Goal: Task Accomplishment & Management: Use online tool/utility

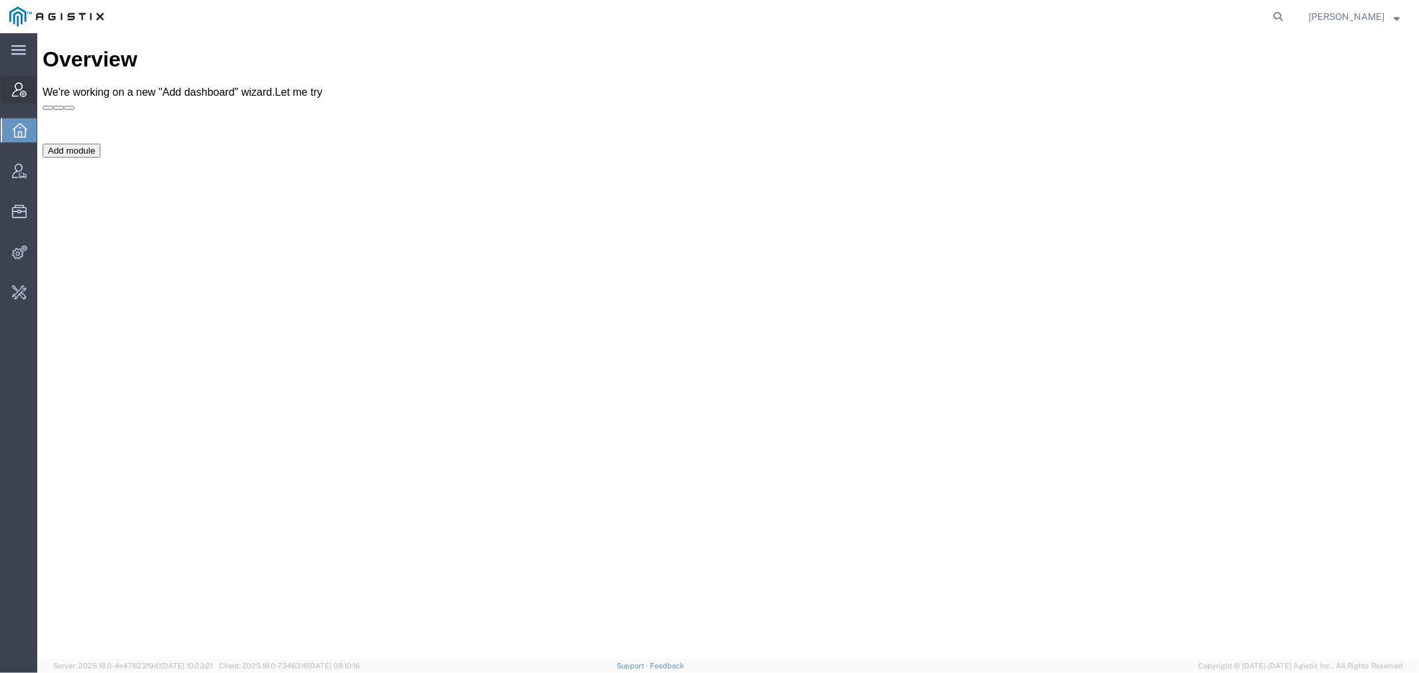
click at [46, 90] on span "Account Manager" at bounding box center [41, 89] width 9 height 27
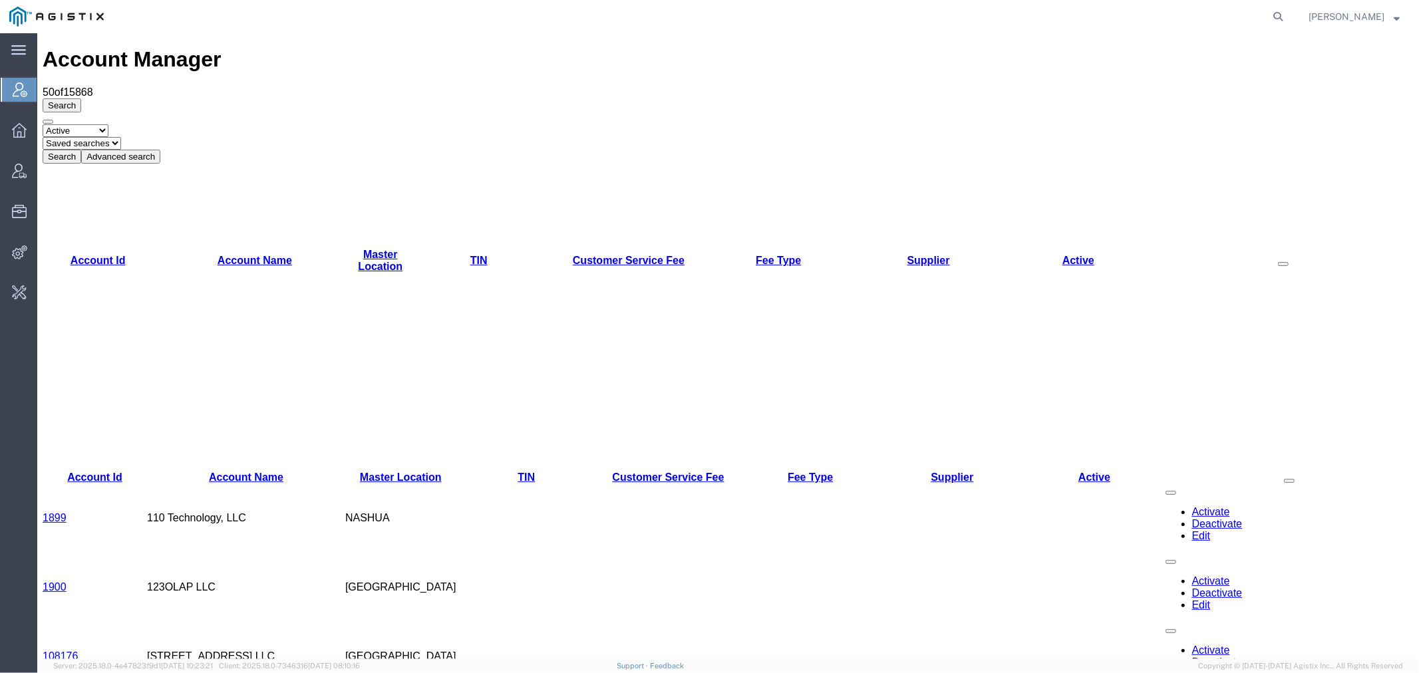
click at [160, 149] on button "Advanced search" at bounding box center [119, 156] width 79 height 14
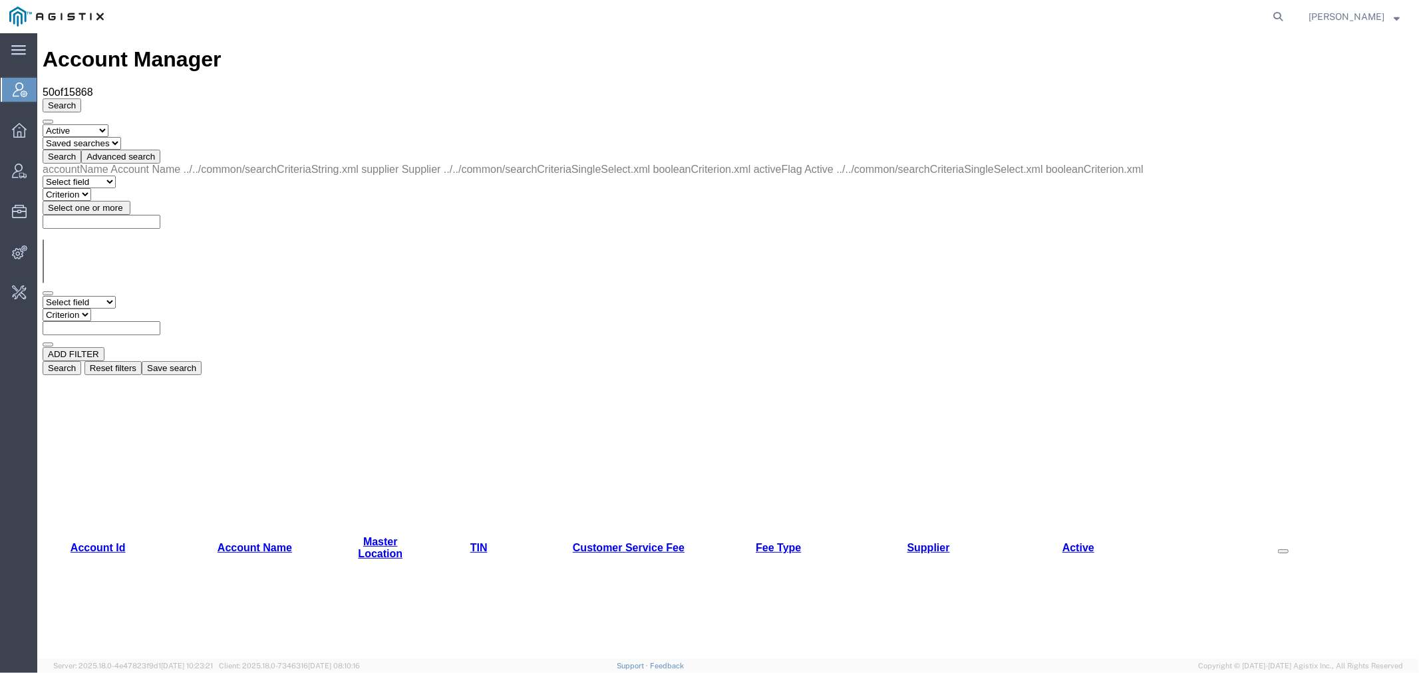
drag, startPoint x: 96, startPoint y: 131, endPoint x: 107, endPoint y: 141, distance: 14.6
click at [96, 295] on select "Select field Account Name Active Supplier" at bounding box center [78, 301] width 73 height 13
select select "accountName"
click at [42, 295] on select "Select field Account Name Active Supplier" at bounding box center [78, 301] width 73 height 13
click at [122, 308] on select "Criterion contains does not contain is is blank is not blank starts with" at bounding box center [82, 314] width 80 height 13
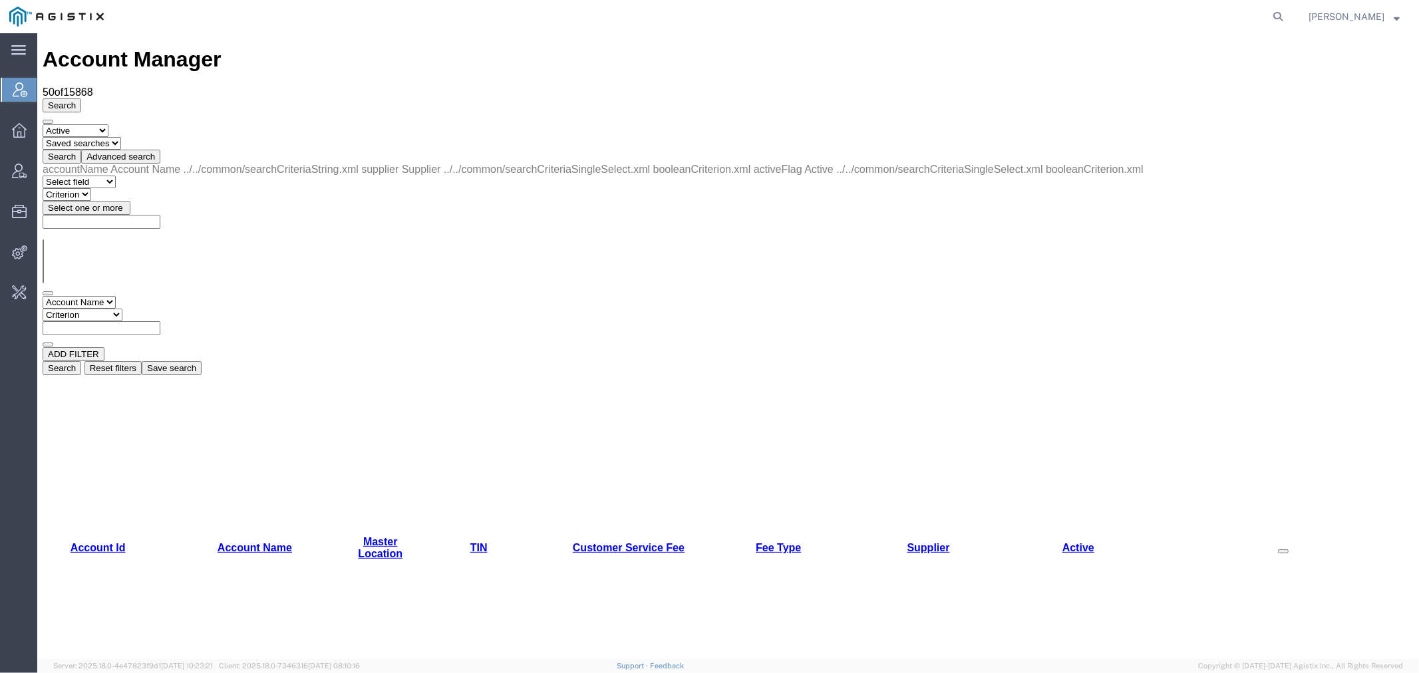
select select "contains"
click at [122, 308] on select "Criterion contains does not contain is is blank is not blank starts with" at bounding box center [82, 314] width 80 height 13
click at [160, 321] on input "text" at bounding box center [101, 328] width 118 height 14
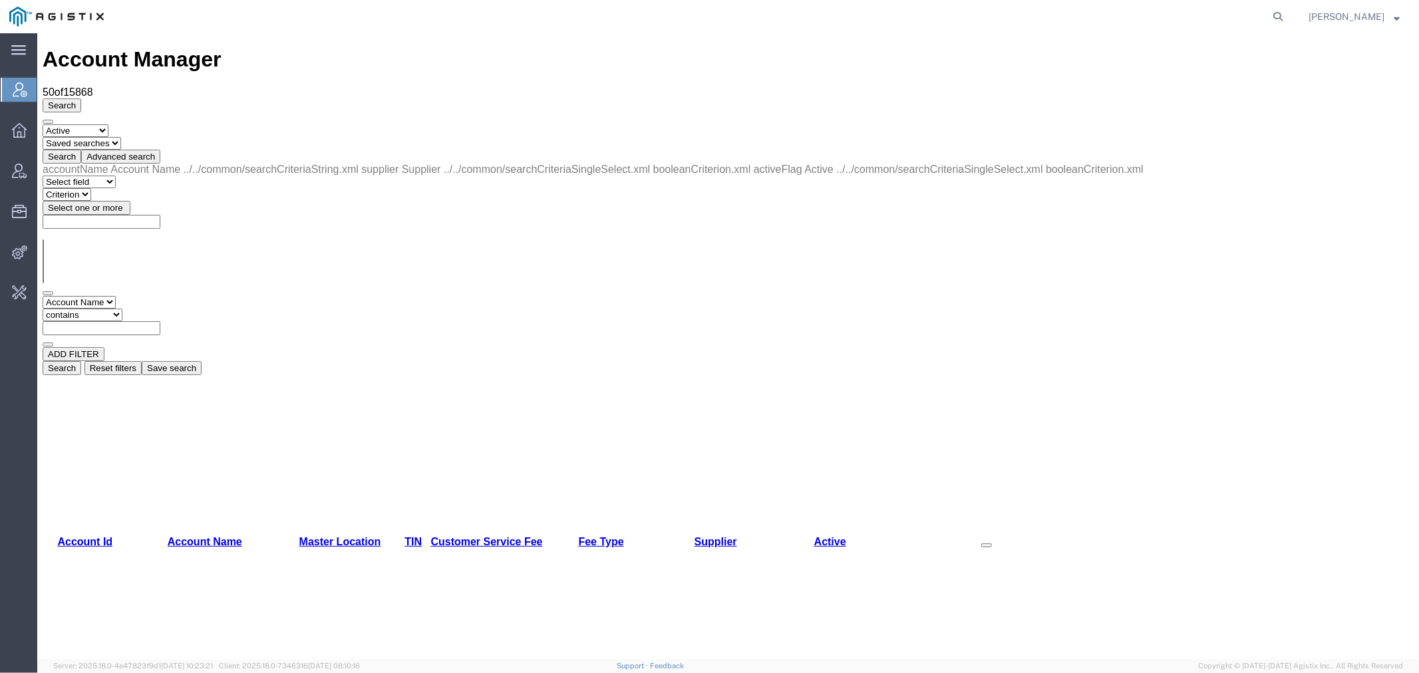
drag, startPoint x: 392, startPoint y: 200, endPoint x: 516, endPoint y: 200, distance: 123.7
click at [986, 545] on span at bounding box center [986, 545] width 0 height 0
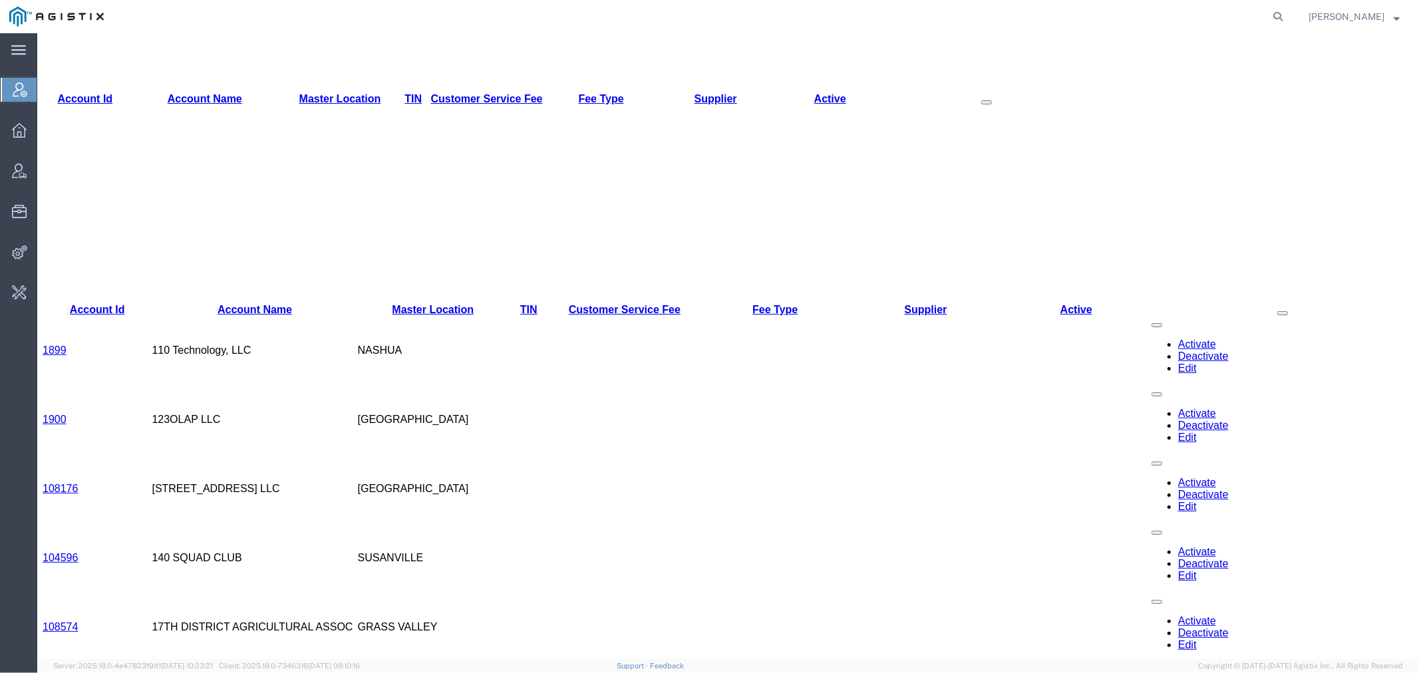
scroll to position [148, 0]
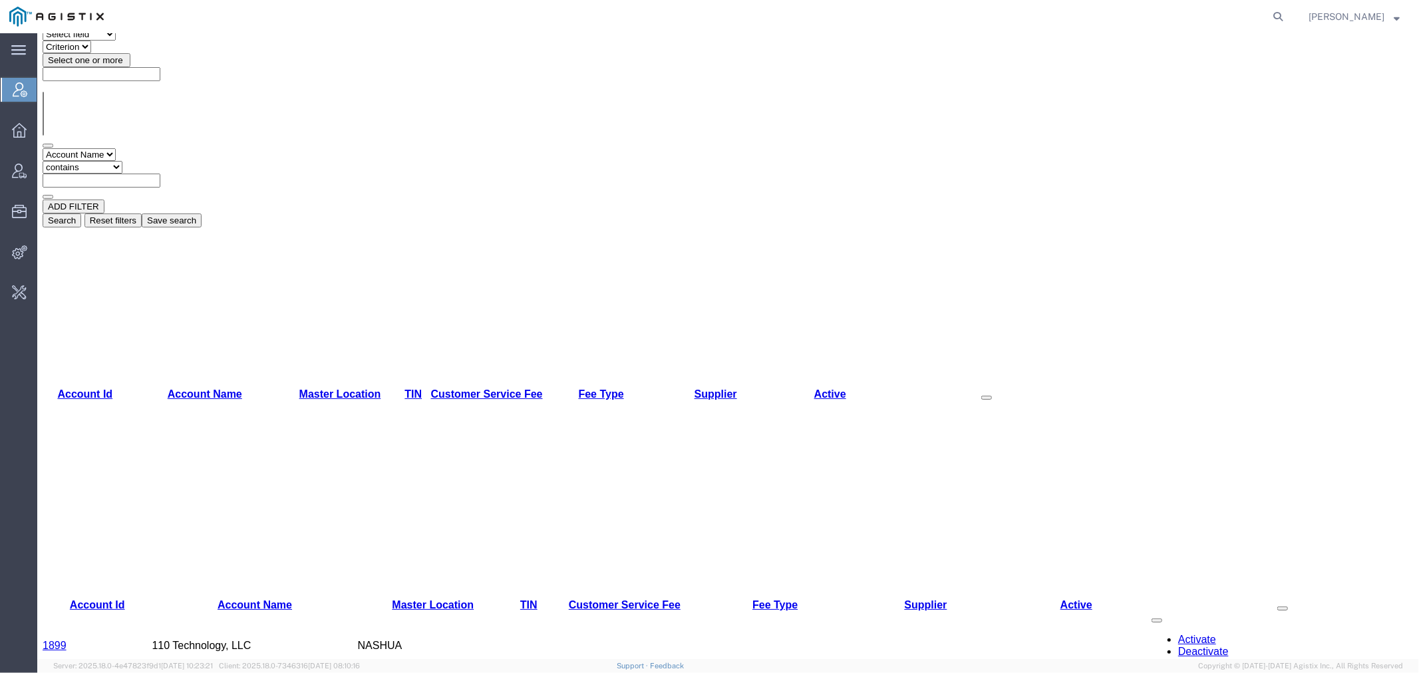
click at [160, 173] on input "text" at bounding box center [101, 180] width 118 height 14
drag, startPoint x: 293, startPoint y: 135, endPoint x: 208, endPoint y: 136, distance: 85.1
click at [208, 148] on div "Select field Account Name Active Supplier Criterion contains does not contain i…" at bounding box center [727, 173] width 1371 height 51
type input "general dynamics"
click at [80, 213] on button "Search" at bounding box center [61, 220] width 39 height 14
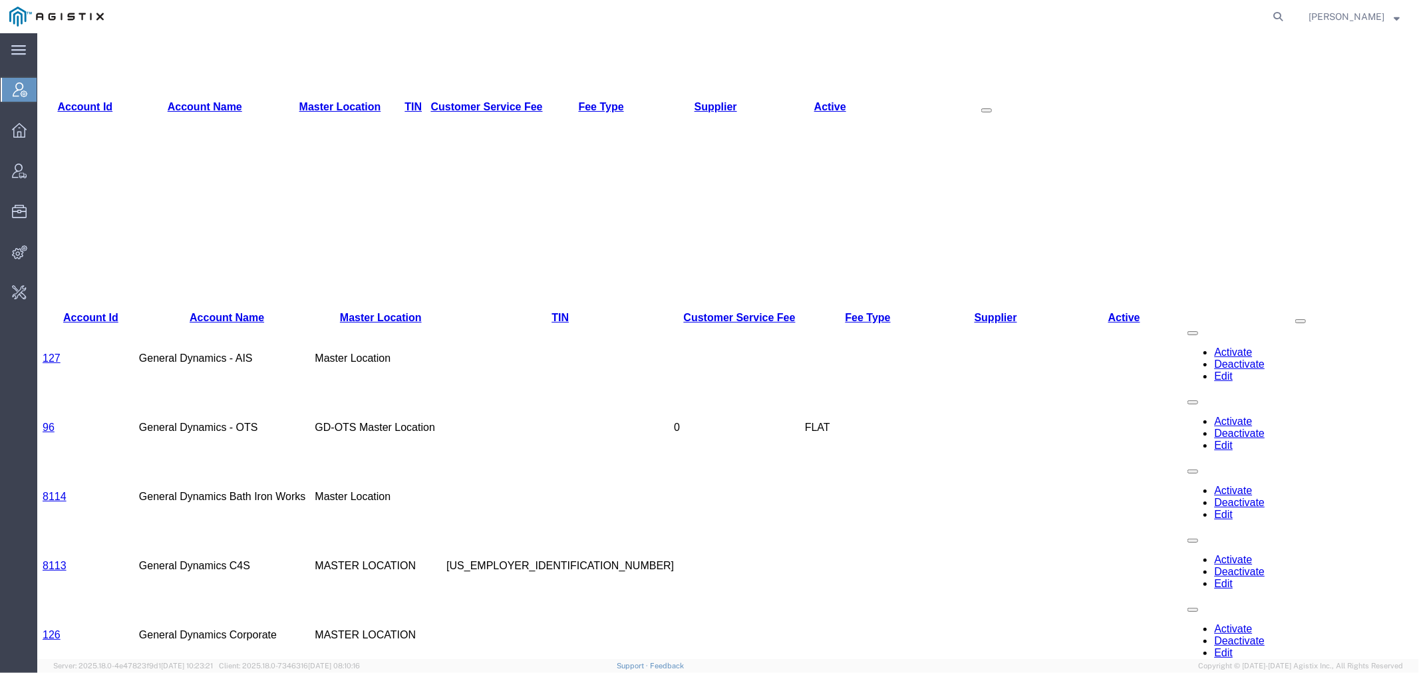
scroll to position [0, 0]
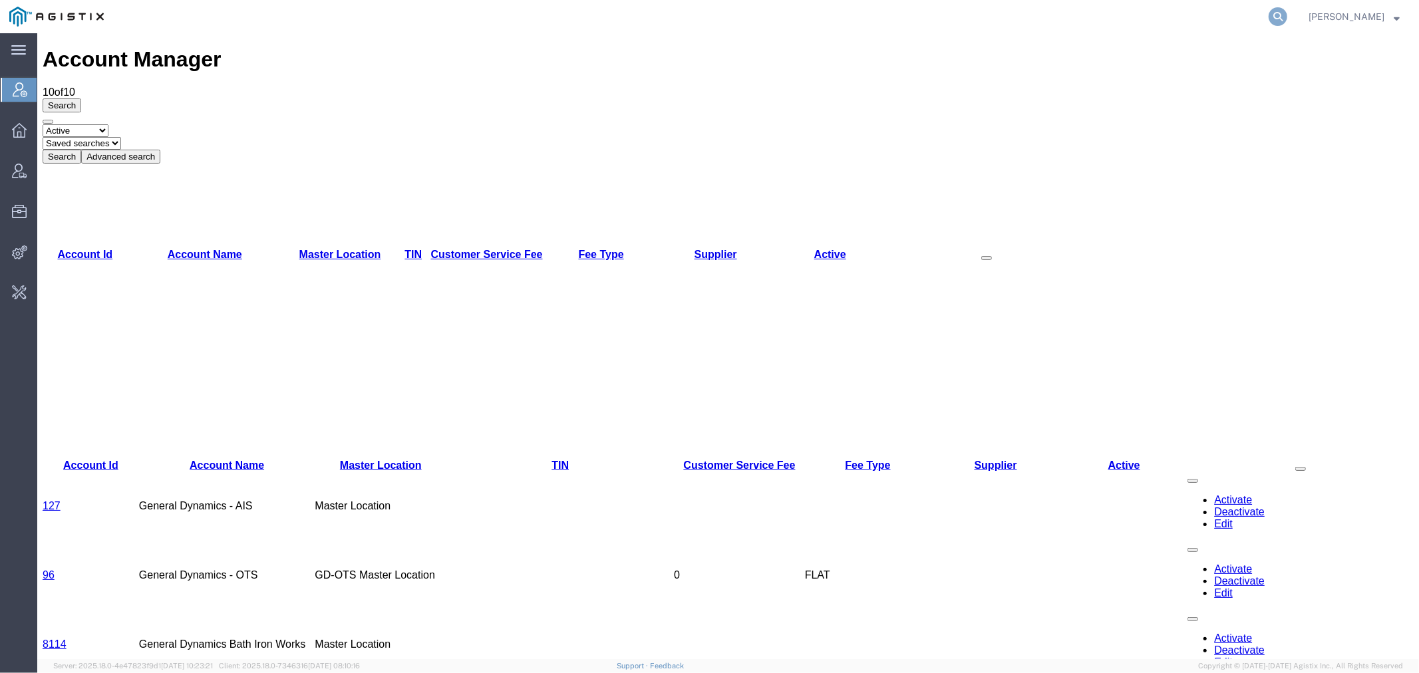
click at [1287, 11] on icon at bounding box center [1277, 16] width 19 height 19
paste input "56594656"
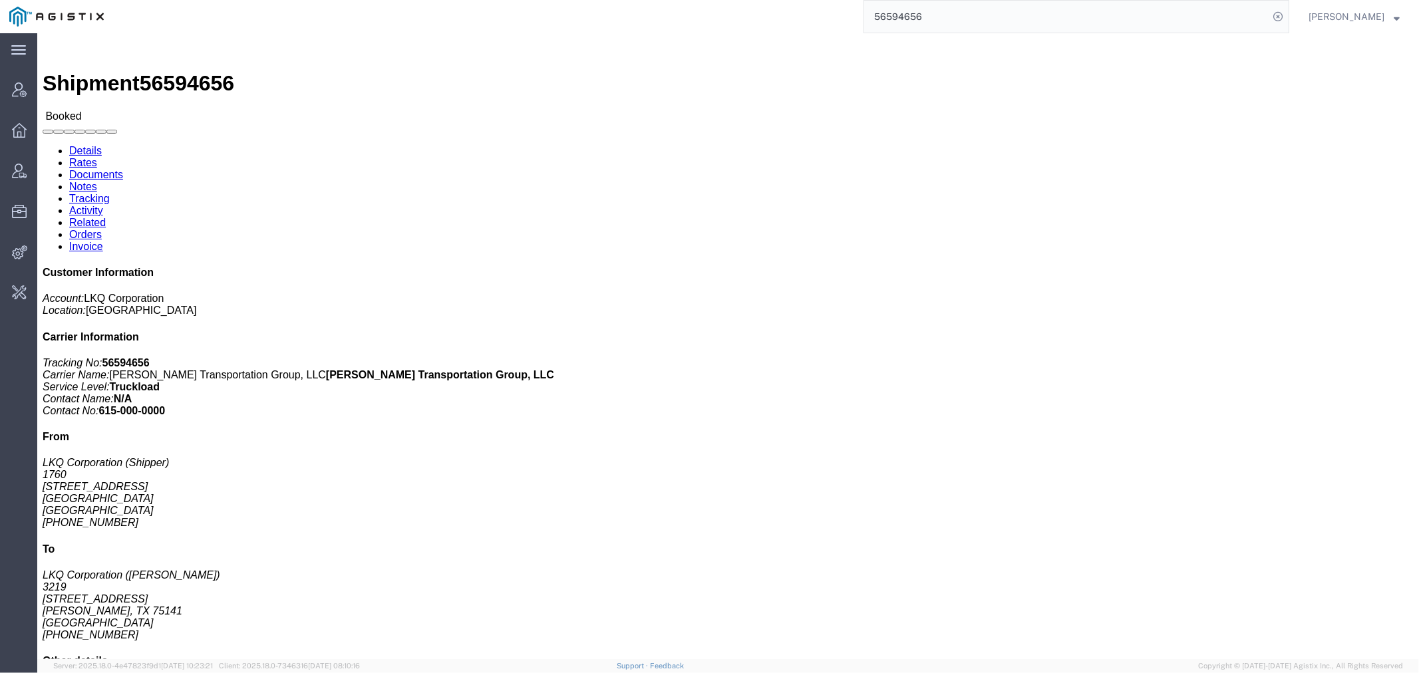
click link "Rates"
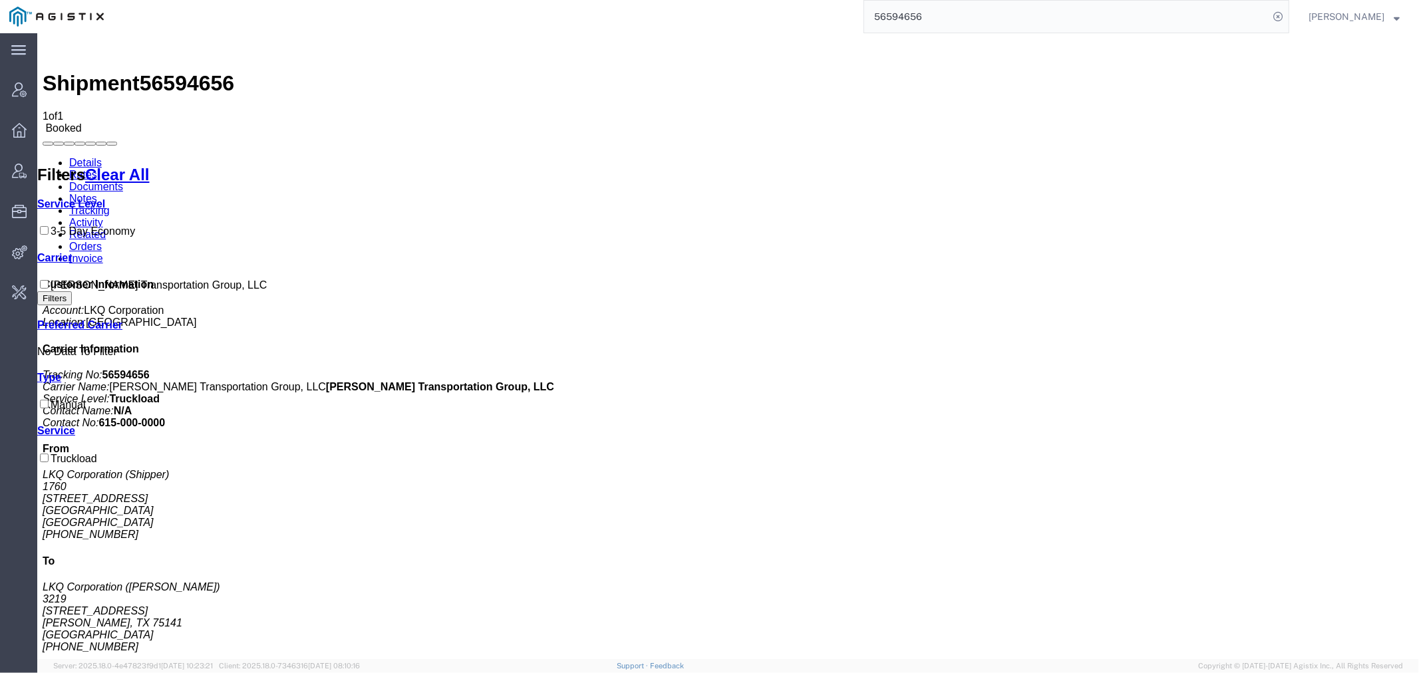
click at [184, 71] on span "56594656" at bounding box center [186, 83] width 94 height 24
click at [915, 9] on input "56594656" at bounding box center [1066, 17] width 404 height 32
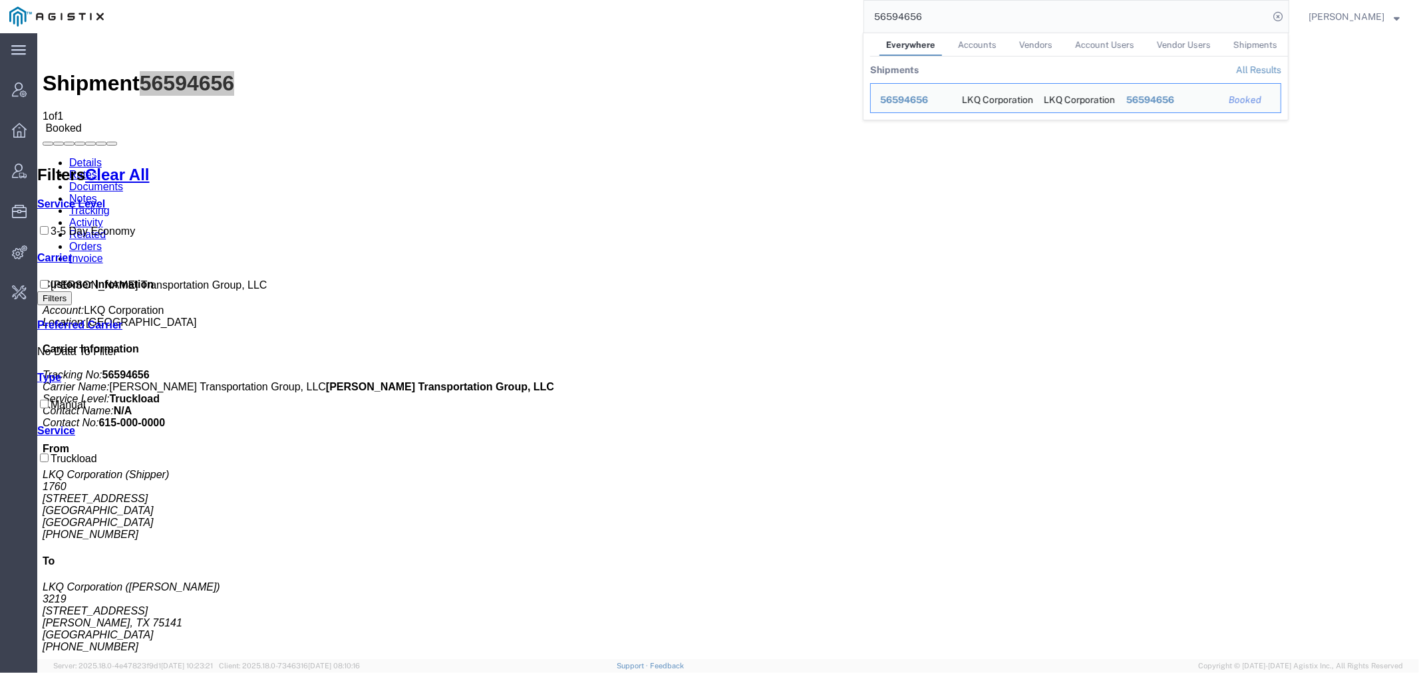
click at [915, 9] on input "56594656" at bounding box center [1066, 17] width 404 height 32
paste input "651710"
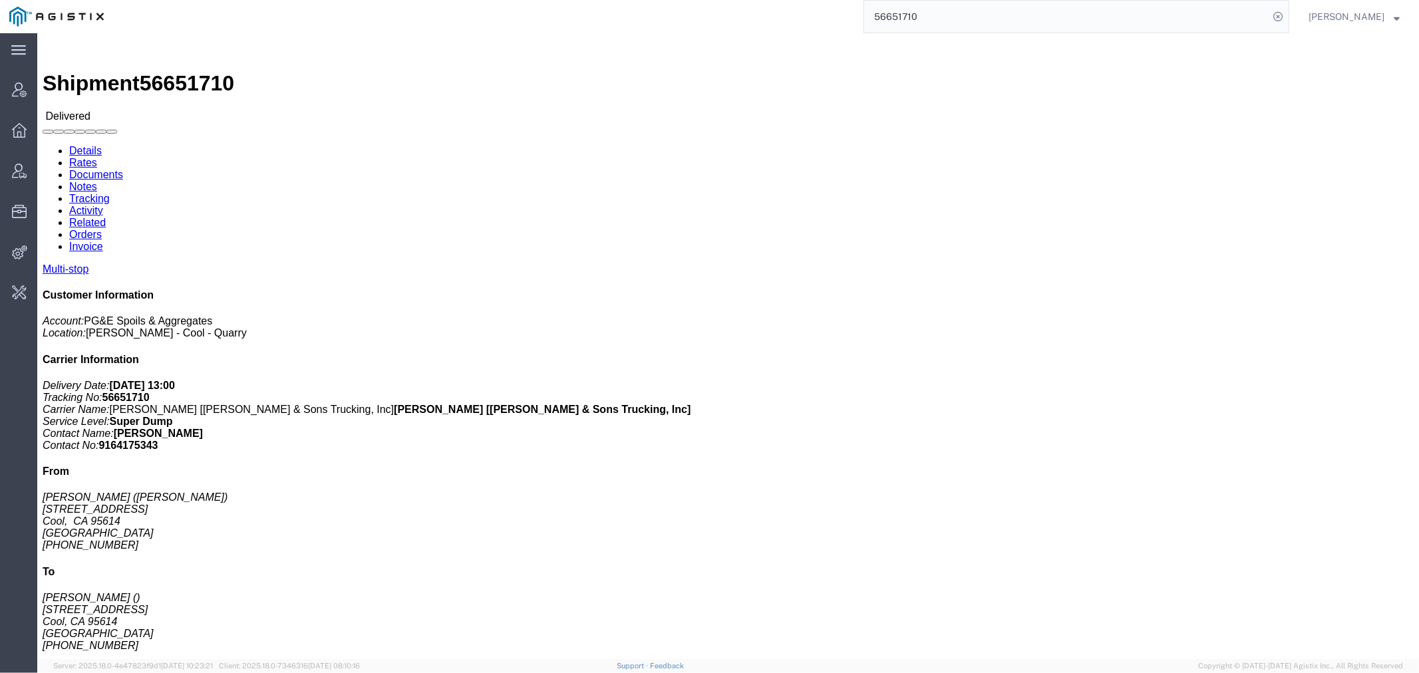
click div
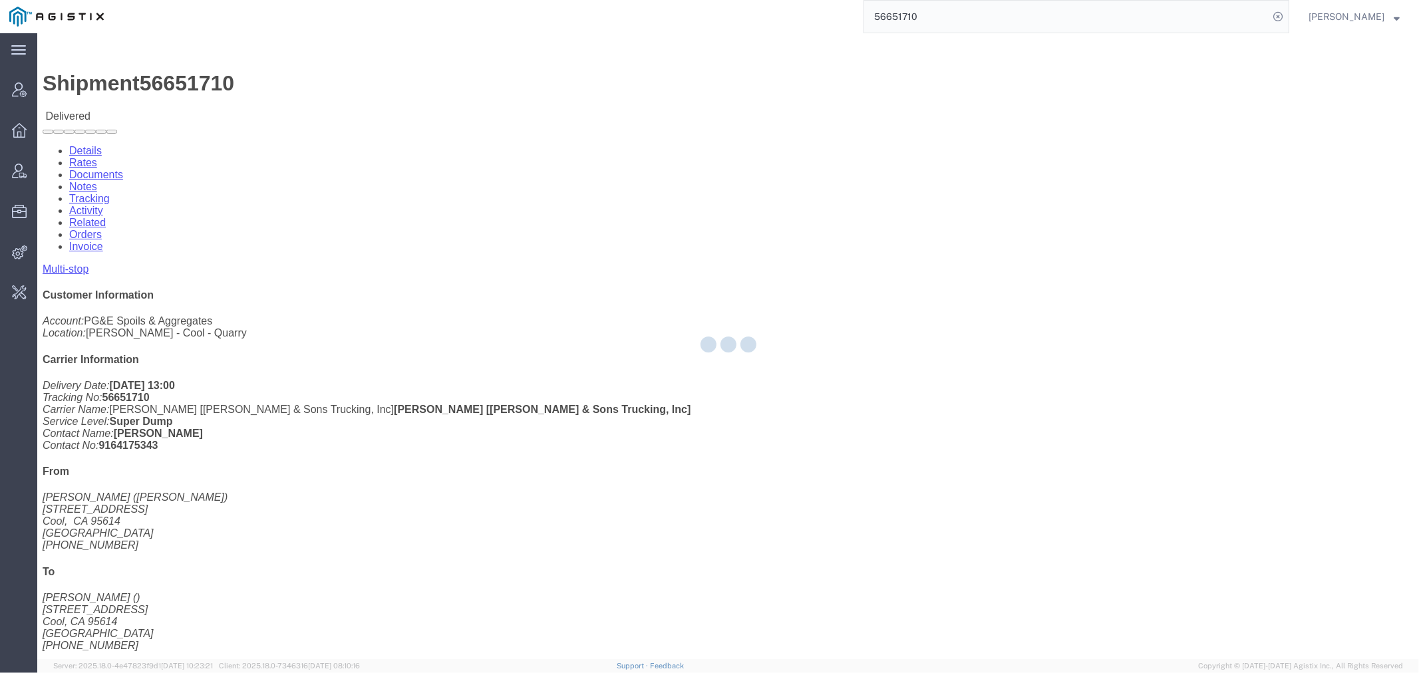
click at [185, 82] on div at bounding box center [727, 346] width 1381 height 626
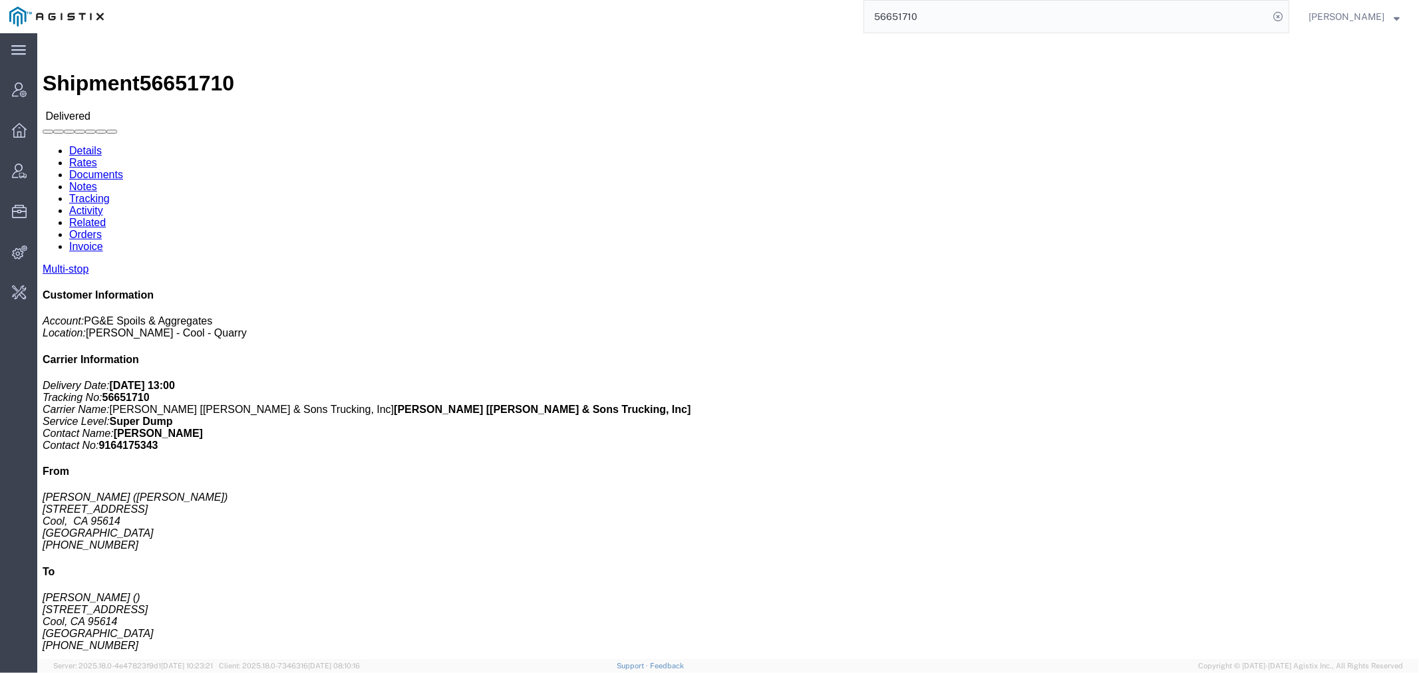
click link "Documents"
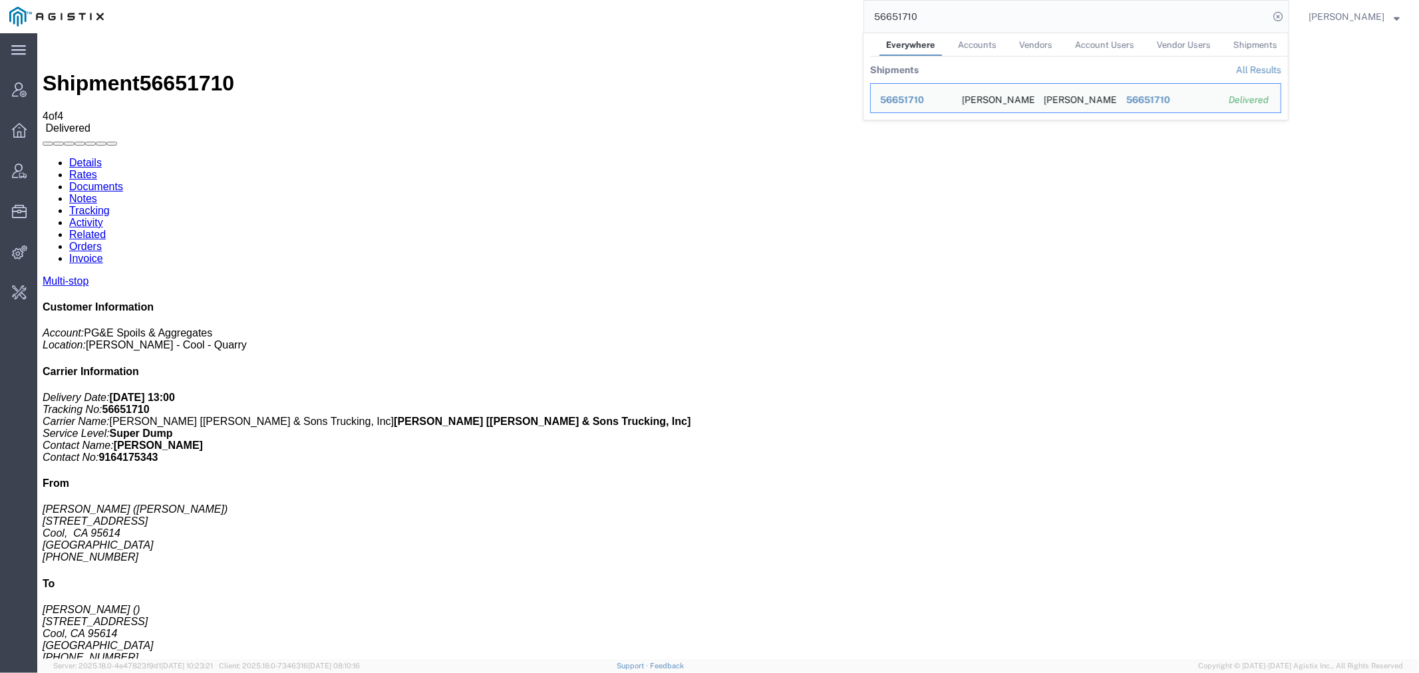
drag, startPoint x: 958, startPoint y: 20, endPoint x: 645, endPoint y: 20, distance: 313.3
click at [650, 20] on div "56651710 Everywhere Accounts Vendors Account Users Vendor Users Shipments Shipm…" at bounding box center [701, 16] width 1176 height 33
paste input "351314"
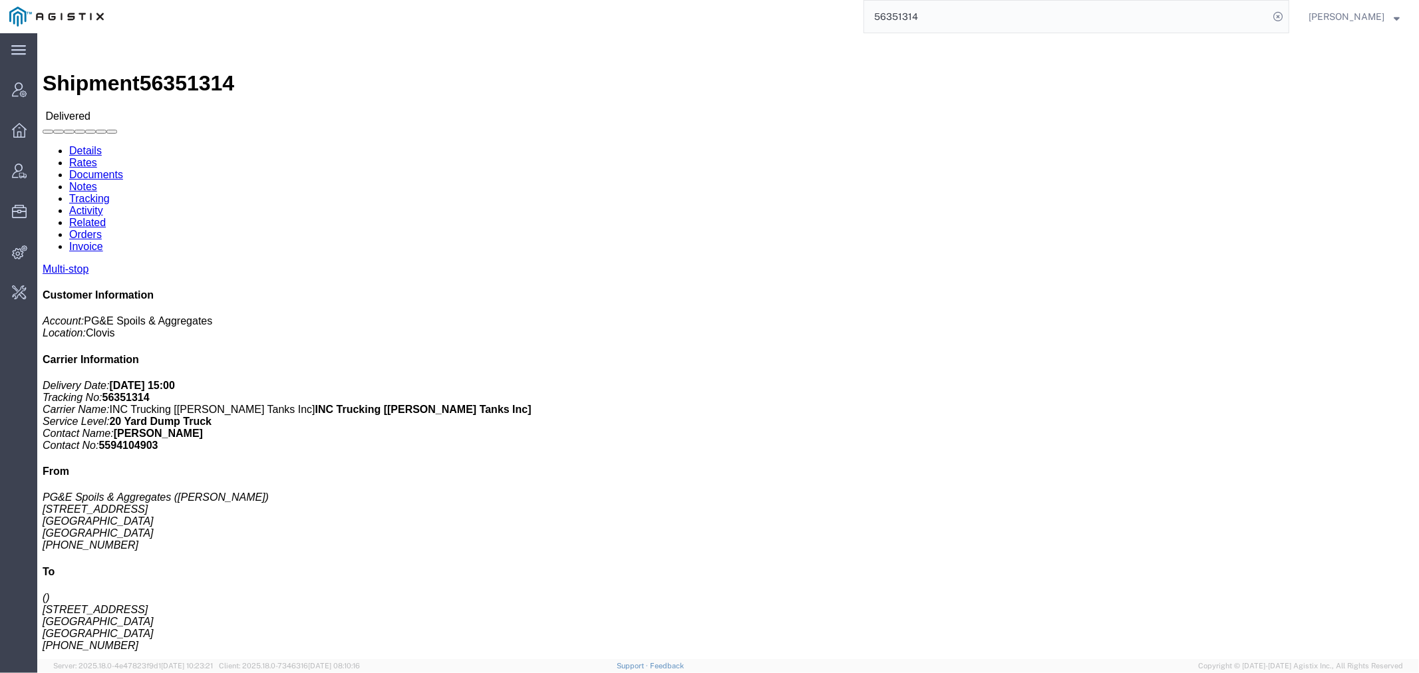
click link "Documents"
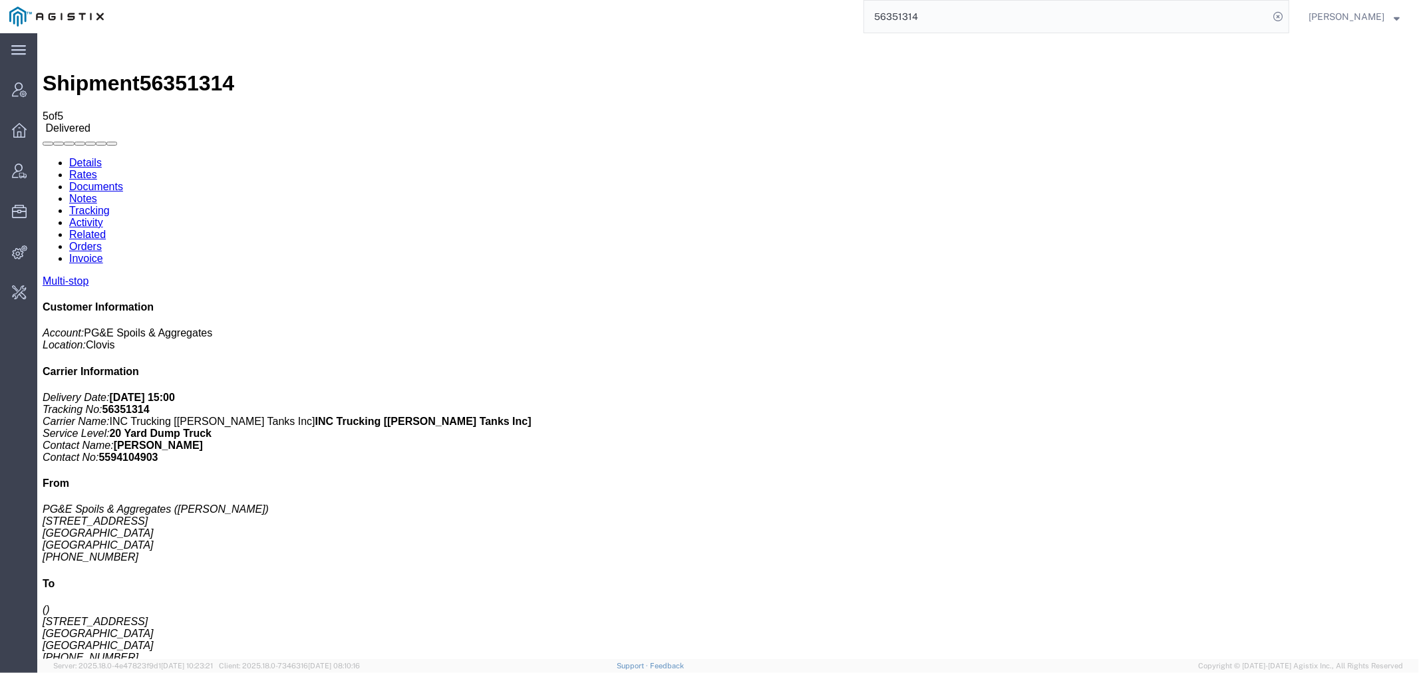
drag, startPoint x: 822, startPoint y: 55, endPoint x: 676, endPoint y: 48, distance: 145.8
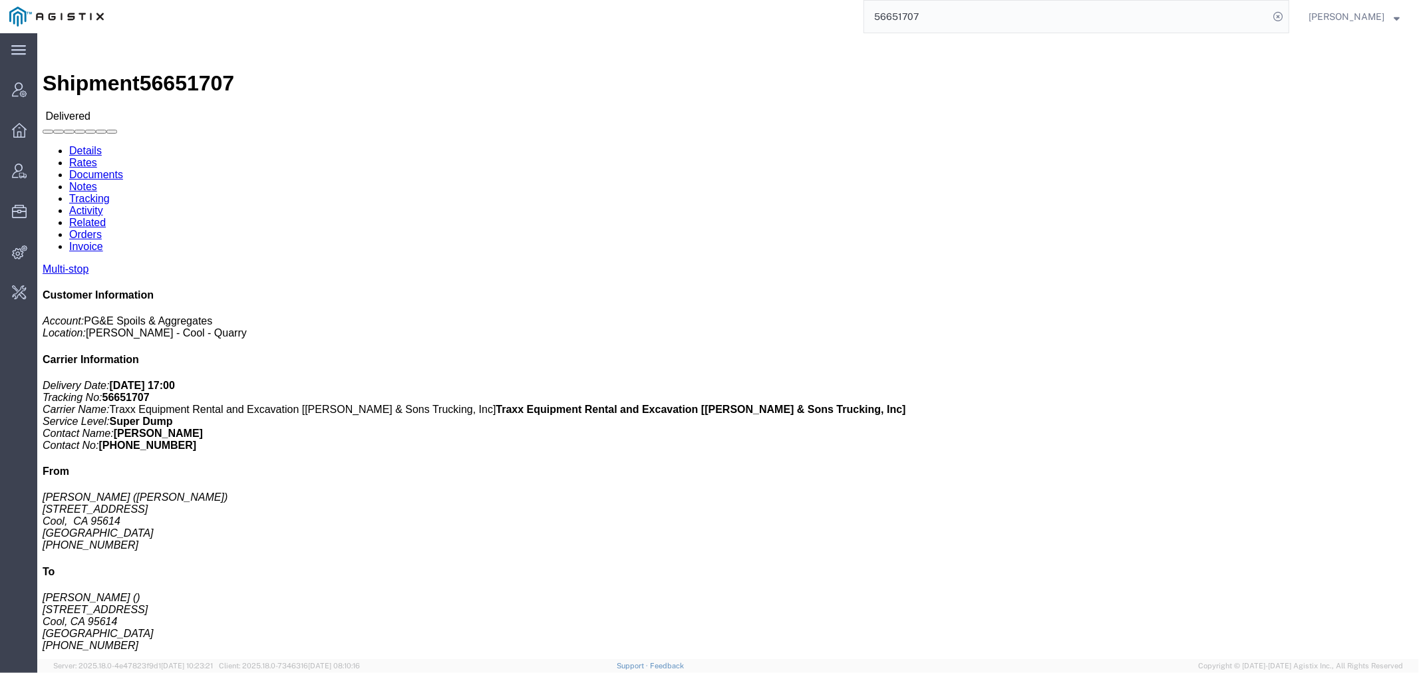
click link "Documents"
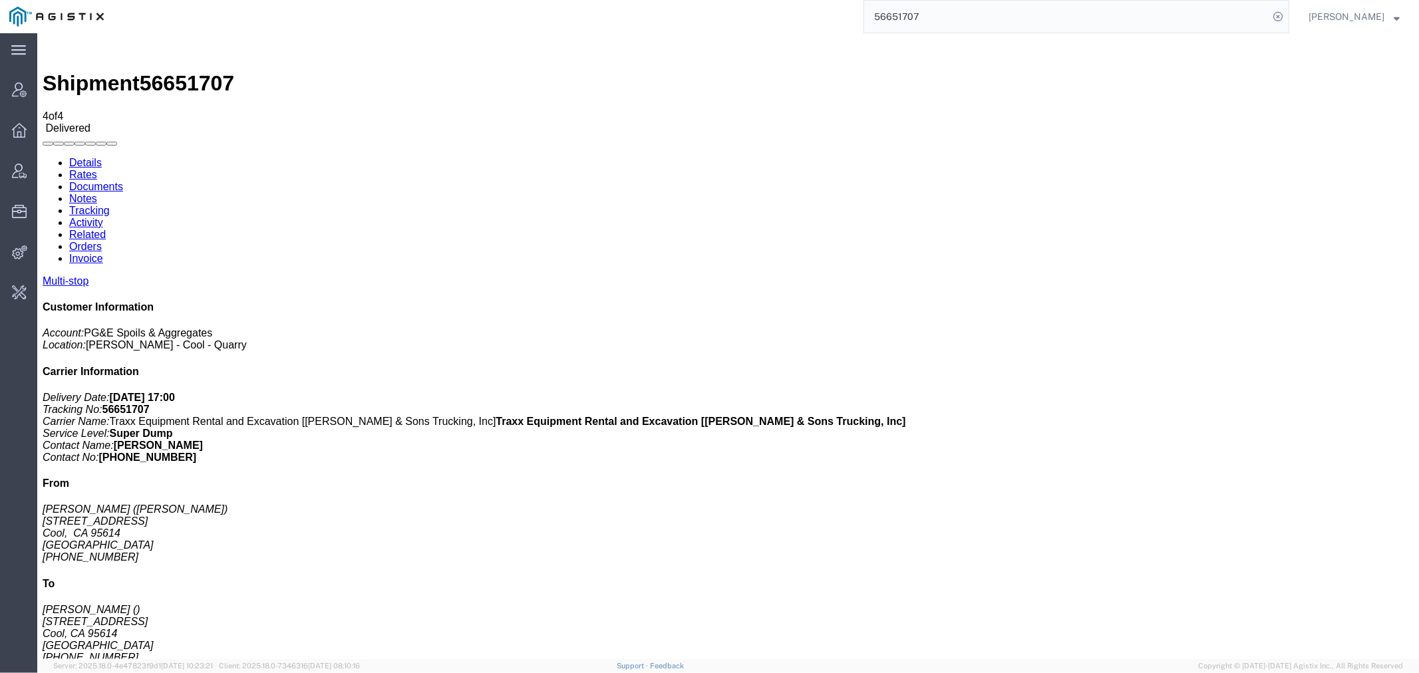
drag, startPoint x: 974, startPoint y: 19, endPoint x: 689, endPoint y: 19, distance: 285.3
click at [696, 19] on div "56651707" at bounding box center [701, 16] width 1176 height 33
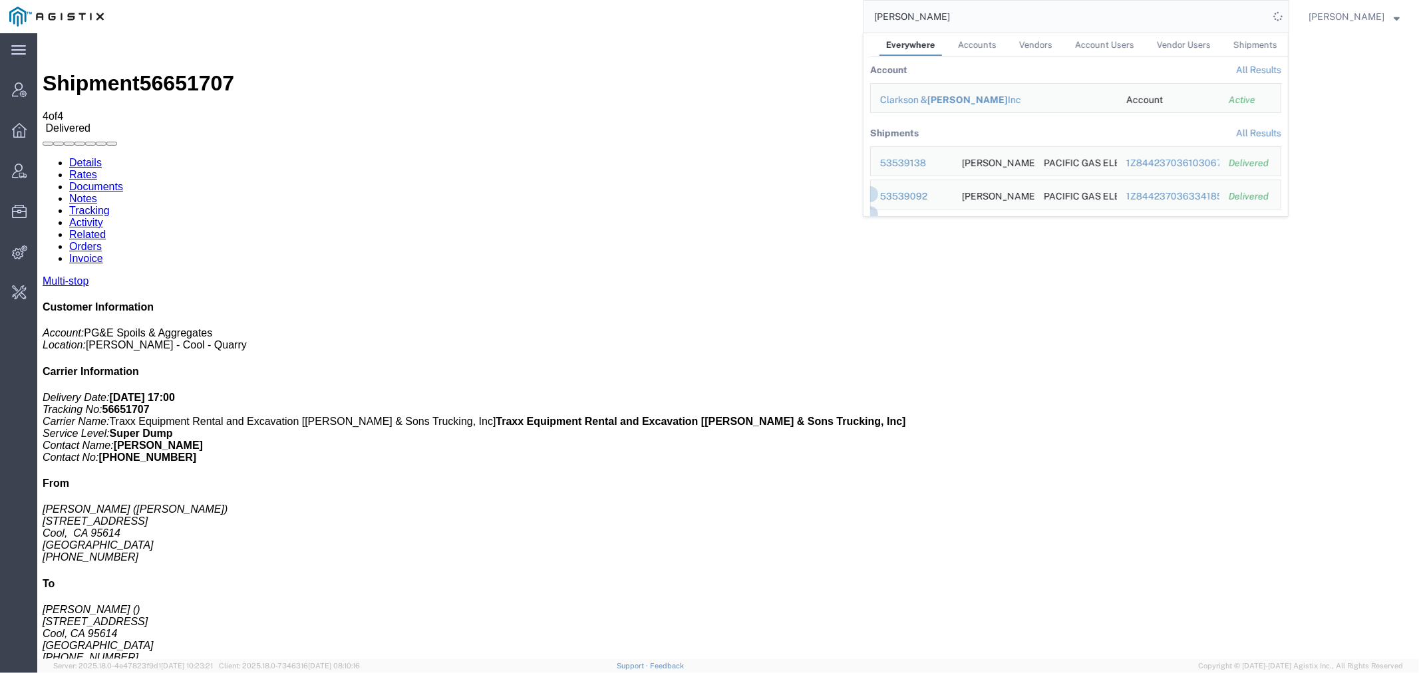
click at [1117, 44] on span "Account Users" at bounding box center [1104, 45] width 59 height 10
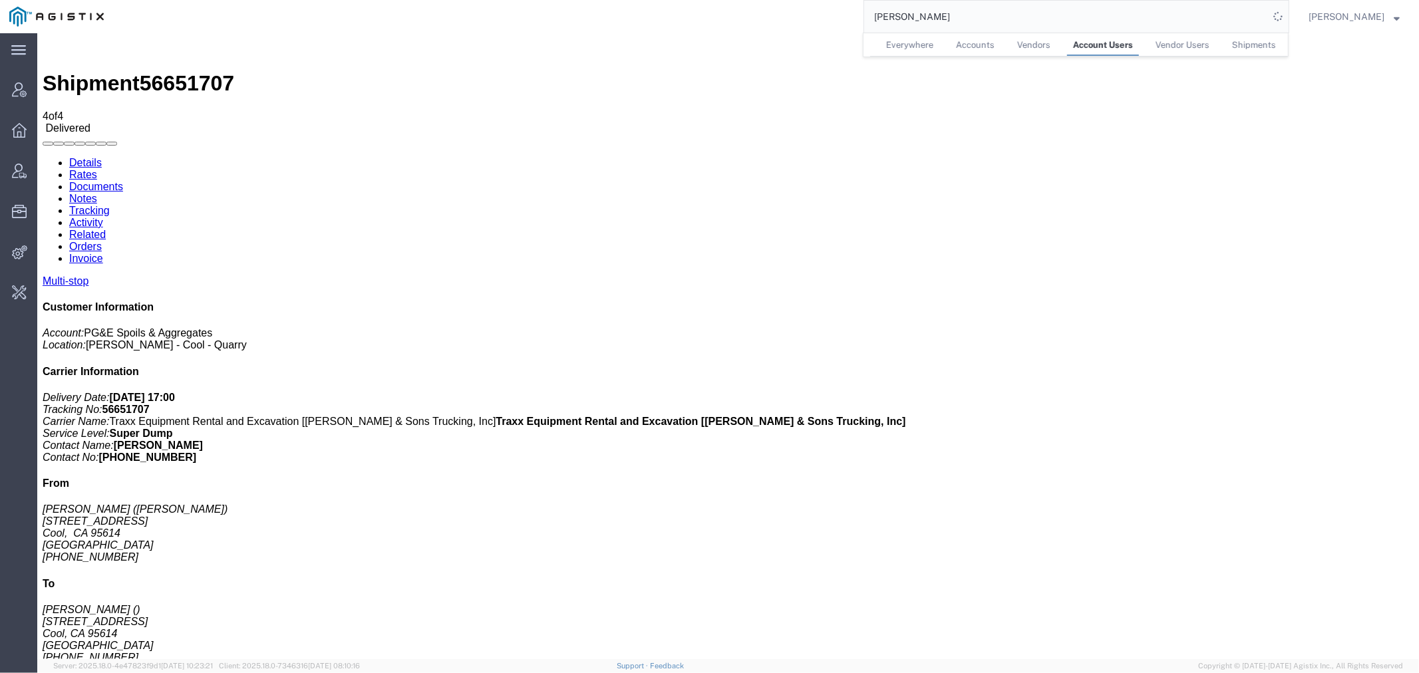
click at [1012, 9] on input "foreman" at bounding box center [1066, 17] width 404 height 32
drag, startPoint x: 972, startPoint y: 8, endPoint x: 748, endPoint y: 8, distance: 224.1
click at [748, 8] on div "foreman Everywhere Accounts Vendors Account Users Vendor Users Shipments" at bounding box center [701, 16] width 1176 height 33
type input "agistix foreman"
click at [46, 87] on span "Account Manager" at bounding box center [41, 89] width 9 height 27
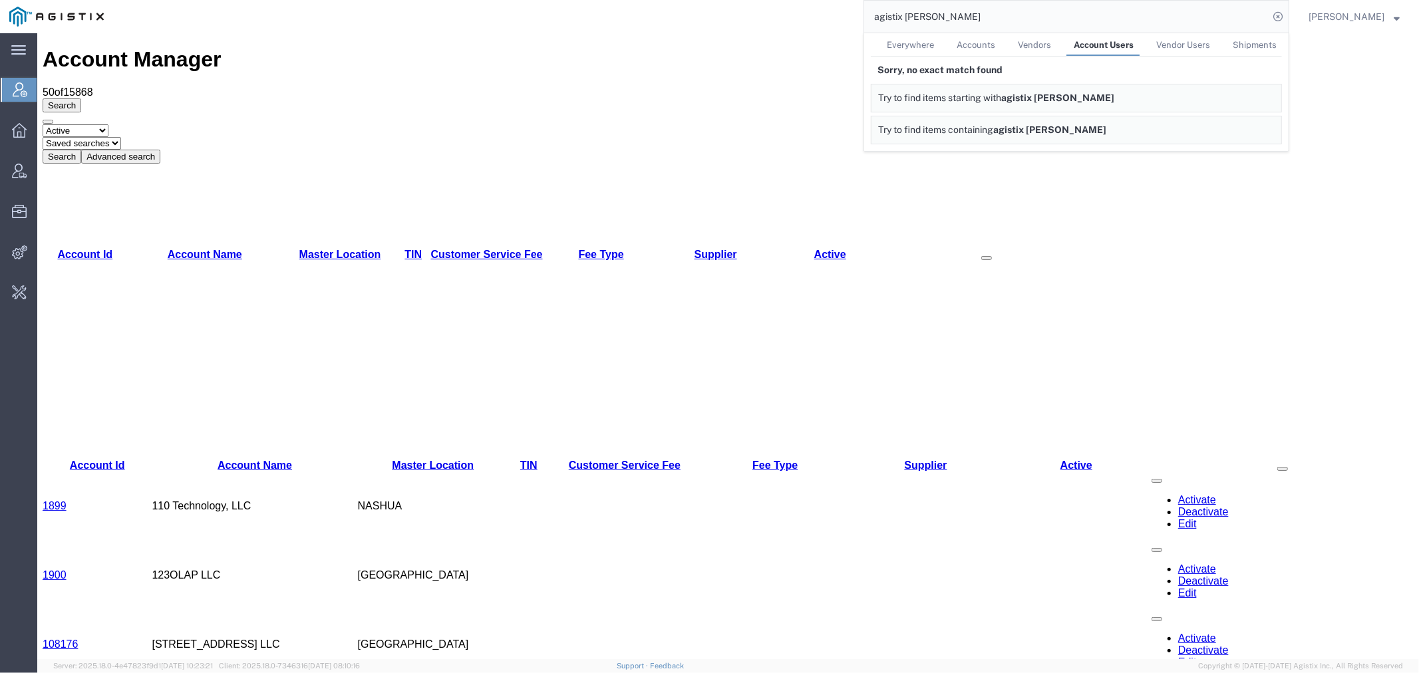
click at [160, 149] on button "Advanced search" at bounding box center [119, 156] width 79 height 14
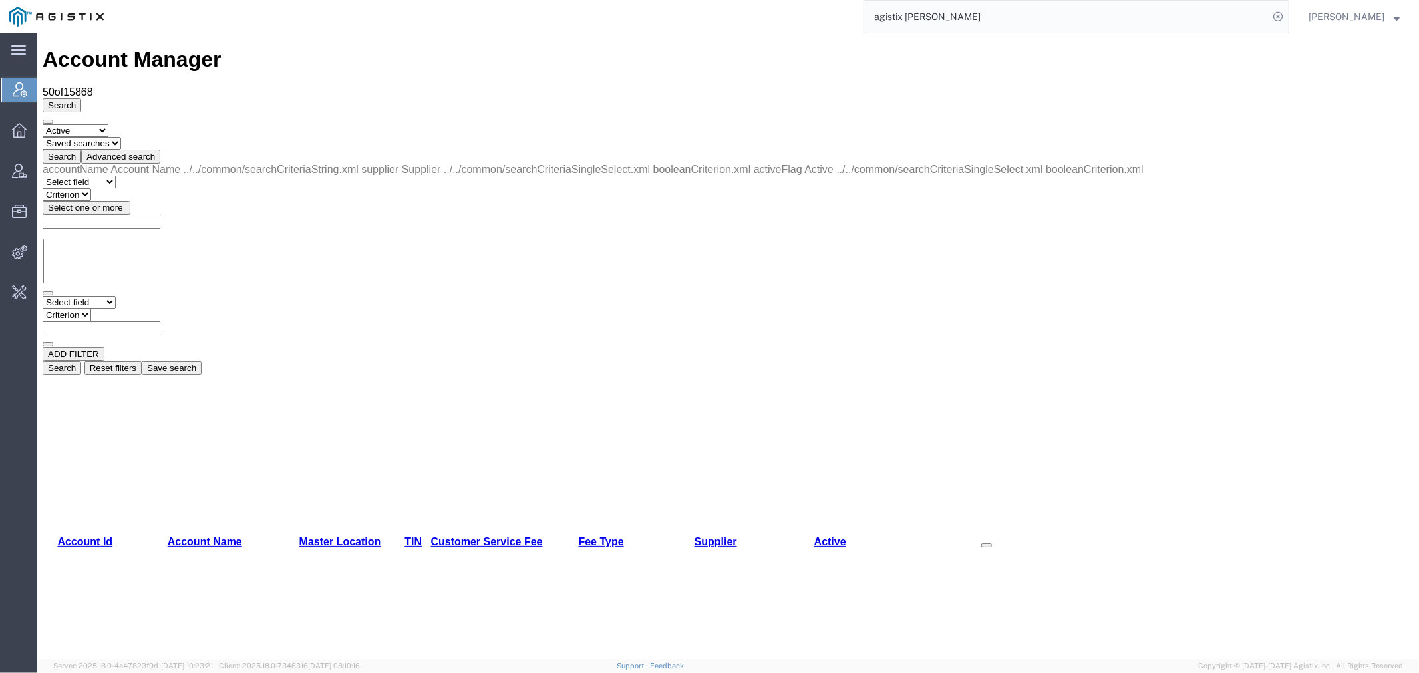
click at [982, 24] on input "agistix foreman" at bounding box center [1066, 17] width 404 height 32
click at [992, 14] on input "agistix foreman" at bounding box center [1066, 17] width 404 height 32
click at [961, 20] on input "agistix foreman" at bounding box center [1066, 17] width 404 height 32
click at [942, 7] on input "agistix foreman" at bounding box center [1066, 17] width 404 height 32
click at [160, 149] on button "Advanced search" at bounding box center [119, 156] width 79 height 14
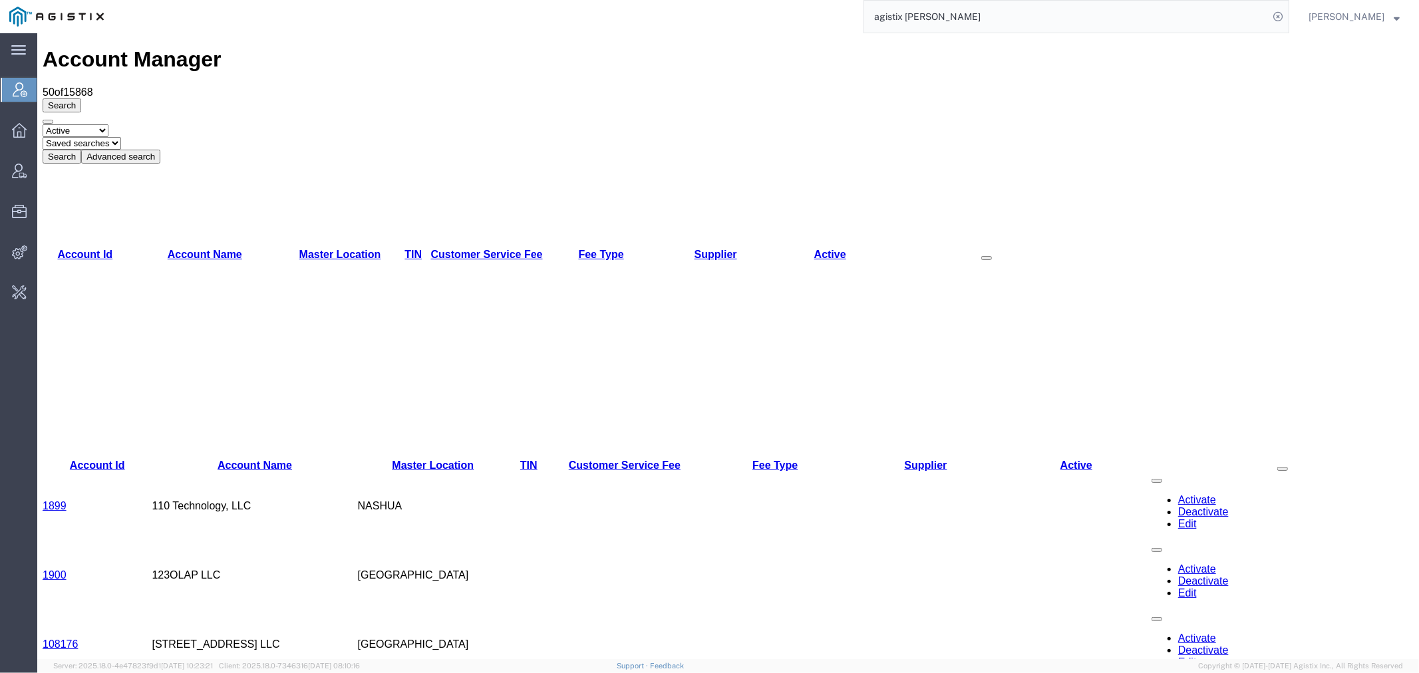
click at [160, 149] on button "Advanced search" at bounding box center [119, 156] width 79 height 14
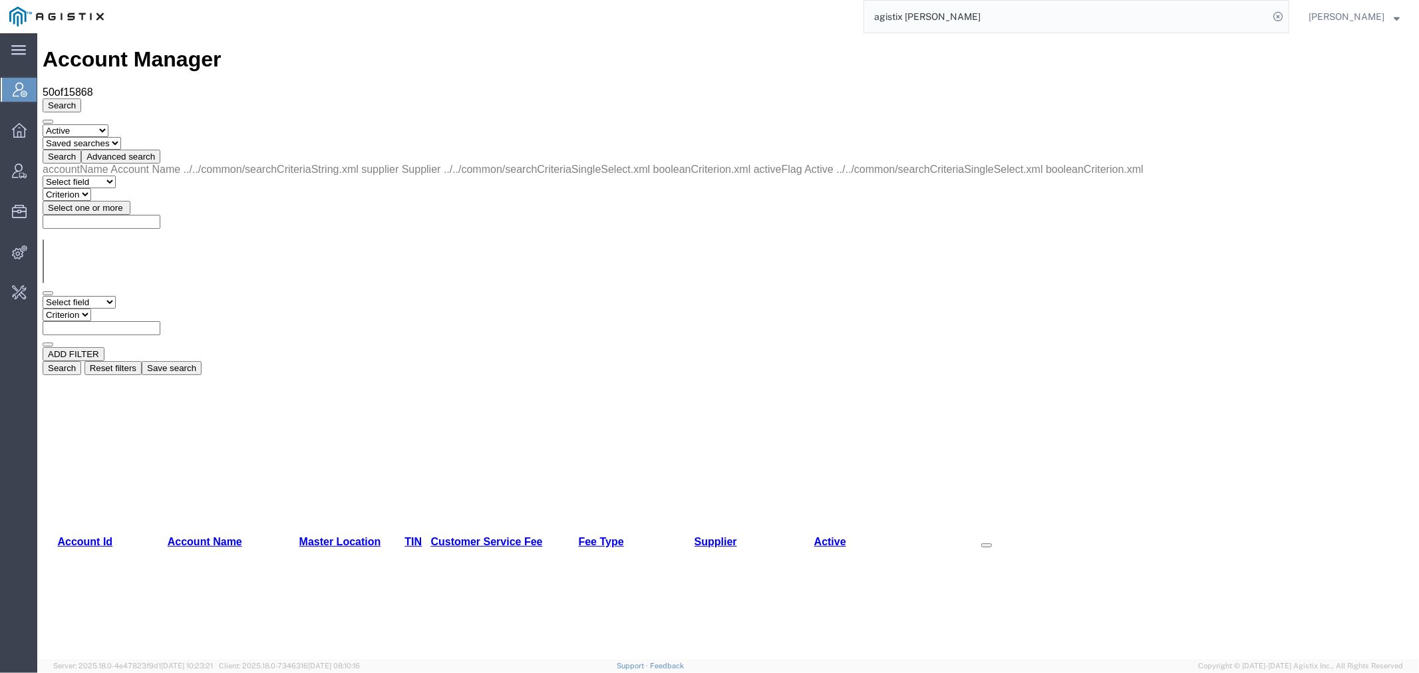
click at [79, 163] on div "accountName Account Name ../../common/searchCriteriaString.xml supplier Supplie…" at bounding box center [727, 269] width 1371 height 212
drag, startPoint x: 75, startPoint y: 131, endPoint x: 86, endPoint y: 147, distance: 19.2
click at [76, 295] on select "Select field Account Name Active Supplier" at bounding box center [78, 301] width 73 height 13
click at [42, 295] on select "Select field Account Name Active Supplier" at bounding box center [78, 301] width 73 height 13
drag, startPoint x: 212, startPoint y: 134, endPoint x: 213, endPoint y: 146, distance: 12.7
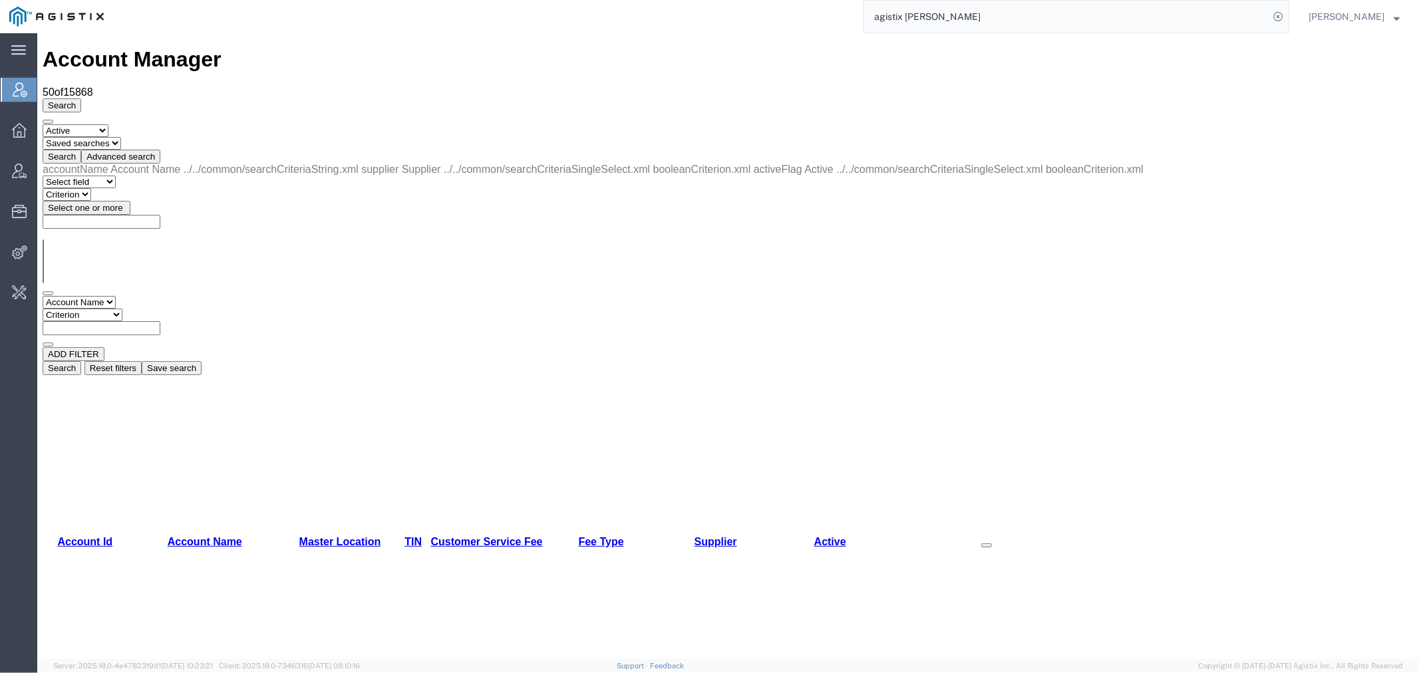
click at [122, 308] on select "Criterion contains does not contain is is blank is not blank starts with" at bounding box center [82, 314] width 80 height 13
select select "contains"
click at [122, 308] on select "Criterion contains does not contain is is blank is not blank starts with" at bounding box center [82, 314] width 80 height 13
click at [160, 321] on input "text" at bounding box center [101, 328] width 118 height 14
type input "spoils"
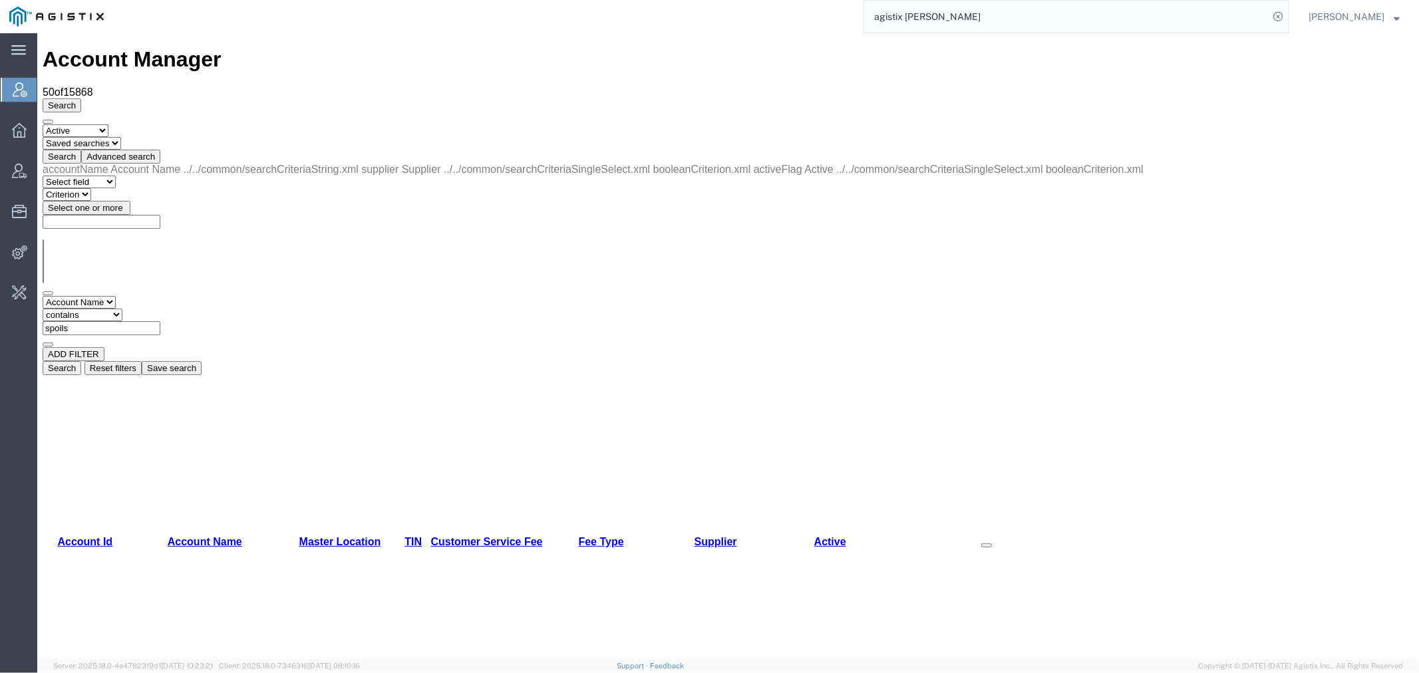
click at [80, 360] on button "Search" at bounding box center [61, 367] width 39 height 14
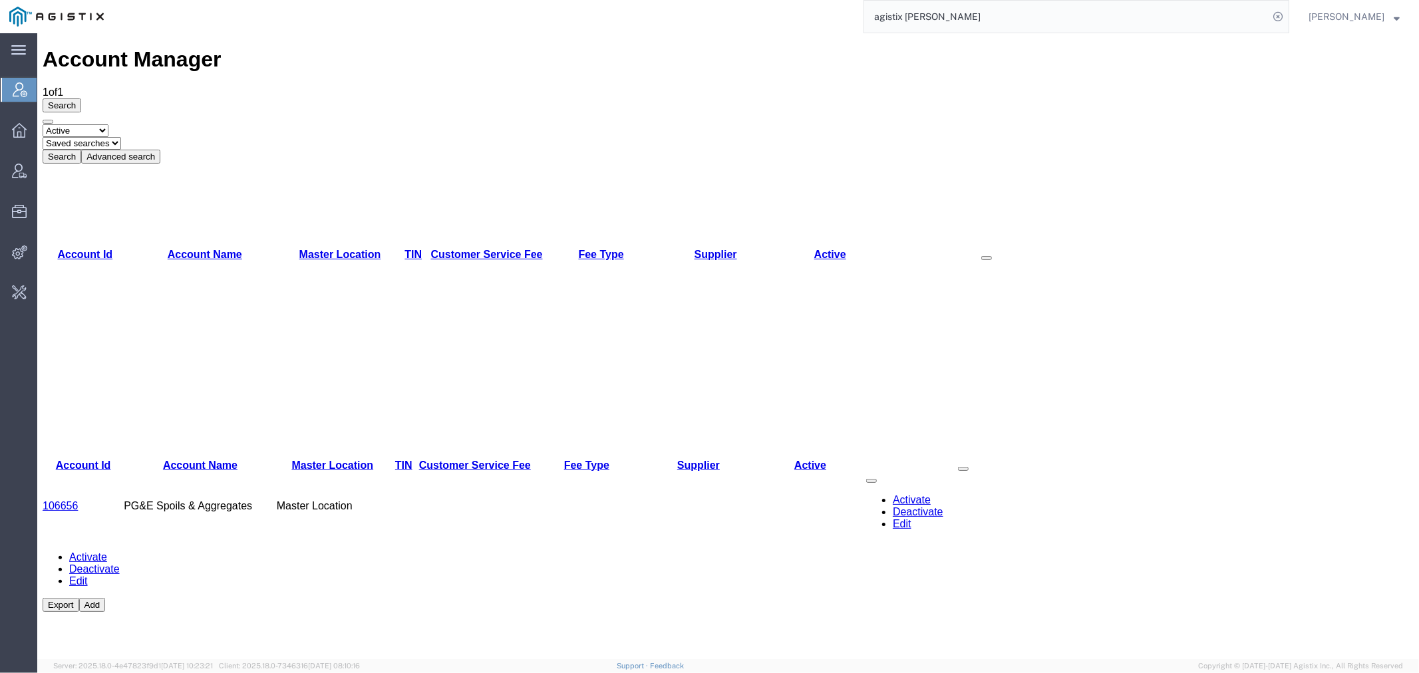
click at [63, 500] on link "106656" at bounding box center [59, 505] width 35 height 11
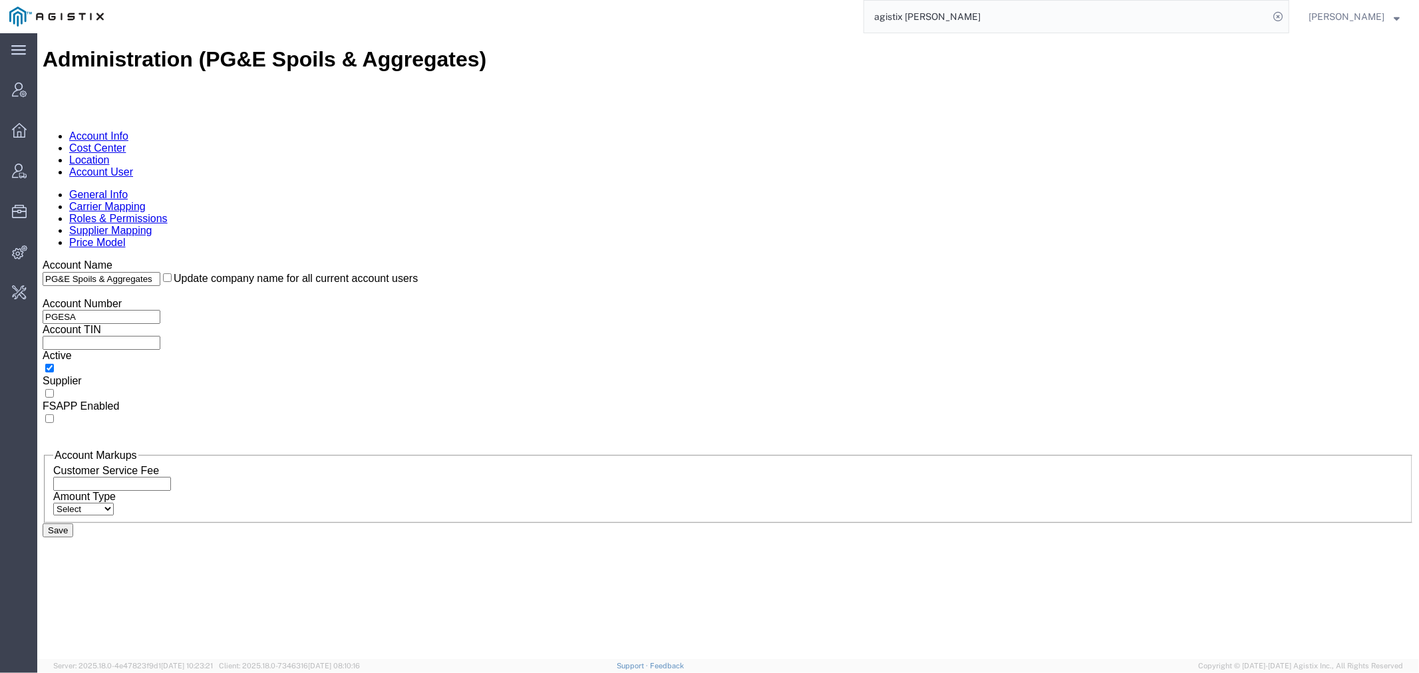
click at [132, 166] on link "Account User" at bounding box center [101, 171] width 64 height 11
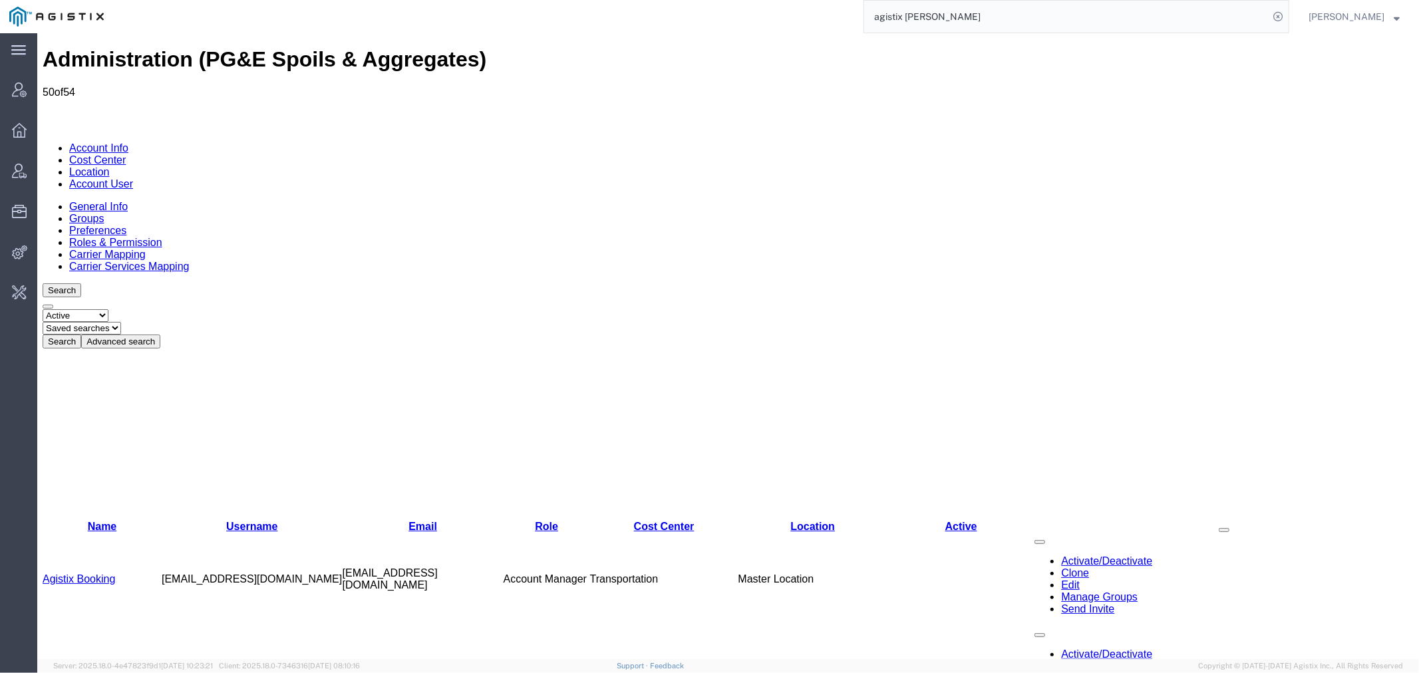
click at [160, 334] on button "Advanced search" at bounding box center [119, 341] width 79 height 14
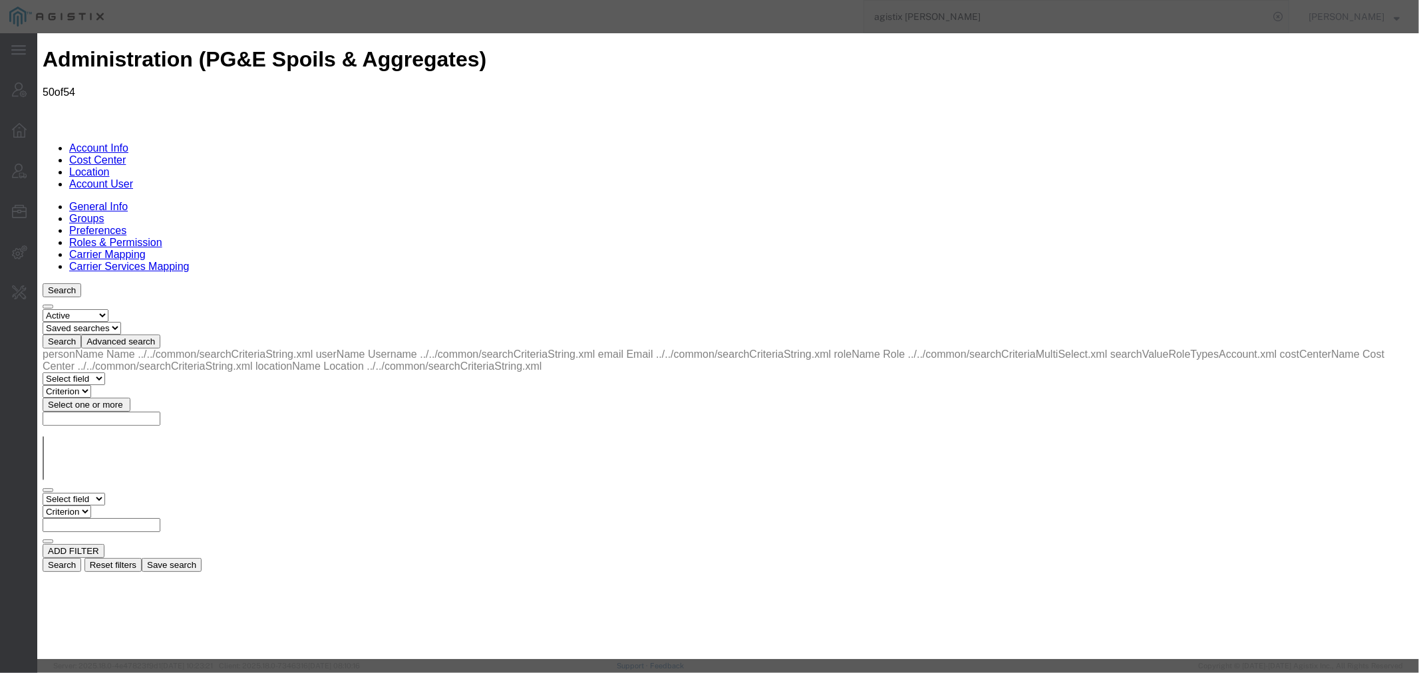
select select "COSTCENTER"
select select "53865"
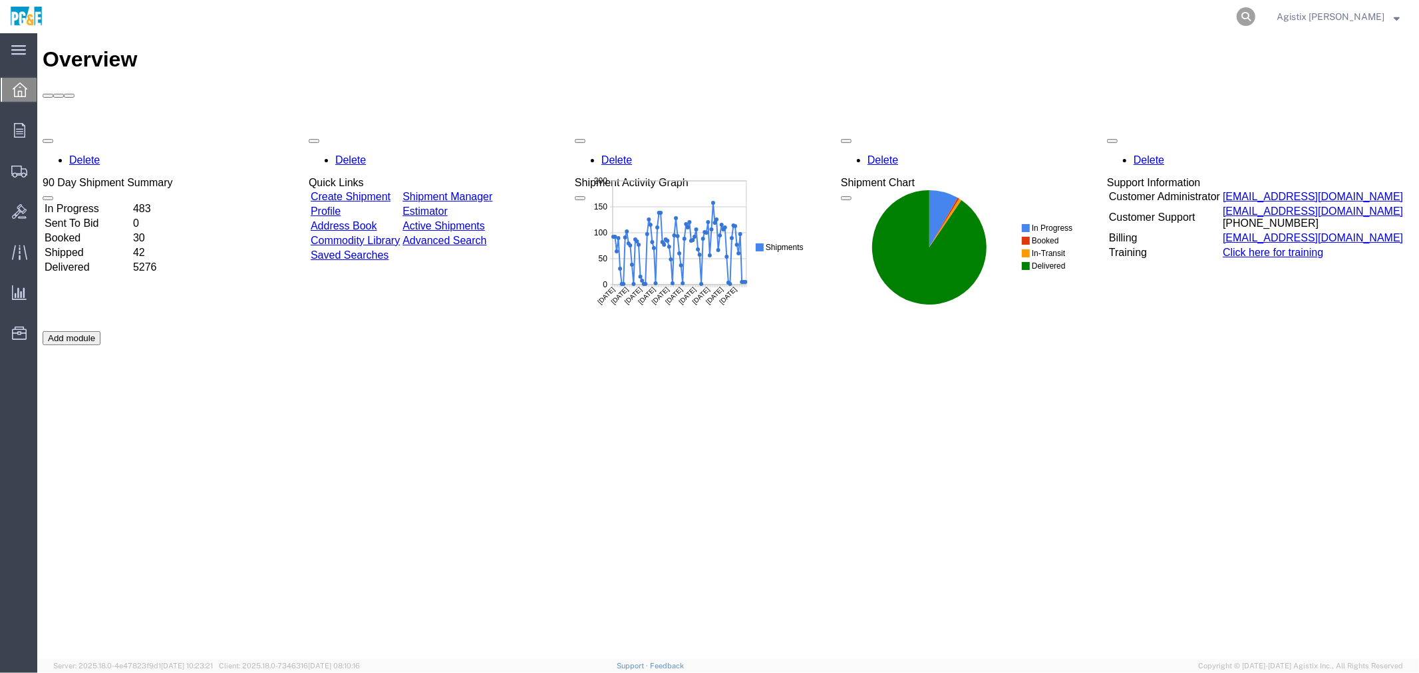
click at [1255, 16] on icon at bounding box center [1245, 16] width 19 height 19
paste input "5648854"
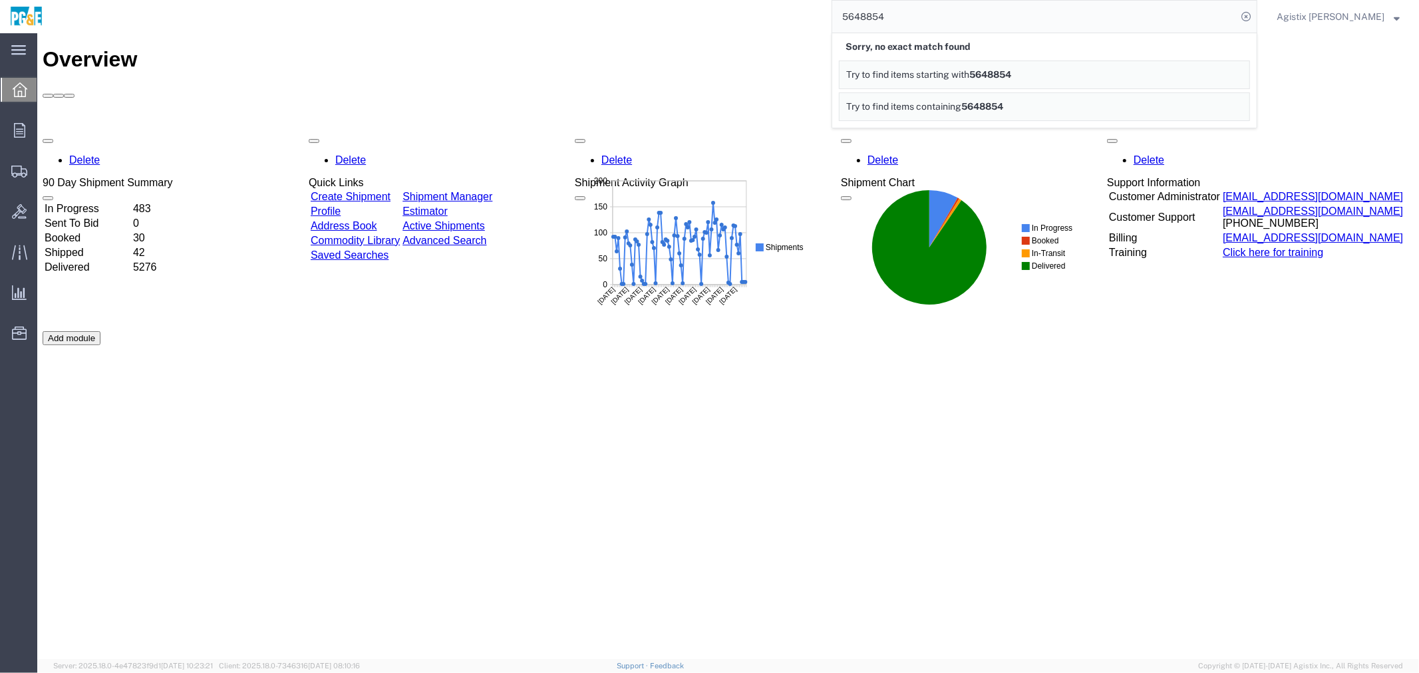
drag, startPoint x: 982, startPoint y: 13, endPoint x: 783, endPoint y: 16, distance: 199.6
click at [783, 16] on div "5648854 Sorry, no exact match found Try to find items starting with 5648854 Try…" at bounding box center [655, 16] width 1205 height 33
drag, startPoint x: 934, startPoint y: 9, endPoint x: 789, endPoint y: 17, distance: 145.2
click at [789, 17] on div "5648854" at bounding box center [655, 16] width 1205 height 33
type input "5648854"
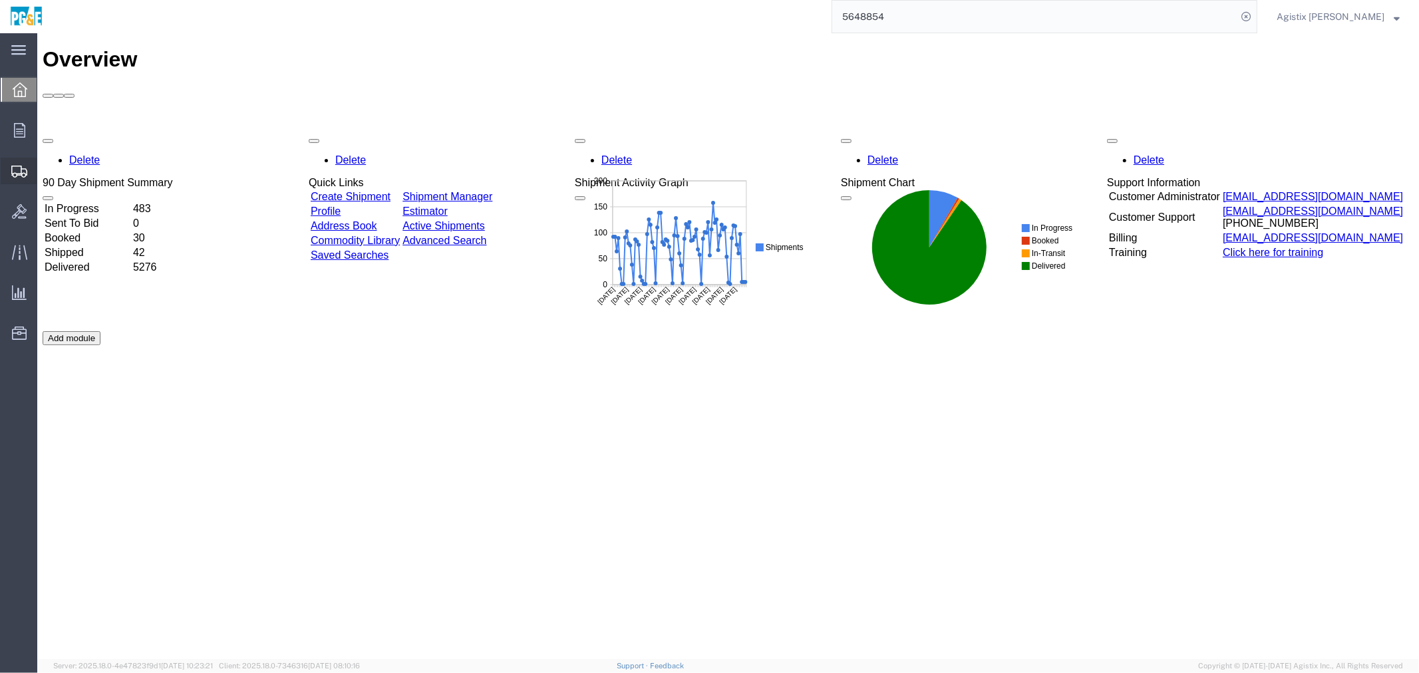
click at [0, 0] on span "Shipment Manager" at bounding box center [0, 0] width 0 height 0
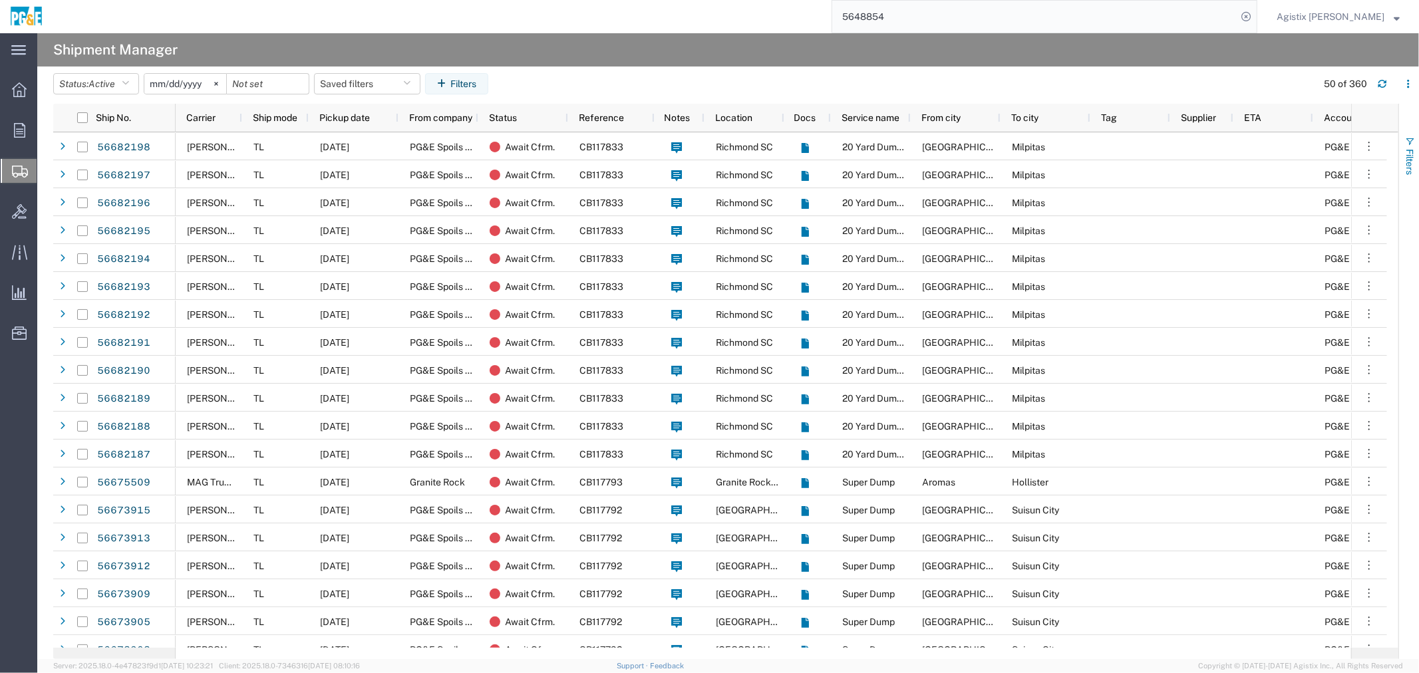
click at [1410, 150] on span "Filters" at bounding box center [1409, 162] width 11 height 26
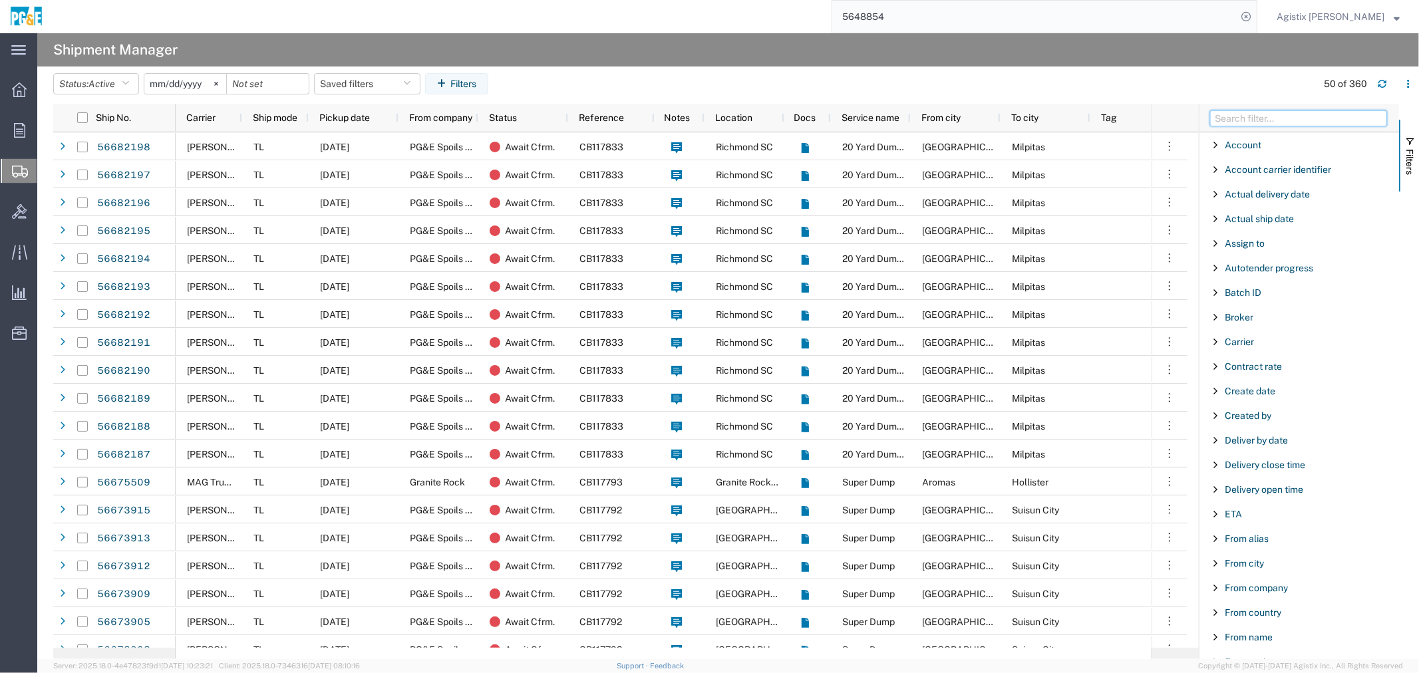
click at [1251, 117] on input "Filter Columns Input" at bounding box center [1298, 118] width 177 height 16
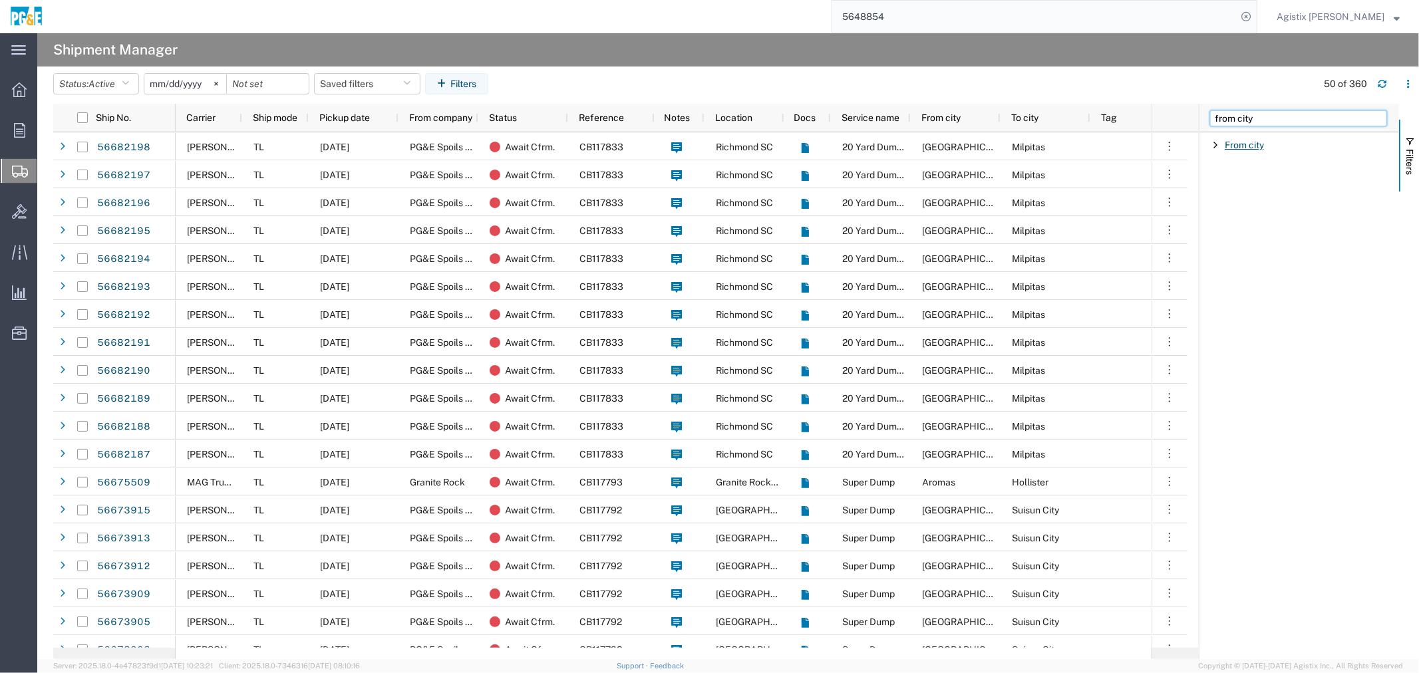
type input "from city"
click at [1262, 144] on span "From city" at bounding box center [1243, 145] width 39 height 11
click at [1244, 198] on input "Filter Value" at bounding box center [1304, 201] width 174 height 16
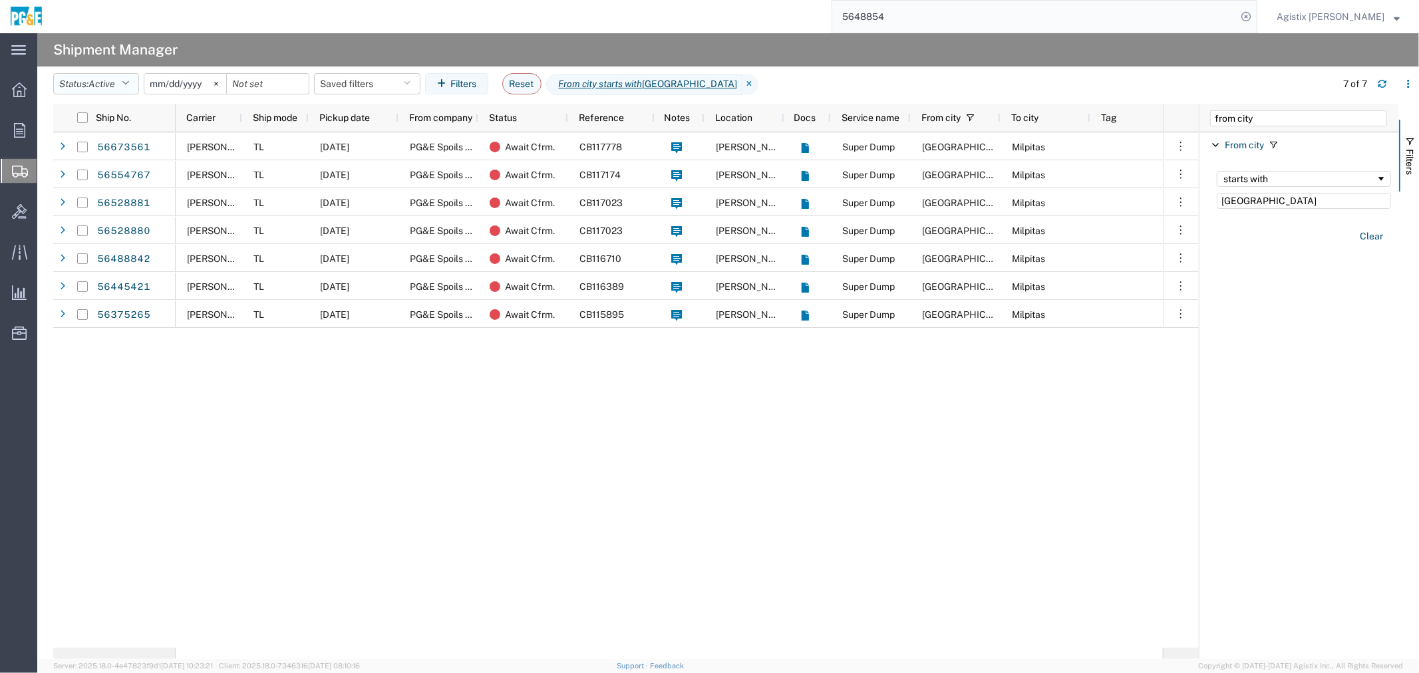
type input "daly city"
click at [102, 84] on span "Active" at bounding box center [101, 83] width 27 height 11
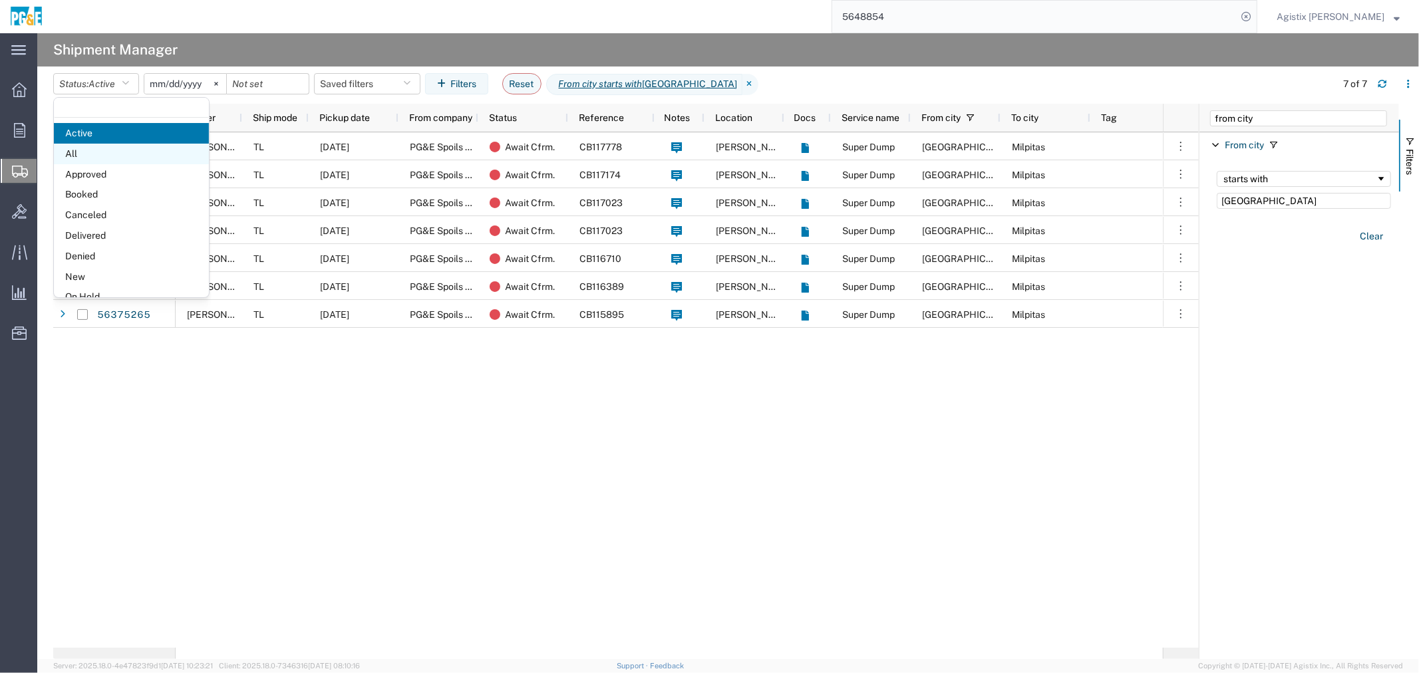
click at [103, 151] on span "All" at bounding box center [131, 154] width 155 height 21
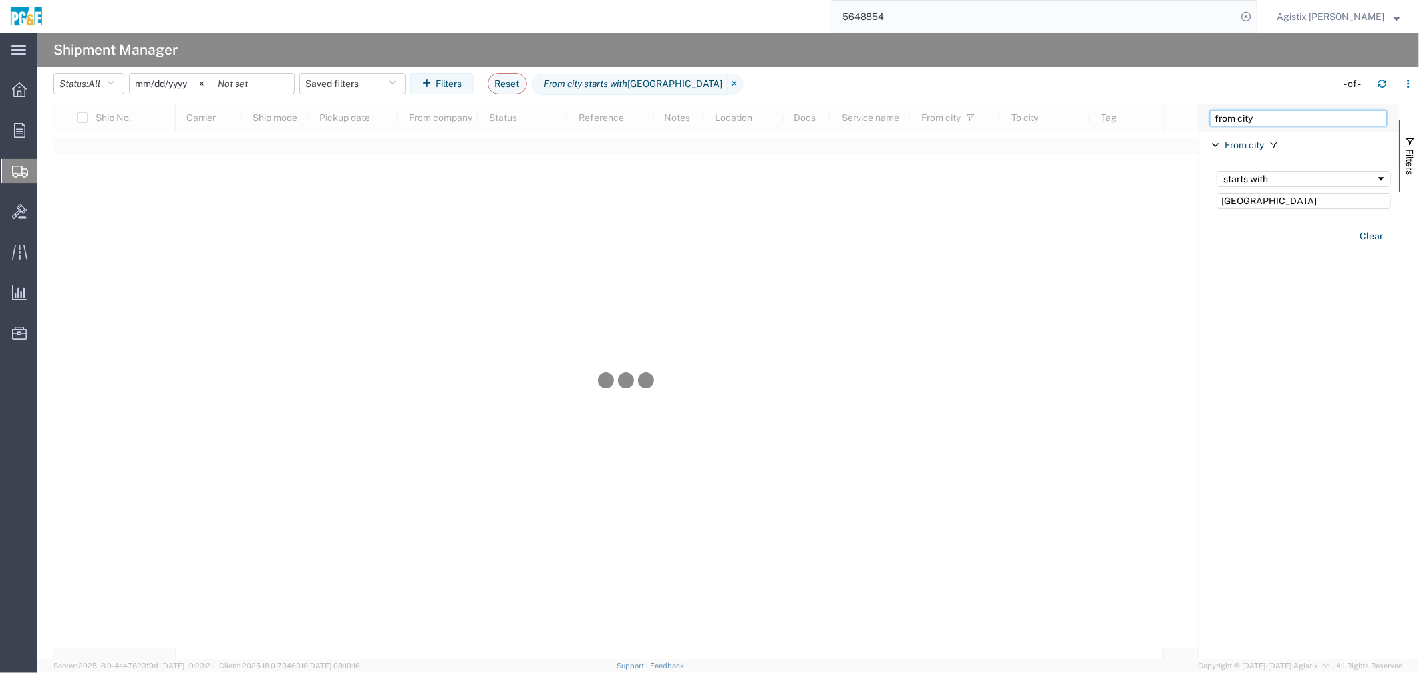
drag, startPoint x: 1275, startPoint y: 121, endPoint x: 1175, endPoint y: 133, distance: 101.1
click at [1175, 133] on div "Ship No. Carrier Ship mode Pickup date From company Status Reference Notes Loca…" at bounding box center [736, 381] width 1366 height 555
type input "carrier"
click at [1215, 164] on span "Filter List 3 Filters" at bounding box center [1215, 169] width 11 height 11
click at [1239, 223] on input "Filter Value" at bounding box center [1304, 225] width 174 height 16
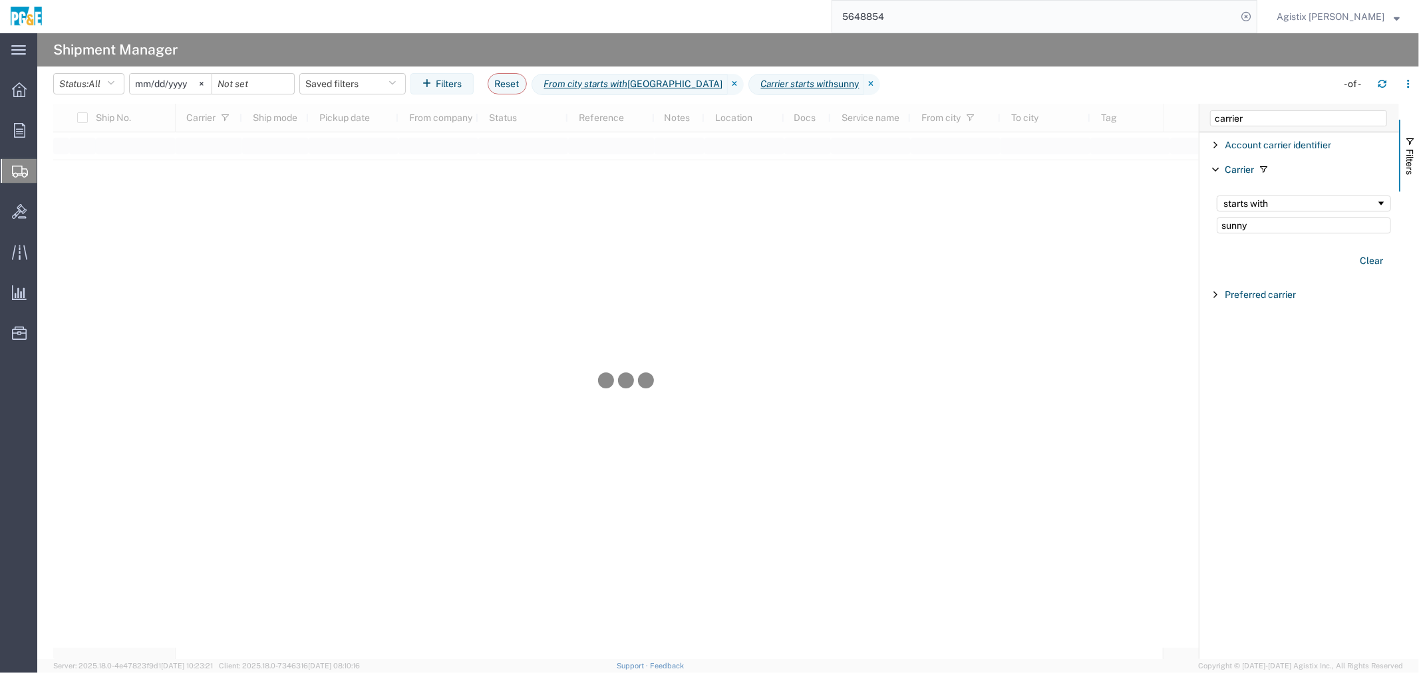
type input "sunny"
drag, startPoint x: 96, startPoint y: 76, endPoint x: 101, endPoint y: 83, distance: 9.0
click at [96, 76] on button "Status: All" at bounding box center [88, 83] width 71 height 21
click at [96, 138] on span "Active" at bounding box center [131, 133] width 155 height 21
click at [94, 84] on span "Active" at bounding box center [101, 83] width 27 height 11
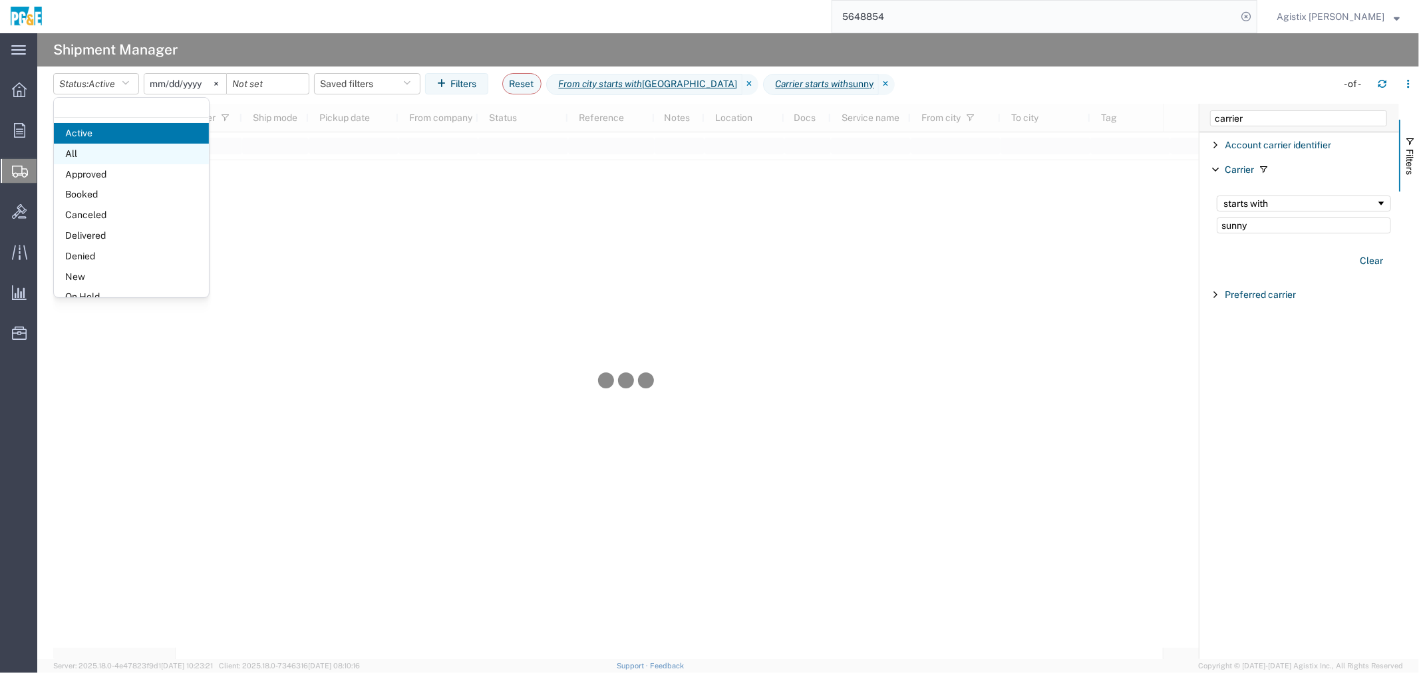
click at [96, 153] on span "All" at bounding box center [131, 154] width 155 height 21
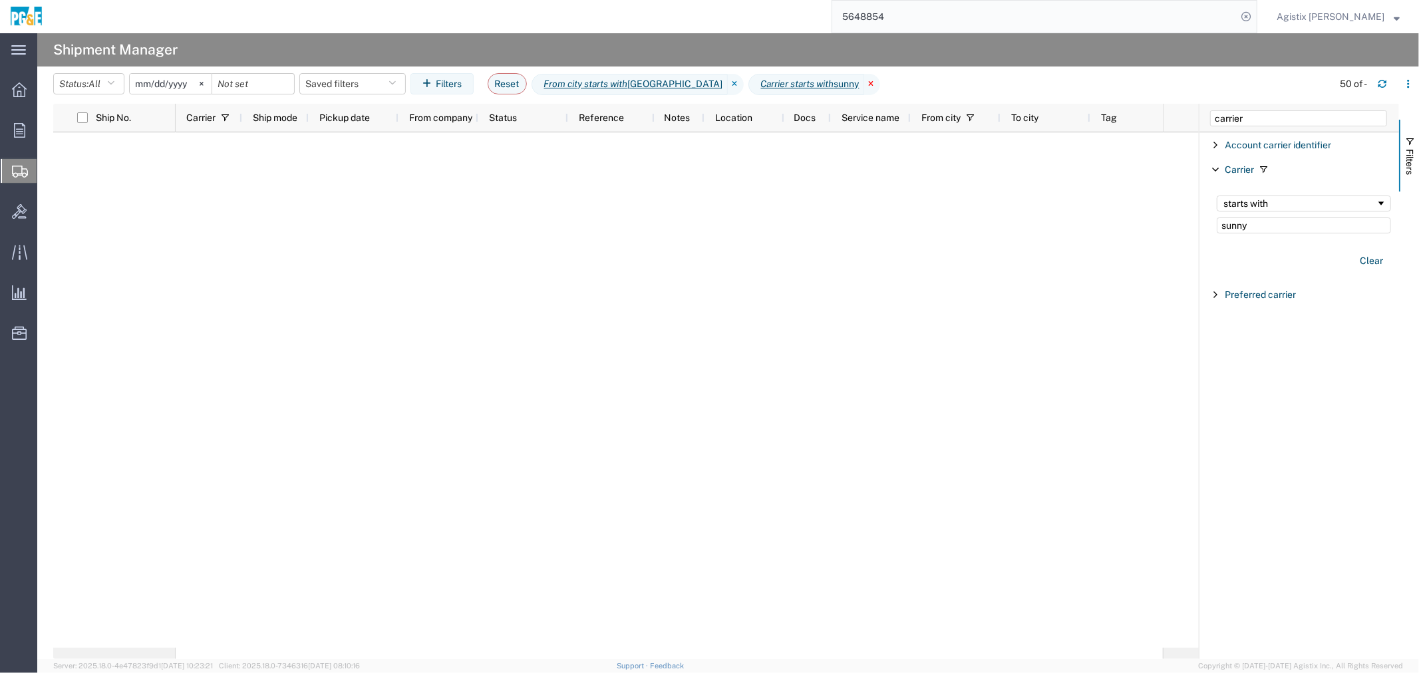
click at [864, 84] on icon at bounding box center [872, 84] width 16 height 21
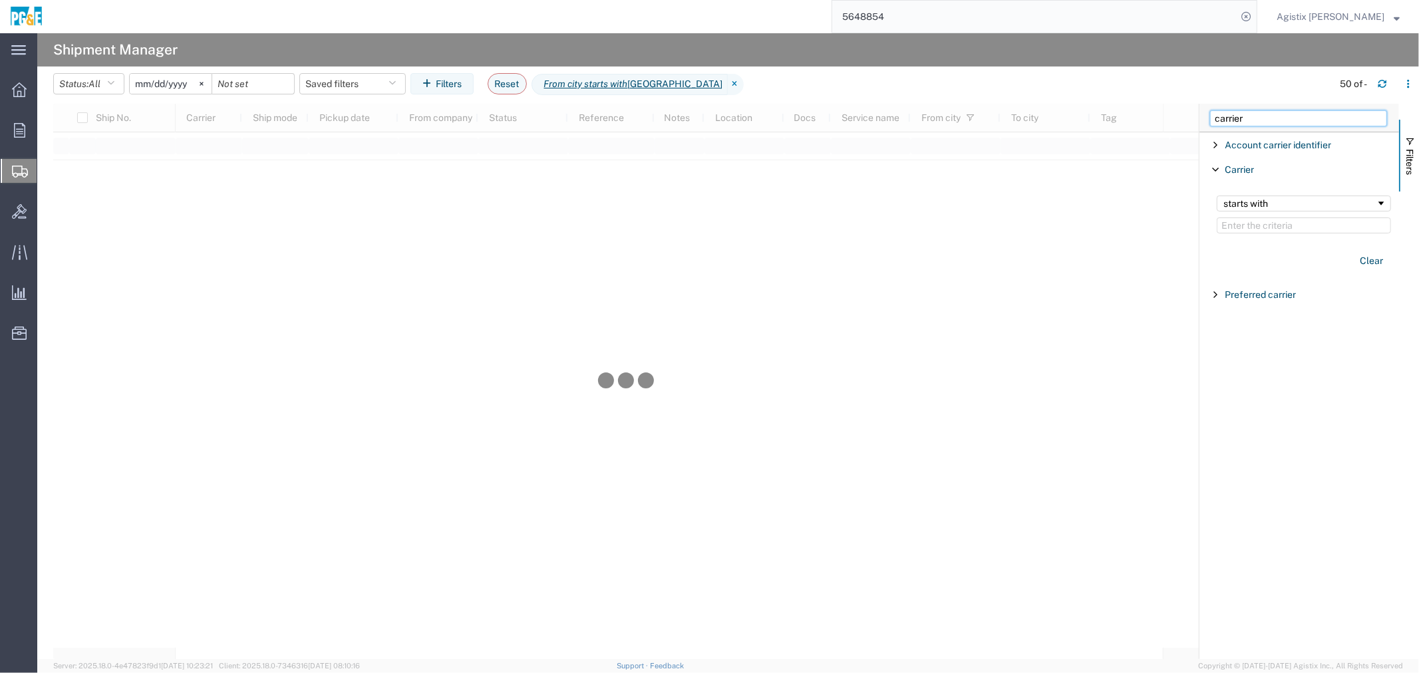
drag, startPoint x: 1262, startPoint y: 122, endPoint x: 1154, endPoint y: 122, distance: 108.4
click at [1154, 122] on div "Ship No. Carrier Ship mode Pickup date From company Status Reference Notes Loca…" at bounding box center [736, 381] width 1366 height 555
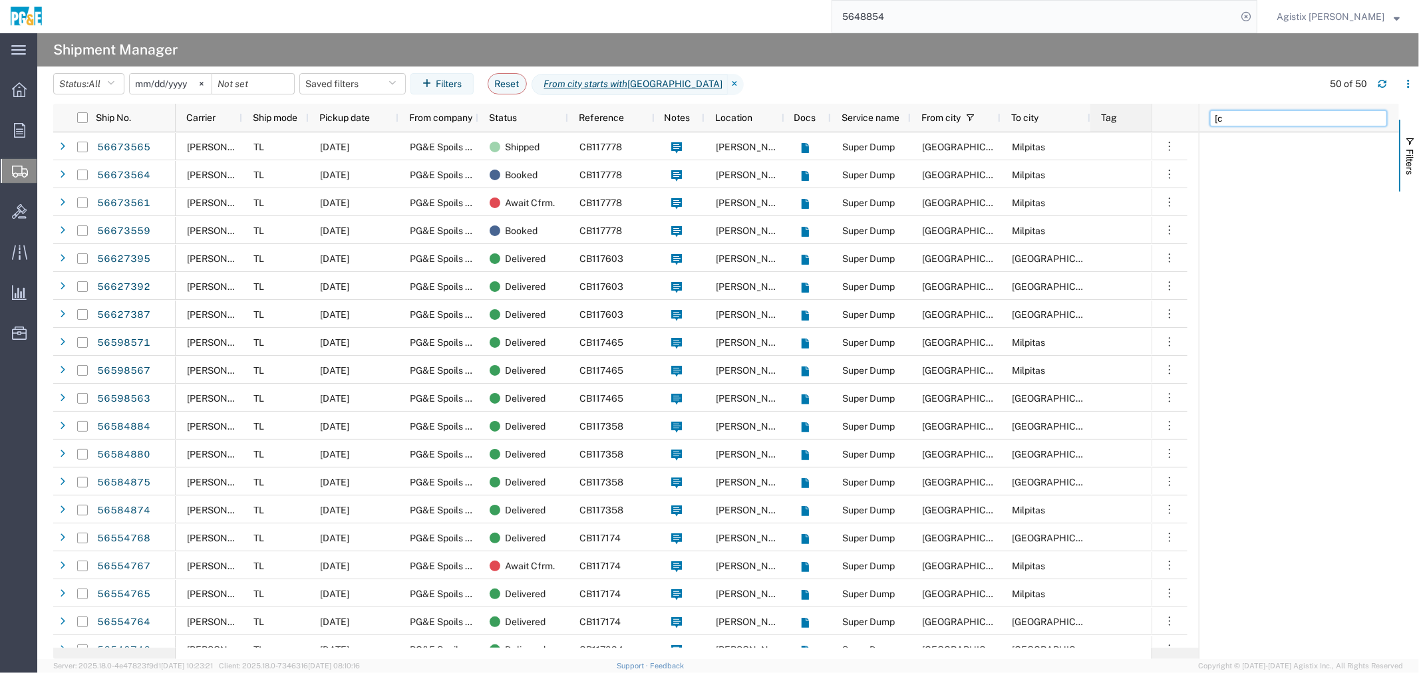
type input "["
type input "pickup date"
click at [1211, 143] on span "Filter List 1 Filters" at bounding box center [1215, 145] width 11 height 11
click at [1248, 203] on input "Filter List 1 Filters" at bounding box center [1304, 202] width 174 height 18
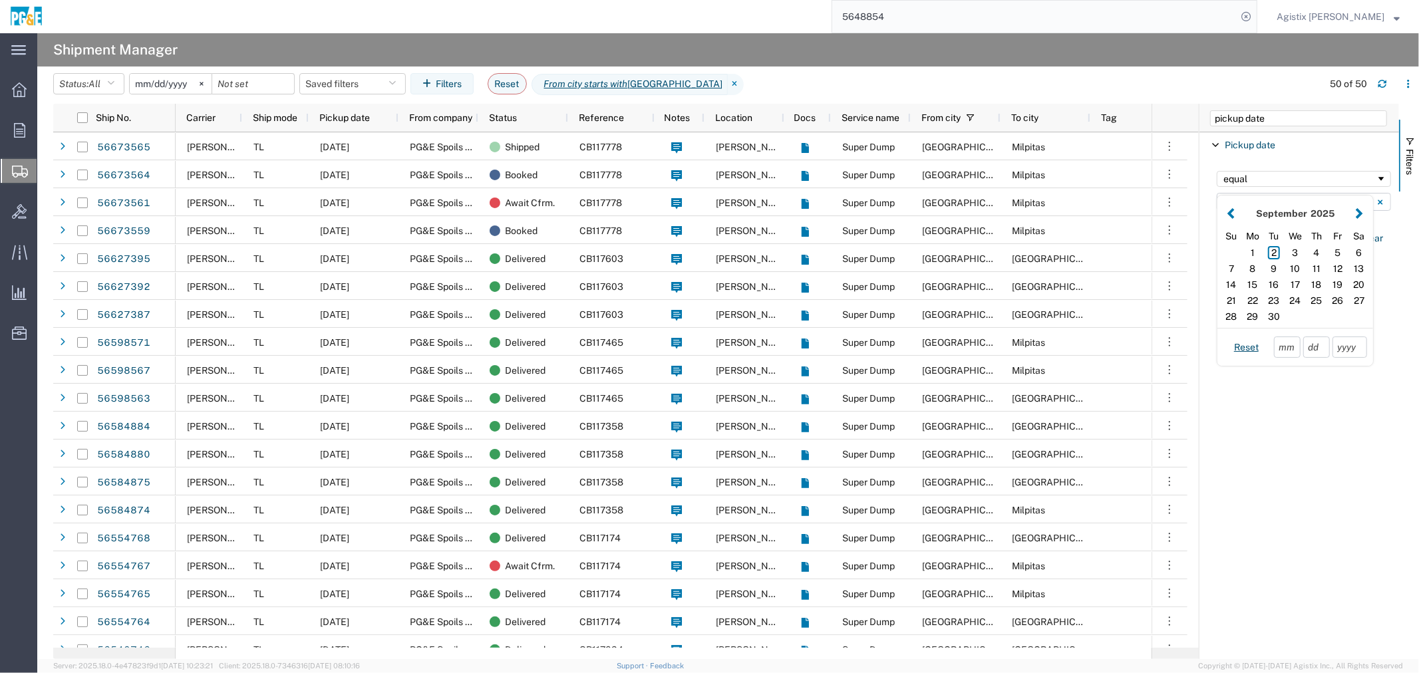
click at [1231, 214] on button "Filter List 1 Filters" at bounding box center [1231, 213] width 14 height 15
click at [1314, 288] on div "14" at bounding box center [1316, 285] width 21 height 16
type input "08/14/2025"
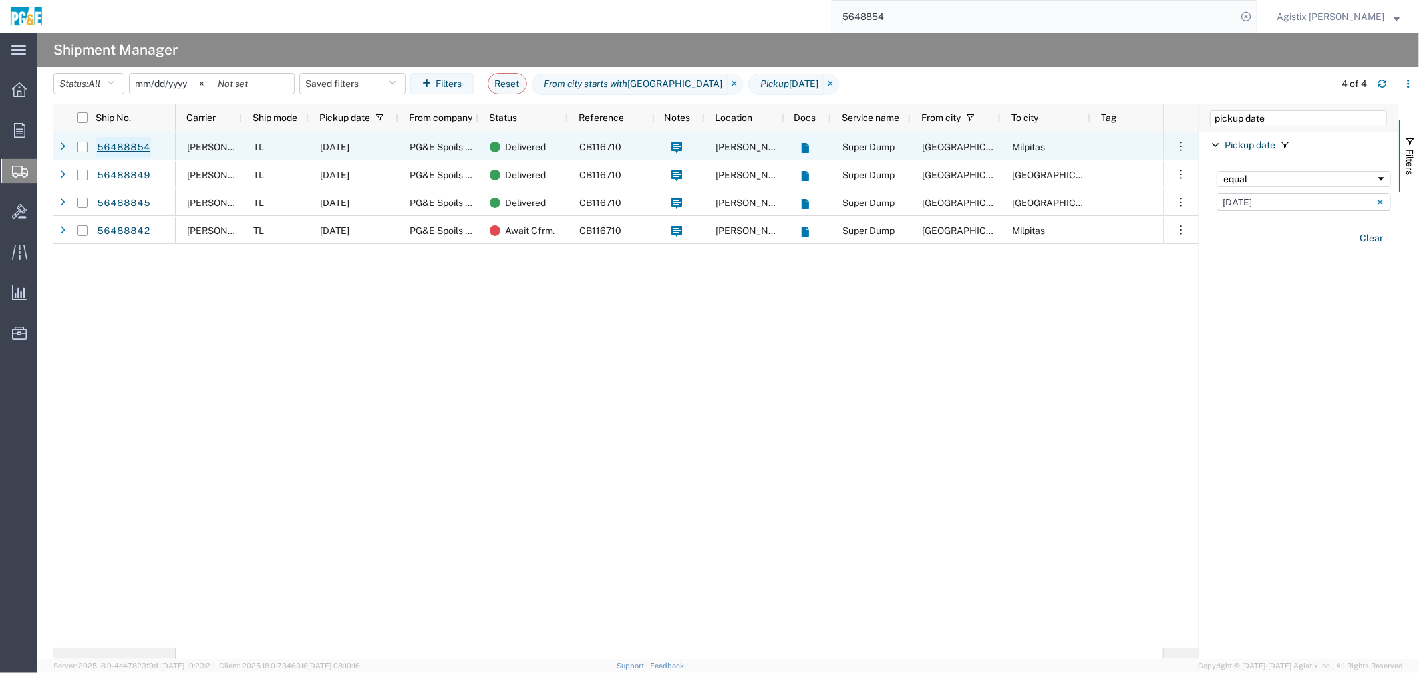
click at [130, 146] on link "56488854" at bounding box center [123, 147] width 55 height 21
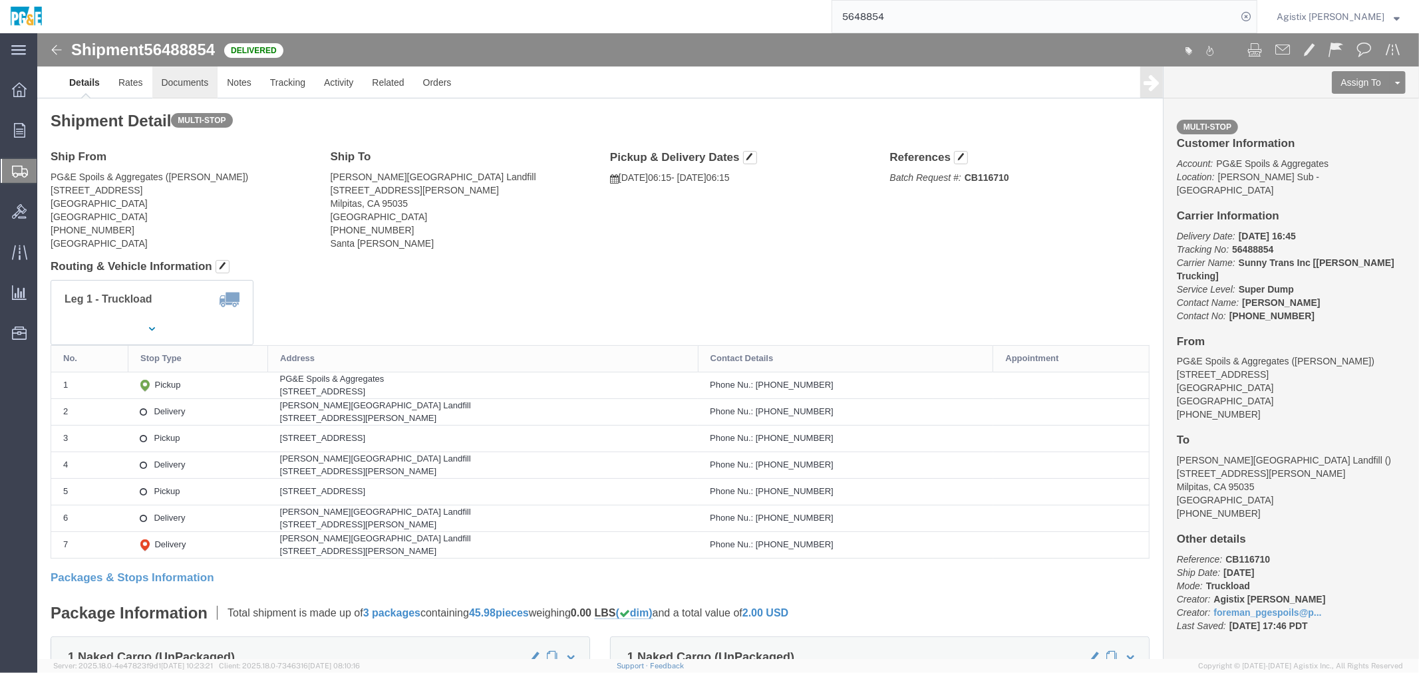
click link "Documents"
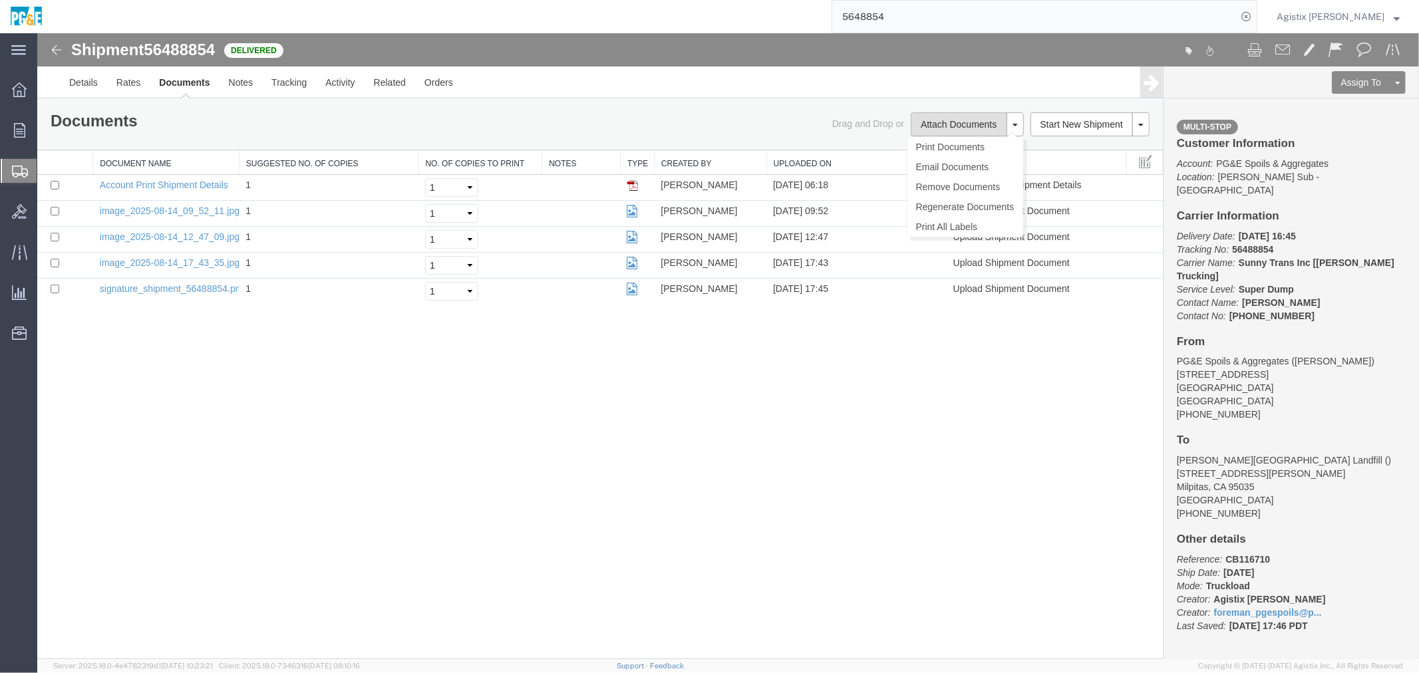
click at [956, 121] on button "Attach Documents" at bounding box center [958, 124] width 96 height 24
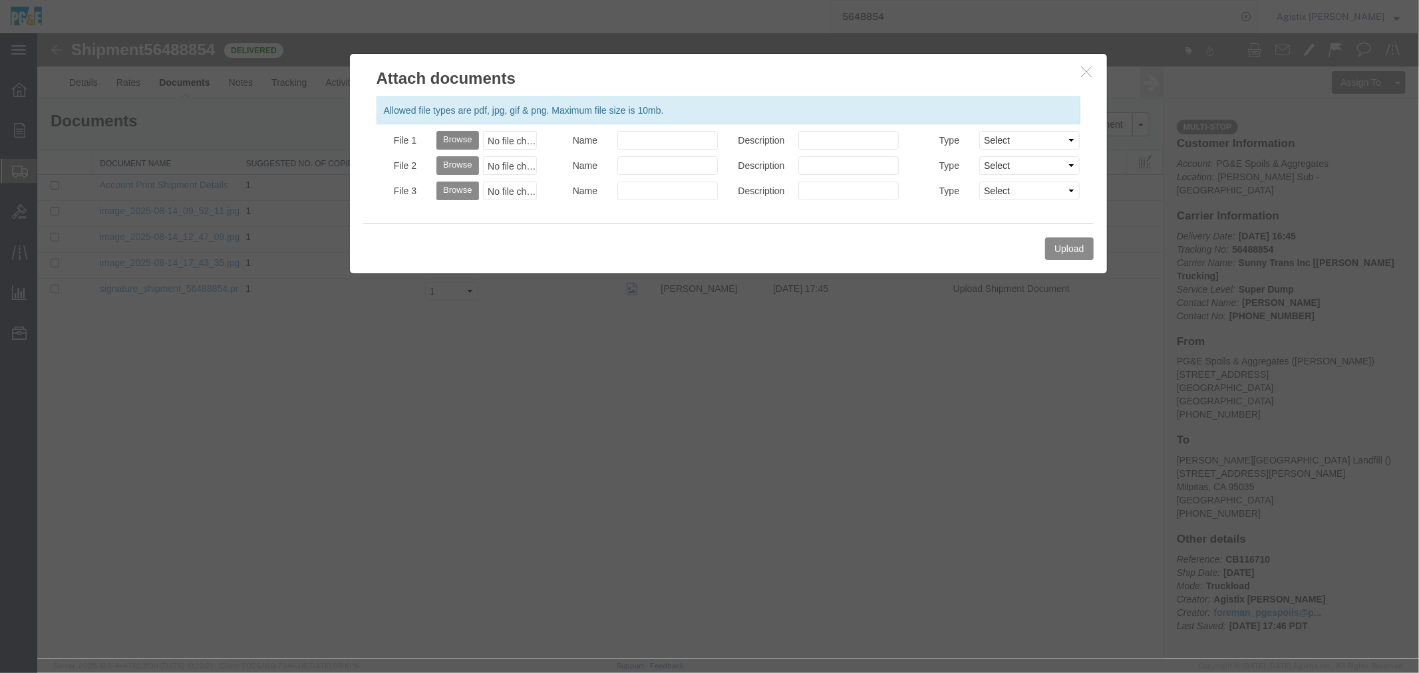
click at [467, 143] on button "Browse" at bounding box center [457, 139] width 42 height 19
type input "C:\fakepath\Doc - Sep 1 2025 - 8-56 PM-3.pdf"
click at [661, 139] on input "Name" at bounding box center [667, 139] width 100 height 19
click at [658, 135] on input "Name" at bounding box center [667, 139] width 100 height 19
type input "Tag"
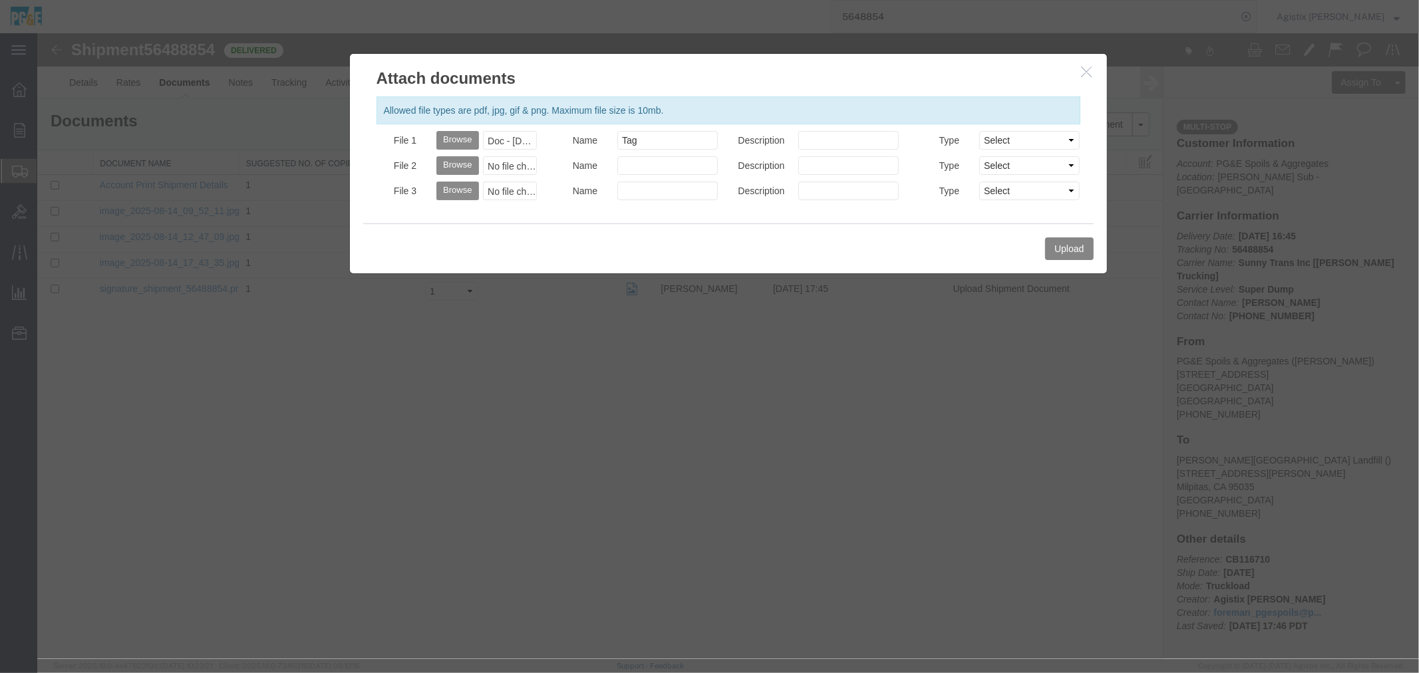
click at [1062, 243] on button "Upload" at bounding box center [1068, 248] width 48 height 23
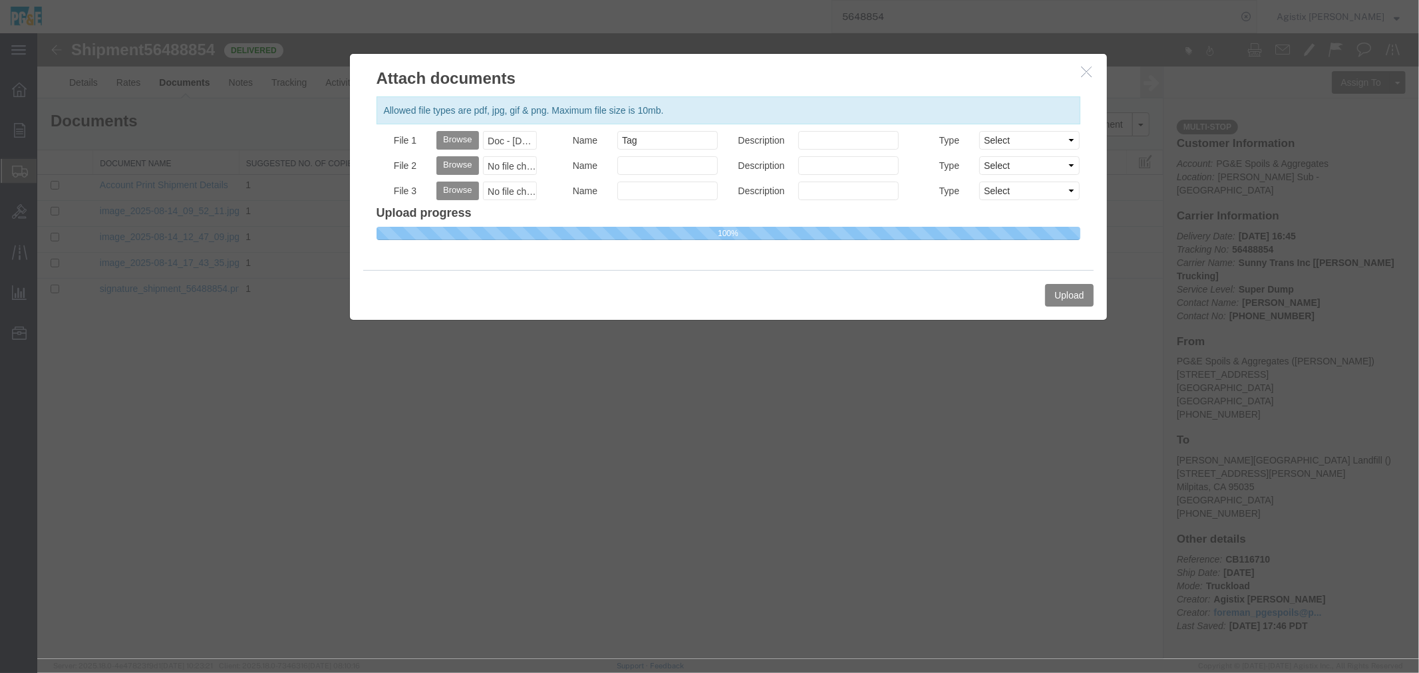
select select
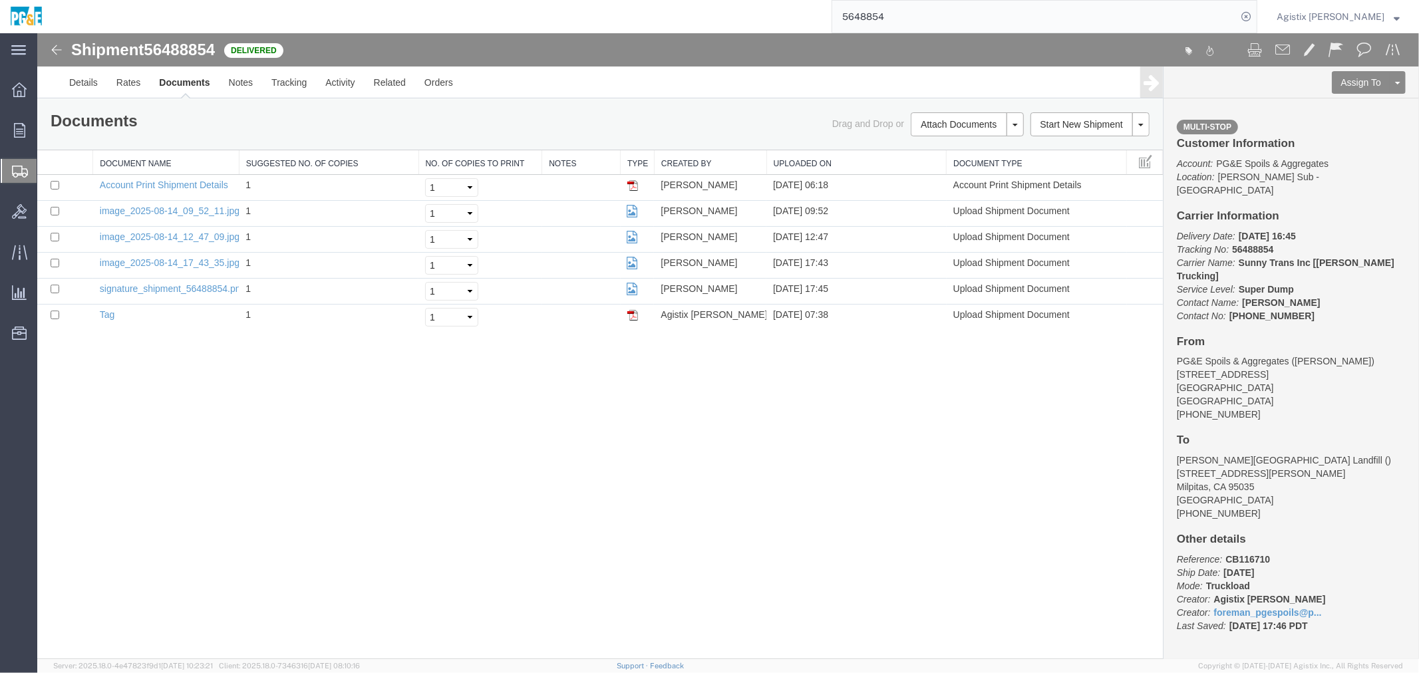
click at [193, 49] on span "56488854" at bounding box center [178, 49] width 71 height 18
click at [1372, 13] on span "Agistix Foreman" at bounding box center [1330, 16] width 108 height 15
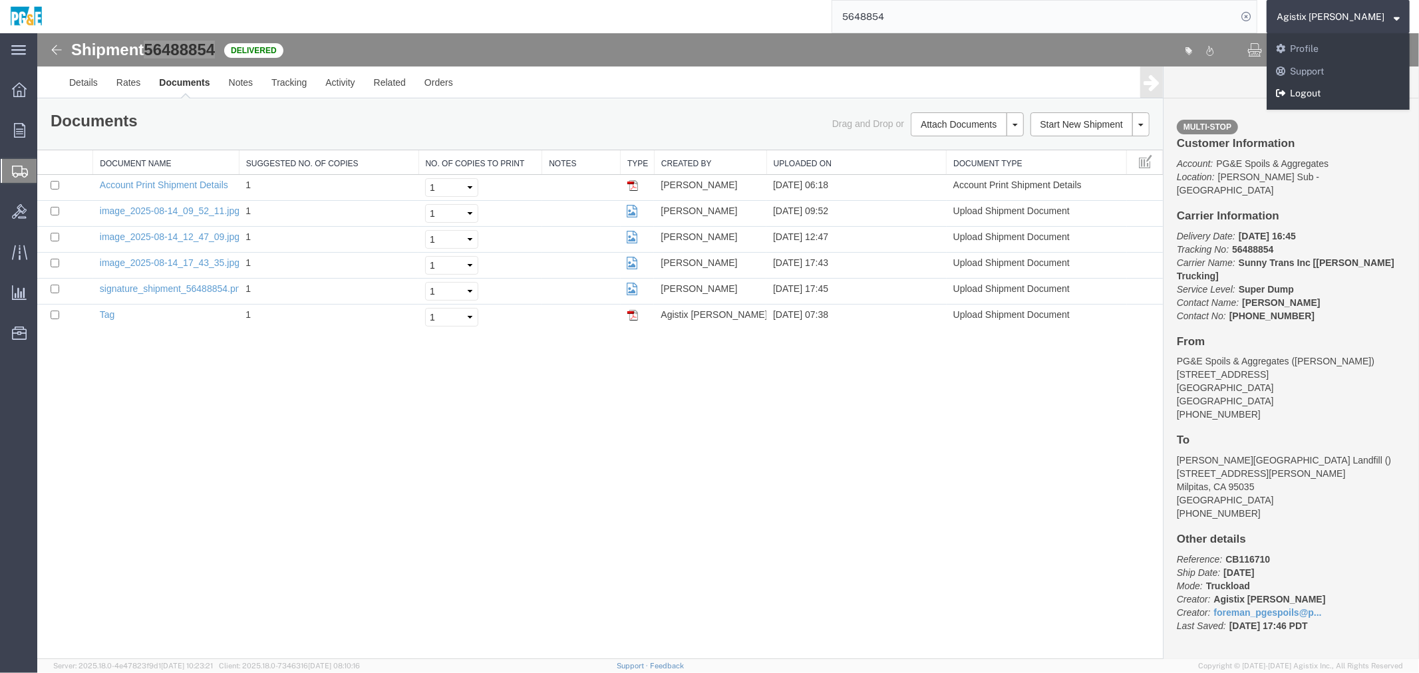
click at [1352, 88] on link "Logout" at bounding box center [1337, 93] width 143 height 23
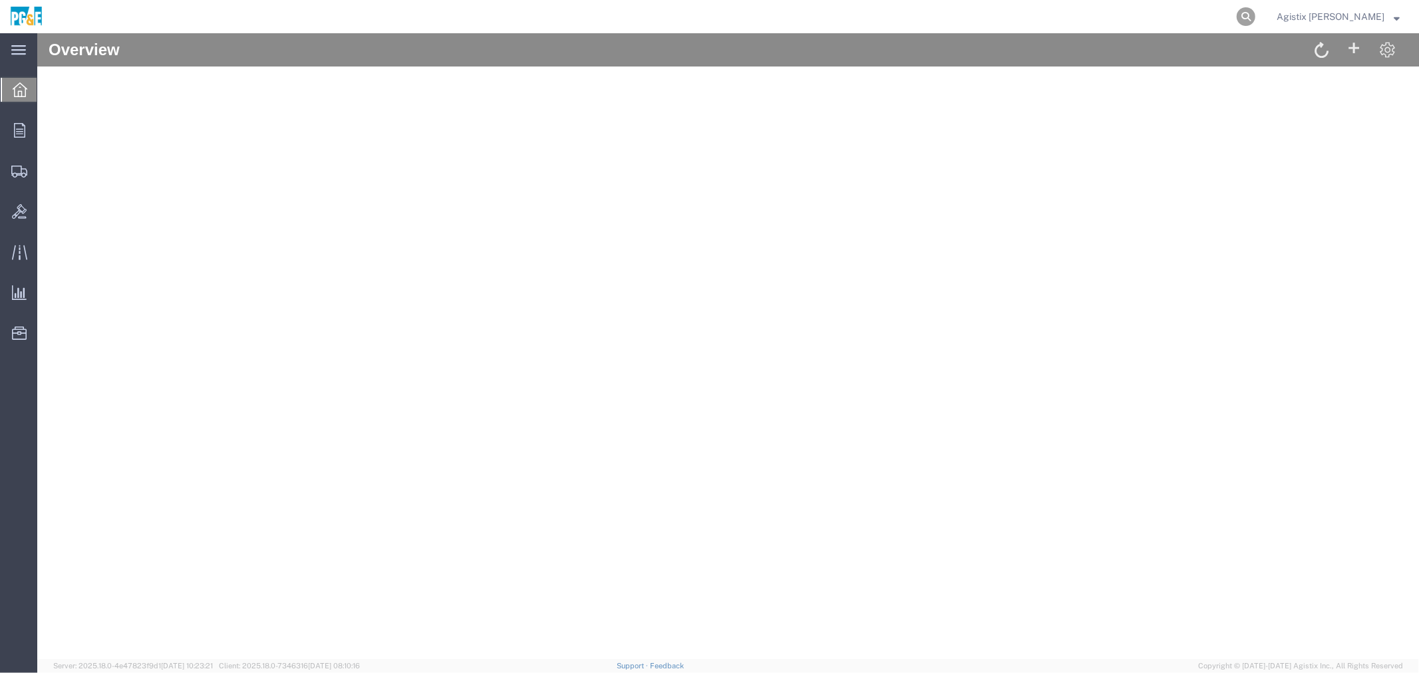
click at [1255, 22] on icon at bounding box center [1245, 16] width 19 height 19
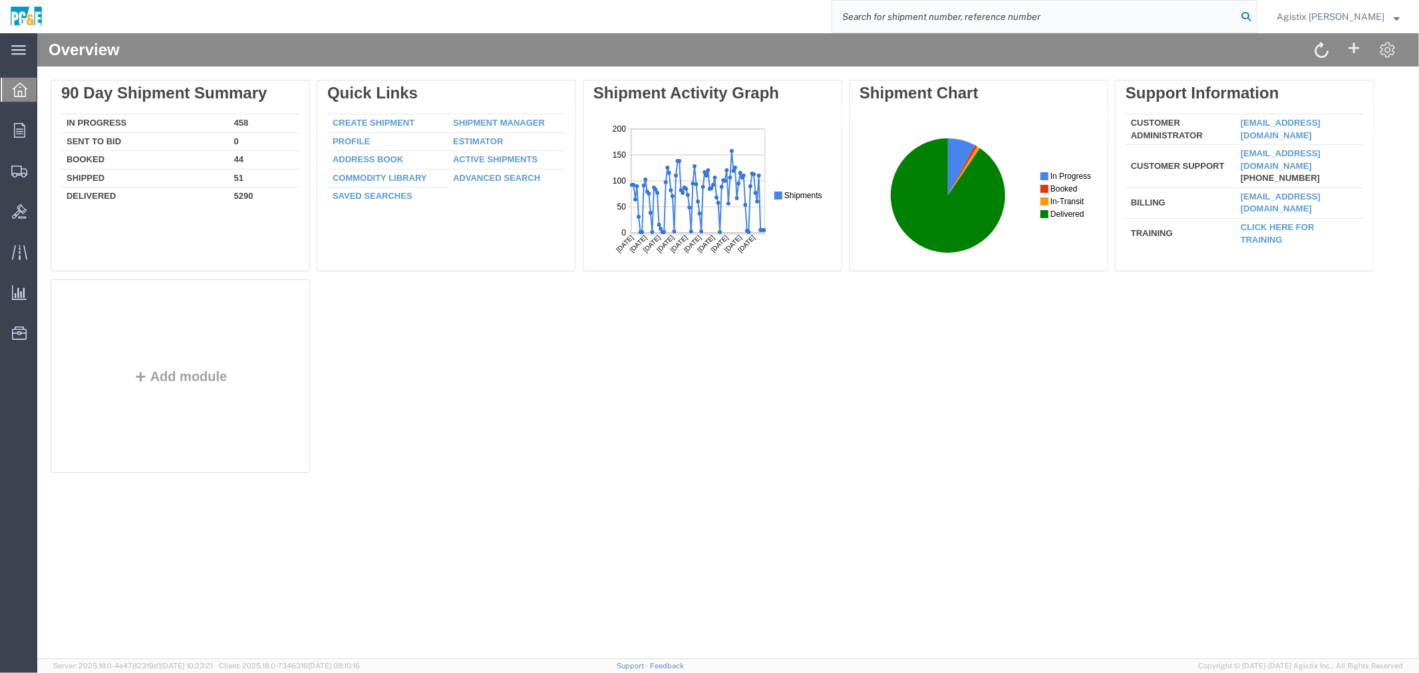
paste input "56460976"
type input "56460976"
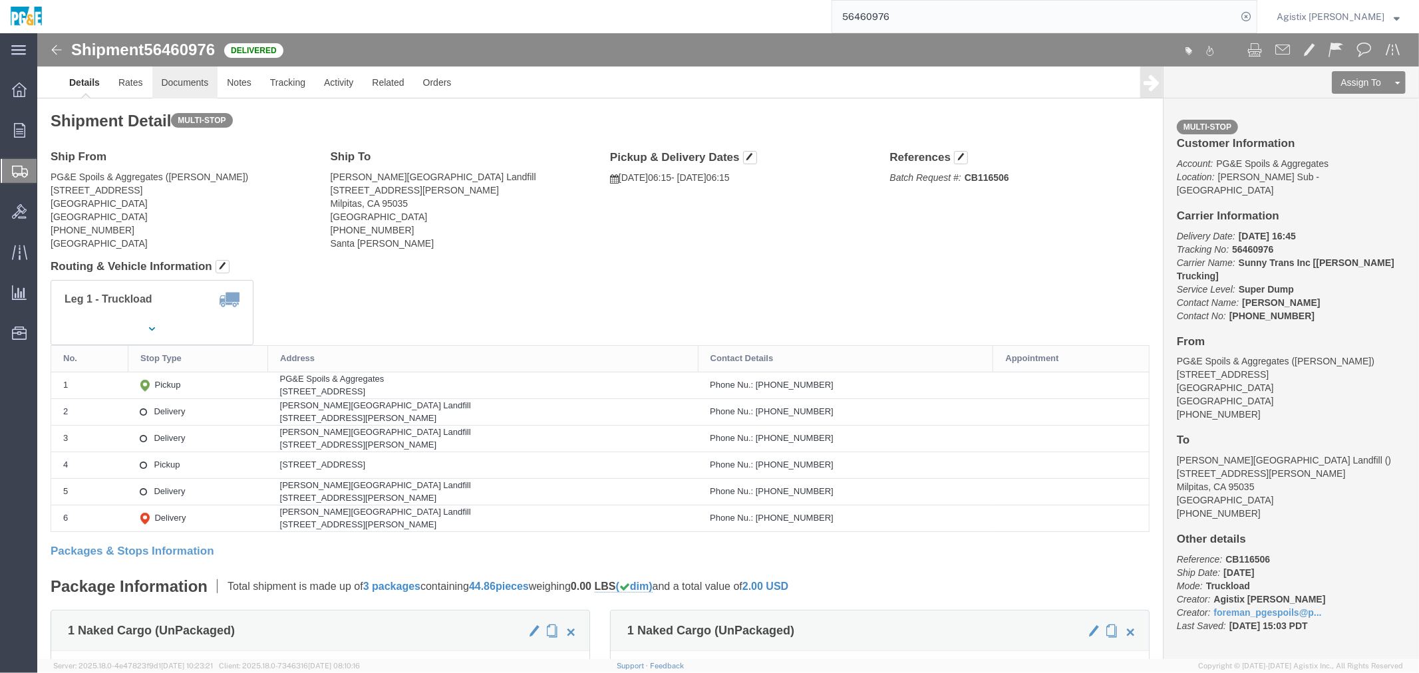
drag, startPoint x: 142, startPoint y: 47, endPoint x: 180, endPoint y: 56, distance: 38.2
click link "Documents"
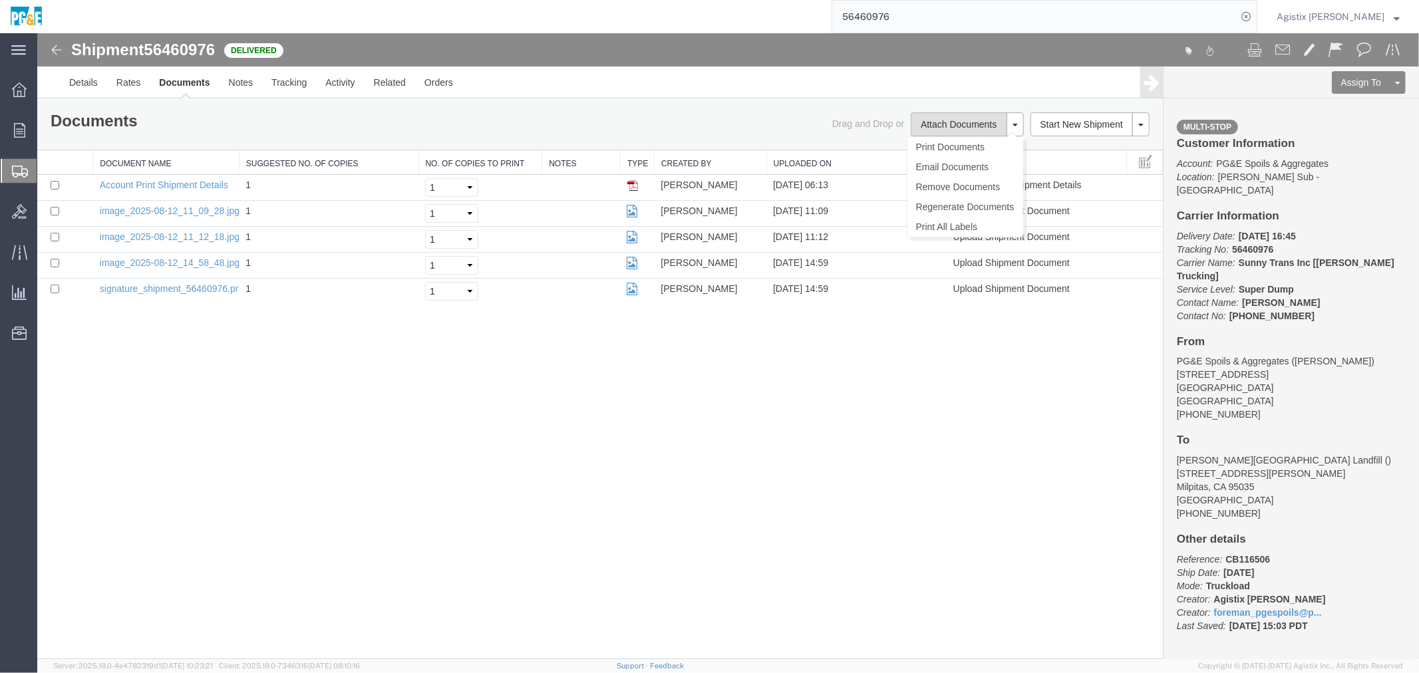
click at [952, 123] on button "Attach Documents" at bounding box center [958, 124] width 96 height 24
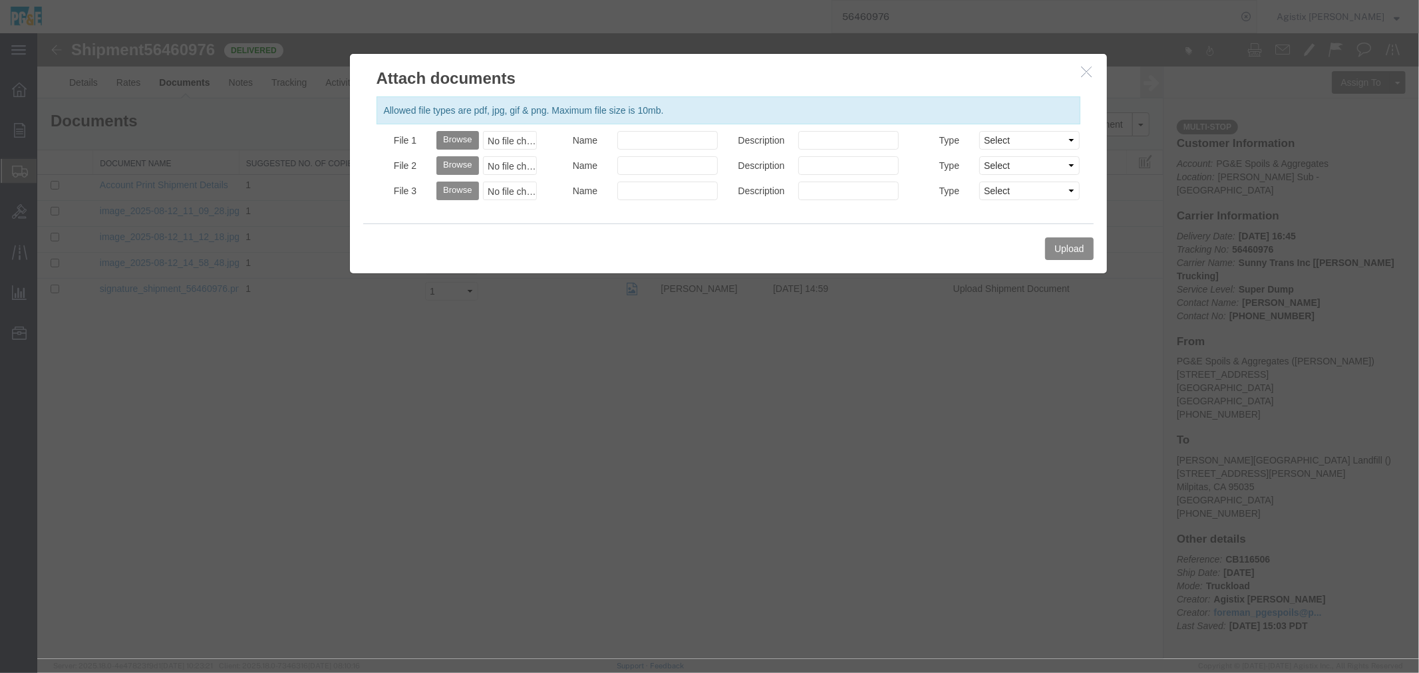
click at [454, 144] on button "Browse" at bounding box center [457, 139] width 42 height 19
type input "C:\fakepath\Doc - Sep 1 2025 - 8-55 PM.pdf"
click at [634, 142] on input "Name" at bounding box center [667, 139] width 100 height 19
type input "Tag"
click at [1074, 243] on button "Upload" at bounding box center [1068, 248] width 48 height 23
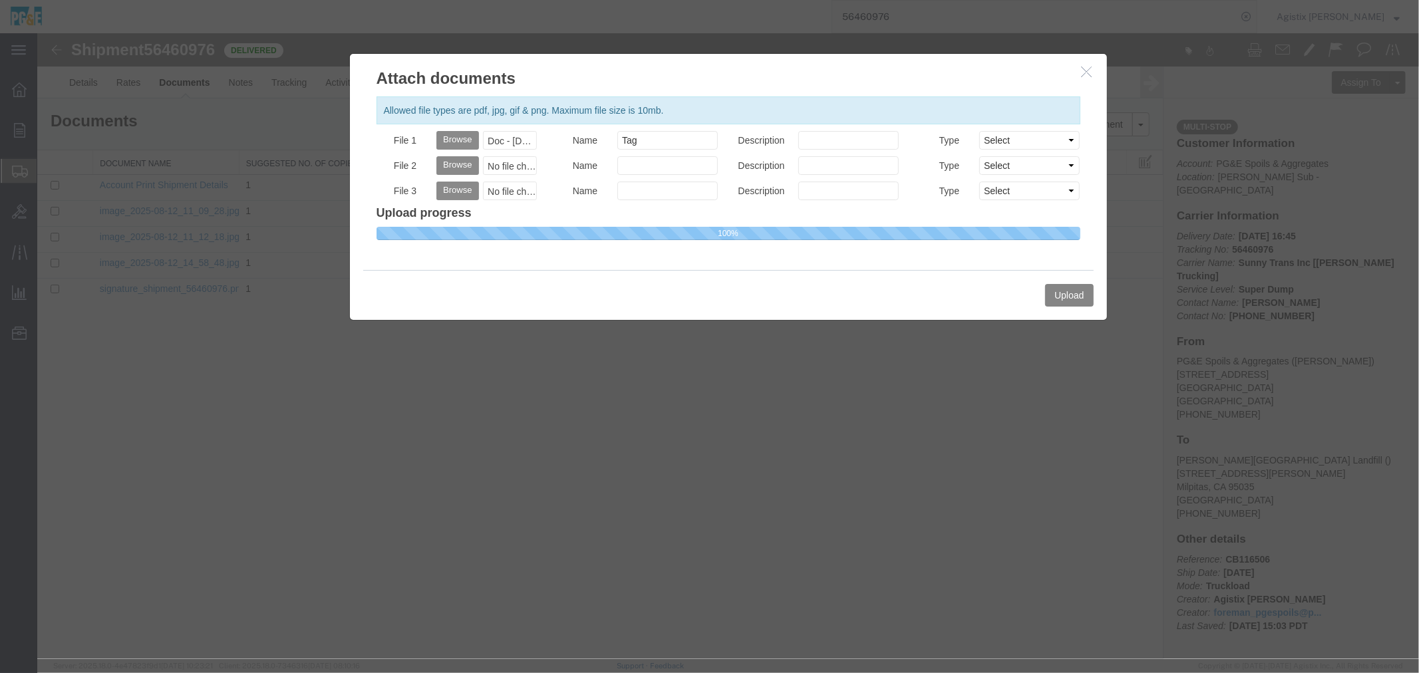
select select
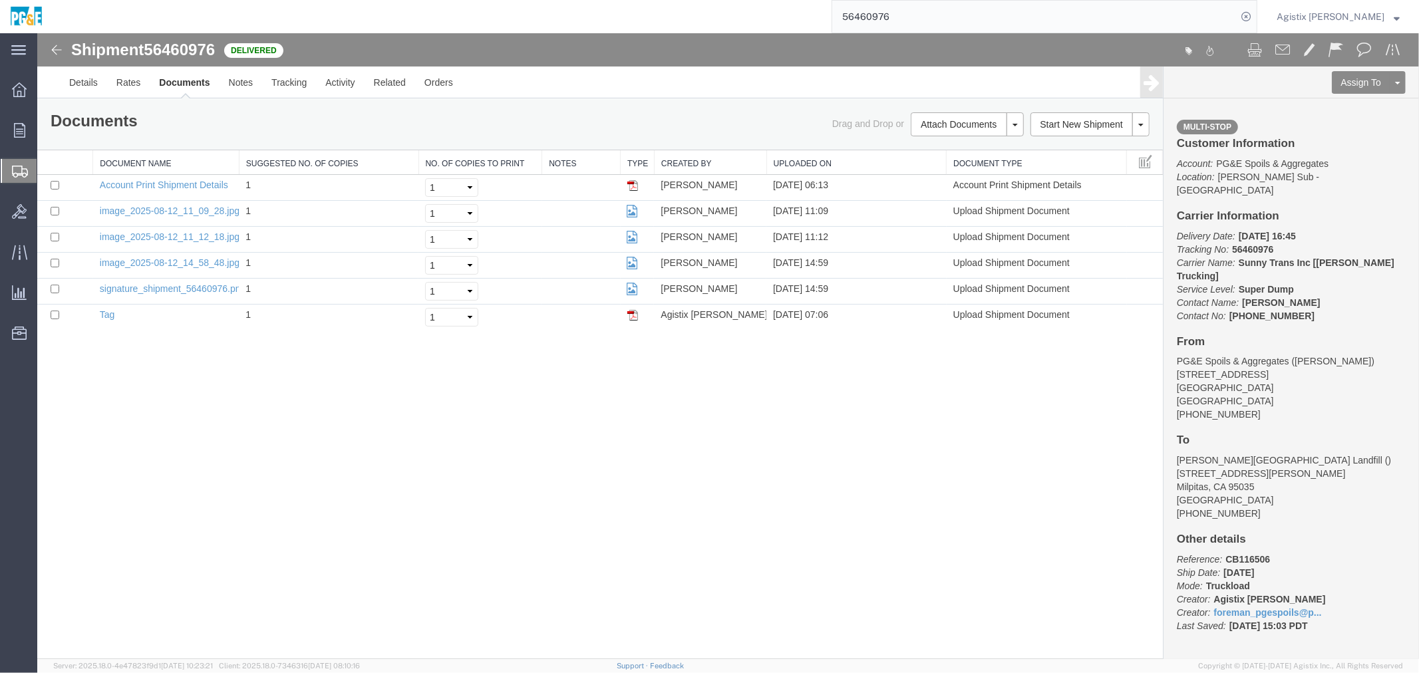
click at [772, 20] on div "56460976" at bounding box center [655, 16] width 1205 height 33
paste input "45418"
type input "56445418"
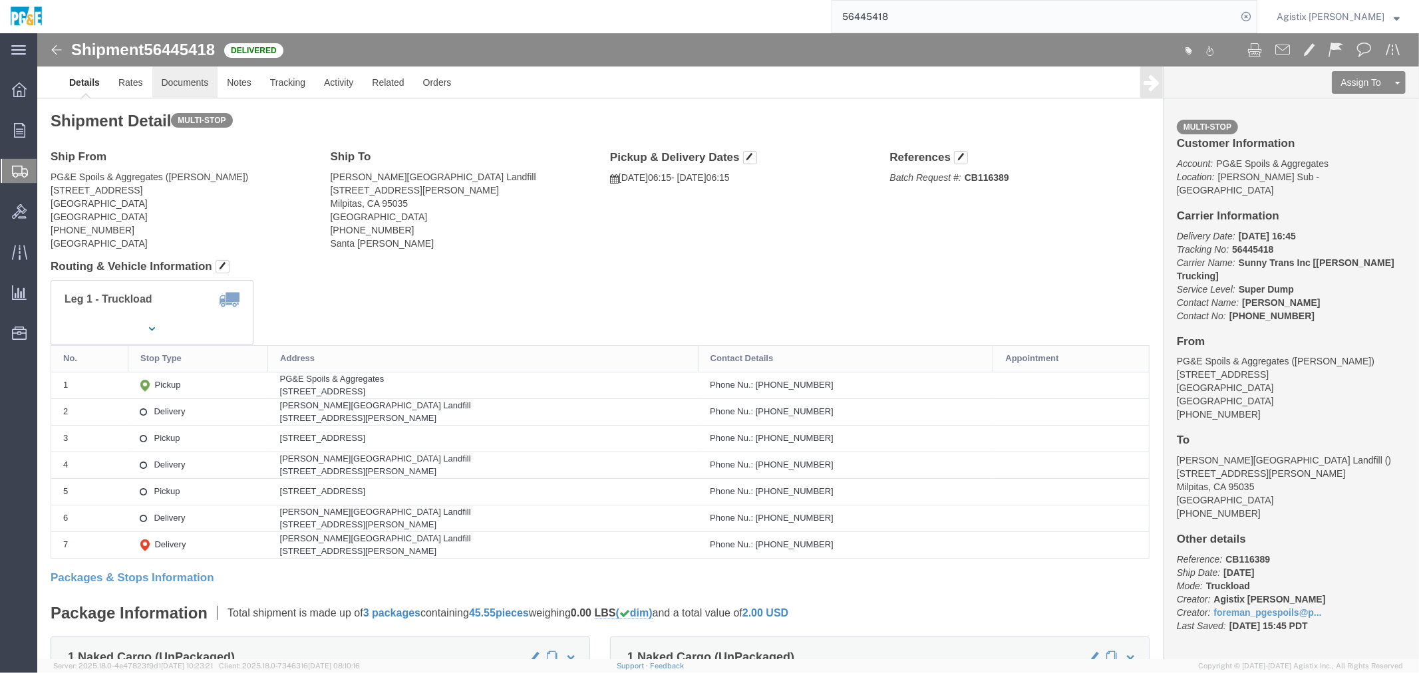
click link "Documents"
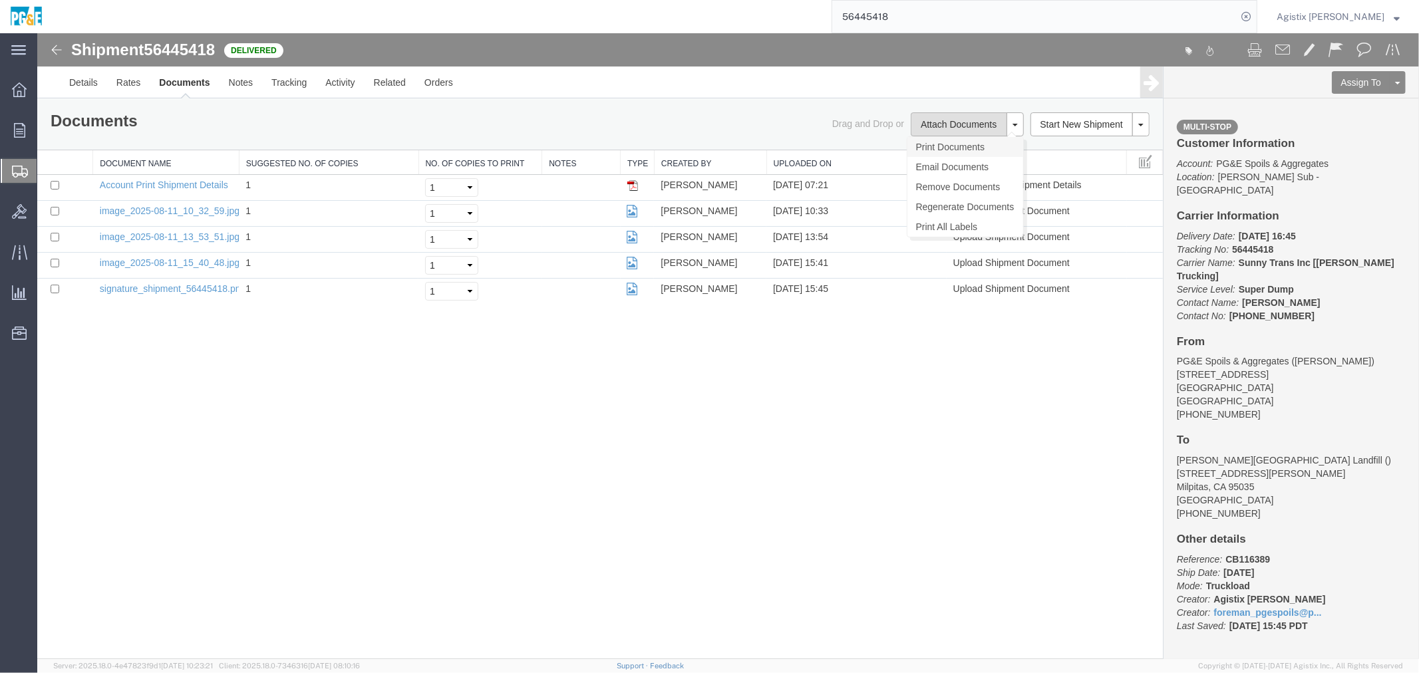
drag, startPoint x: 962, startPoint y: 114, endPoint x: 954, endPoint y: 155, distance: 42.0
click at [962, 114] on button "Attach Documents" at bounding box center [958, 124] width 96 height 24
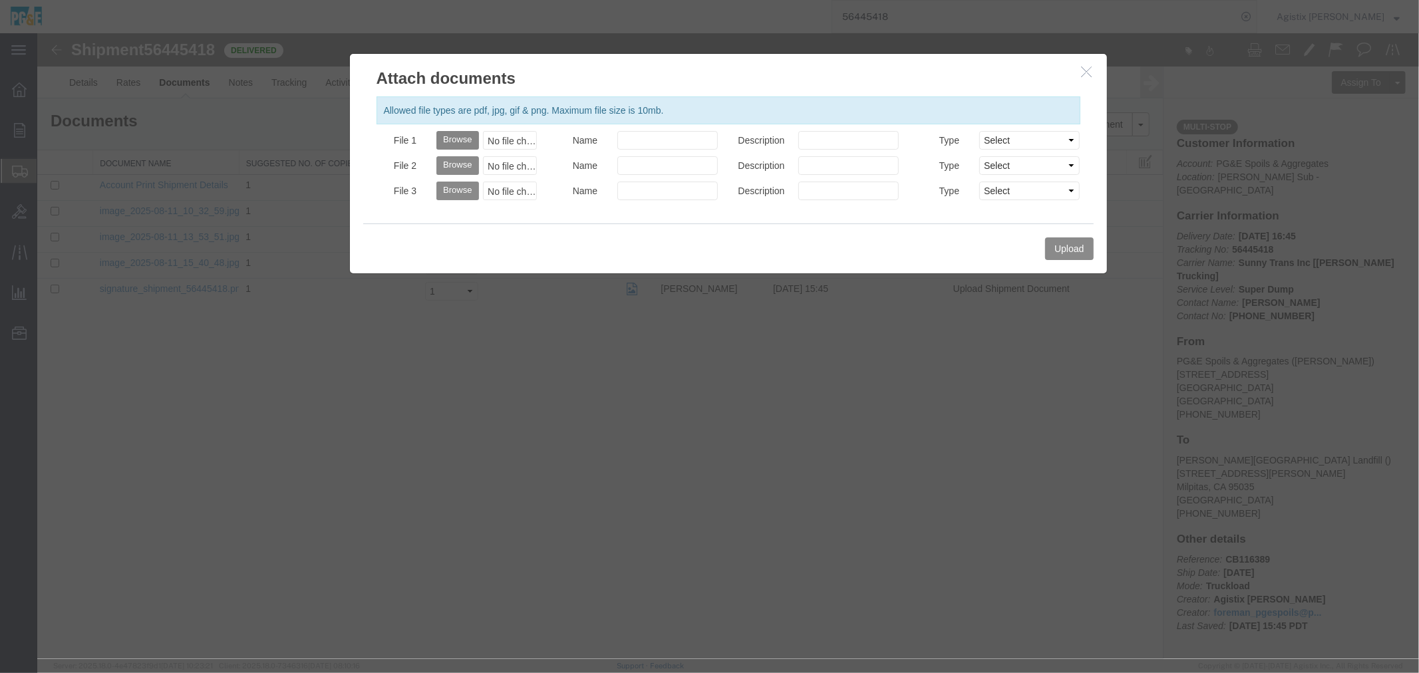
click at [442, 133] on button "Browse" at bounding box center [457, 139] width 42 height 19
type input "C:\fakepath\Doc - Sep 1 2025 - 8-55 PM - 2.pdf"
click at [647, 142] on input "Name" at bounding box center [667, 139] width 100 height 19
type input "Tag"
click at [1067, 249] on button "Upload" at bounding box center [1068, 248] width 48 height 23
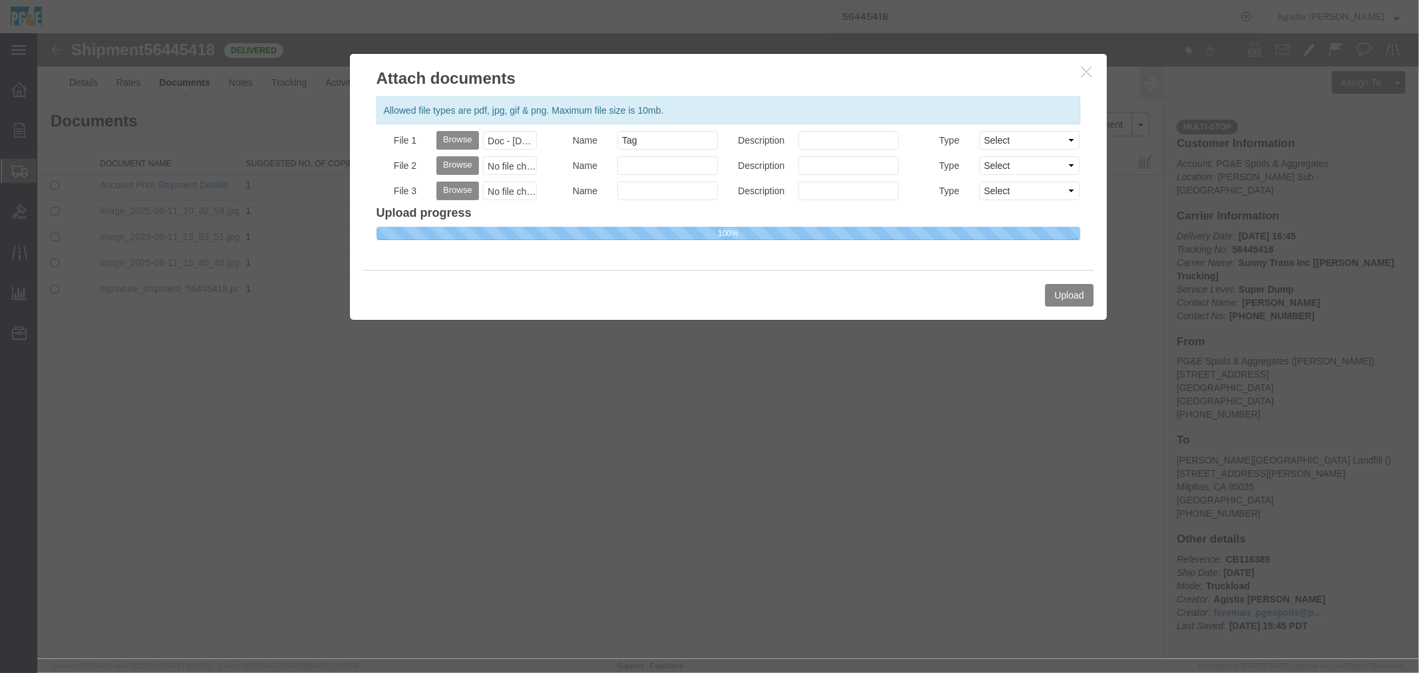
select select
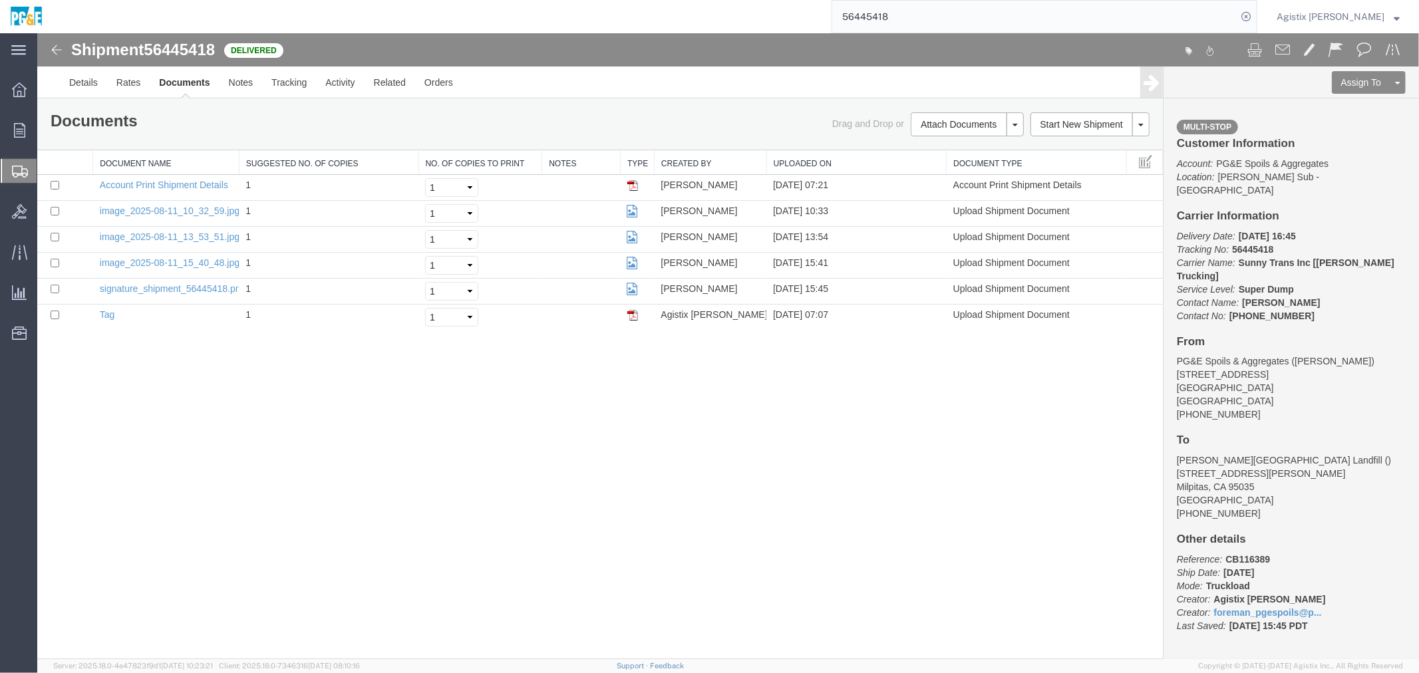
drag, startPoint x: 952, startPoint y: 13, endPoint x: 540, endPoint y: 25, distance: 412.5
click at [664, 13] on div "56445418" at bounding box center [655, 16] width 1205 height 33
paste input "88141"
type input "56488141"
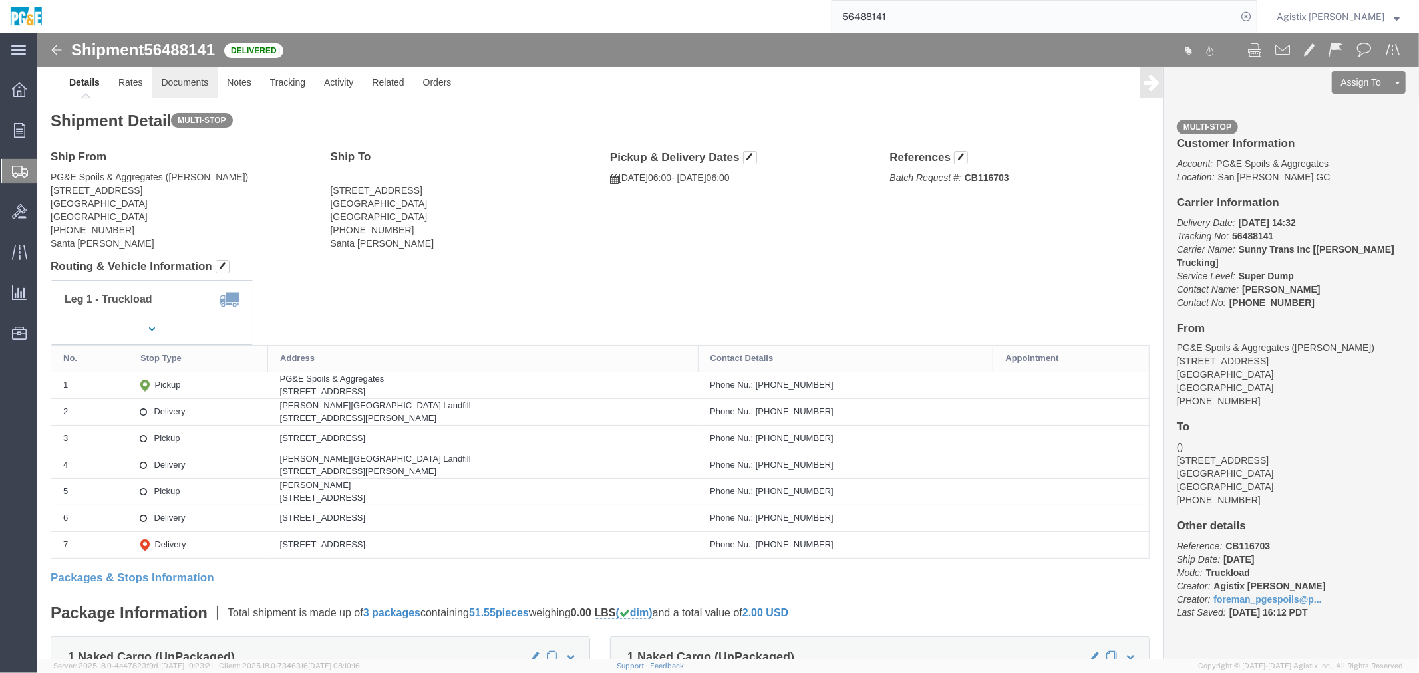
drag, startPoint x: 156, startPoint y: 40, endPoint x: 243, endPoint y: 59, distance: 89.8
click link "Documents"
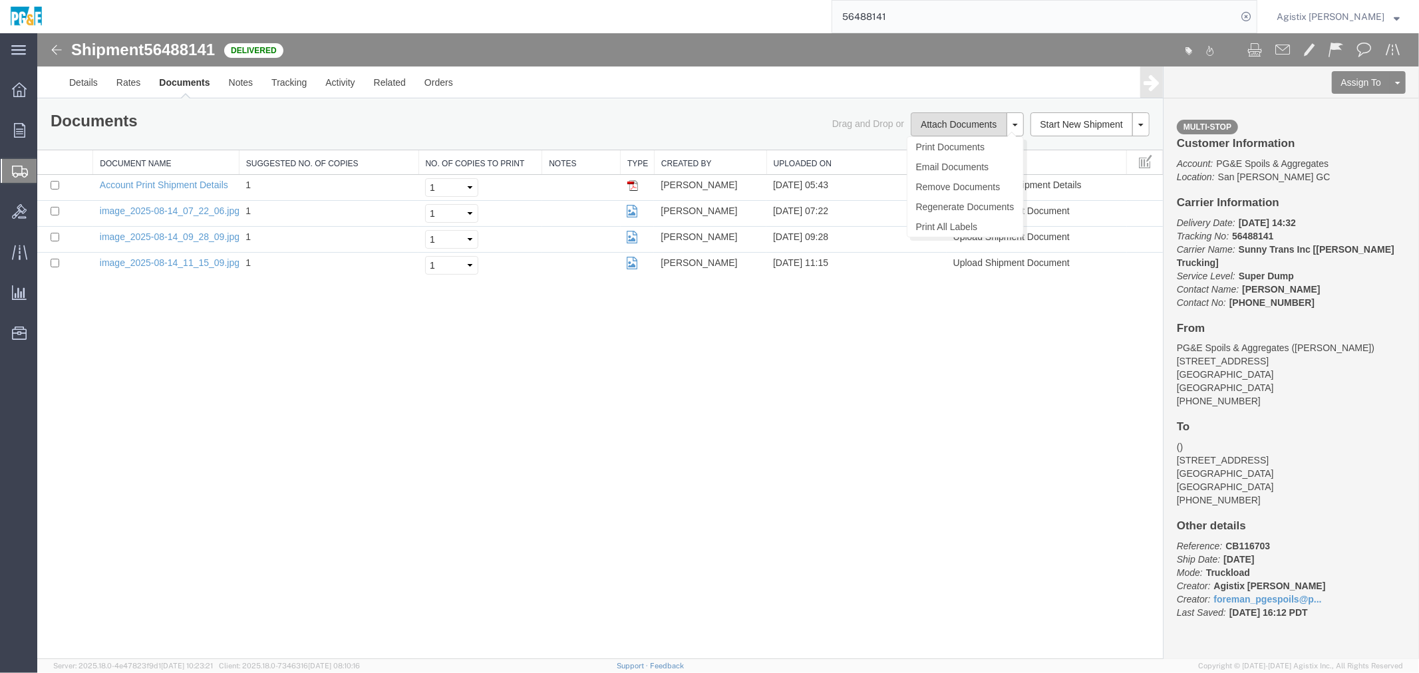
click at [962, 124] on button "Attach Documents" at bounding box center [958, 124] width 96 height 24
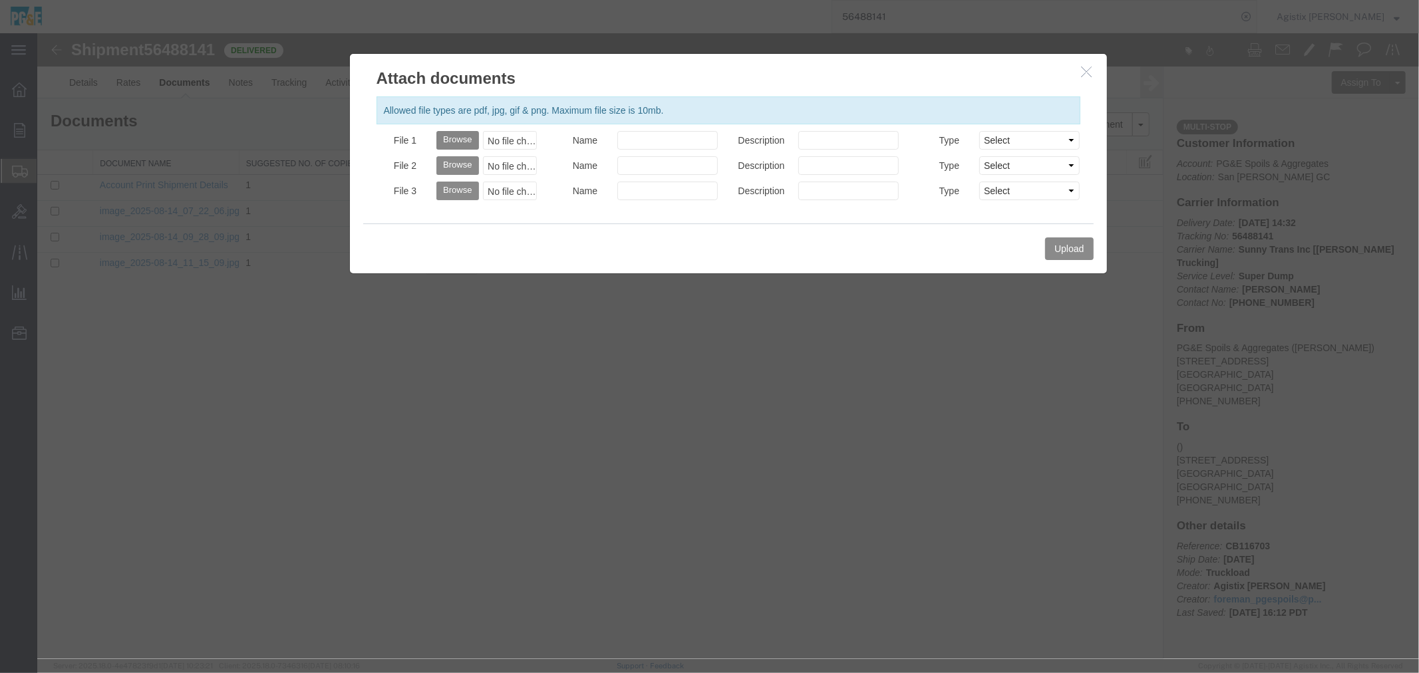
click at [445, 133] on button "Browse" at bounding box center [457, 139] width 42 height 19
type input "C:\fakepath\Doc - Sep 1 2025 - 8-58 PM.pdf"
click at [638, 126] on div "Allowed file types are pdf, jpg, gif & png. Maximum file size is 10mb. File 1 B…" at bounding box center [727, 156] width 757 height 134
click at [651, 138] on input "Name" at bounding box center [667, 139] width 100 height 19
type input "Tag"
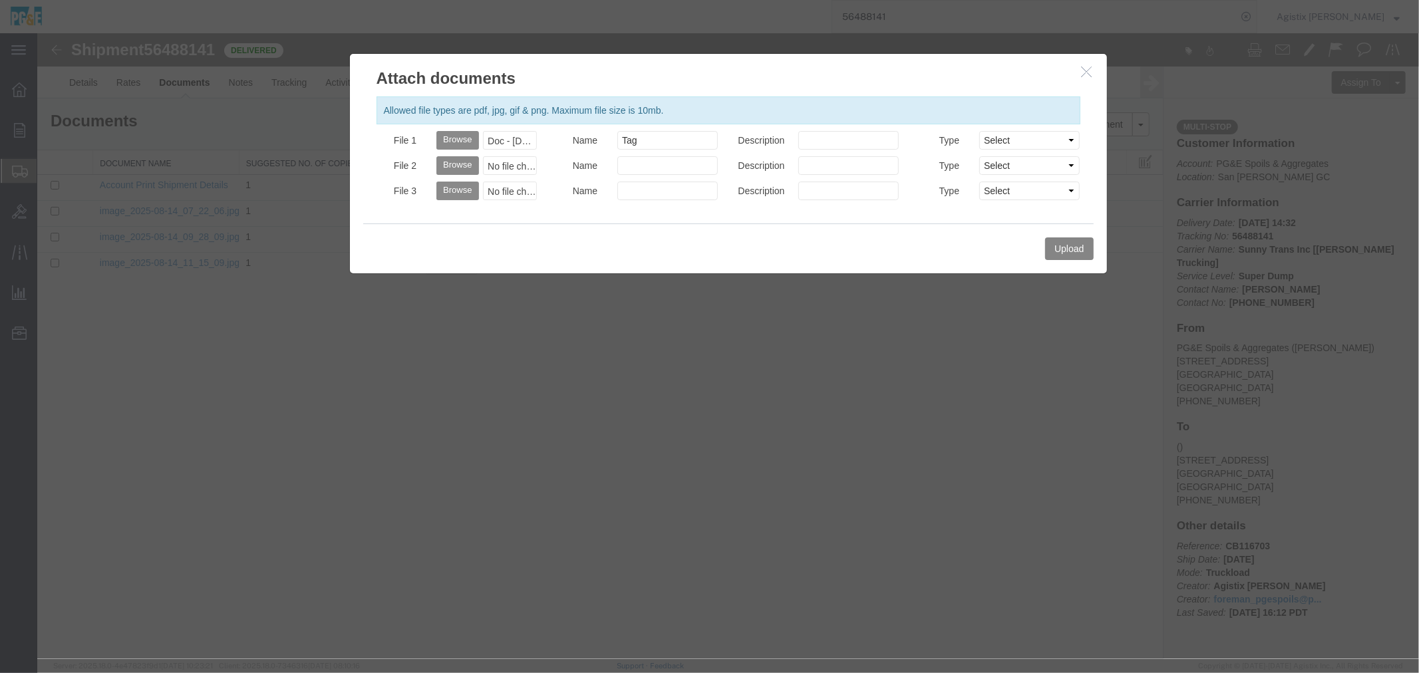
click at [1067, 237] on button "Upload" at bounding box center [1068, 248] width 48 height 23
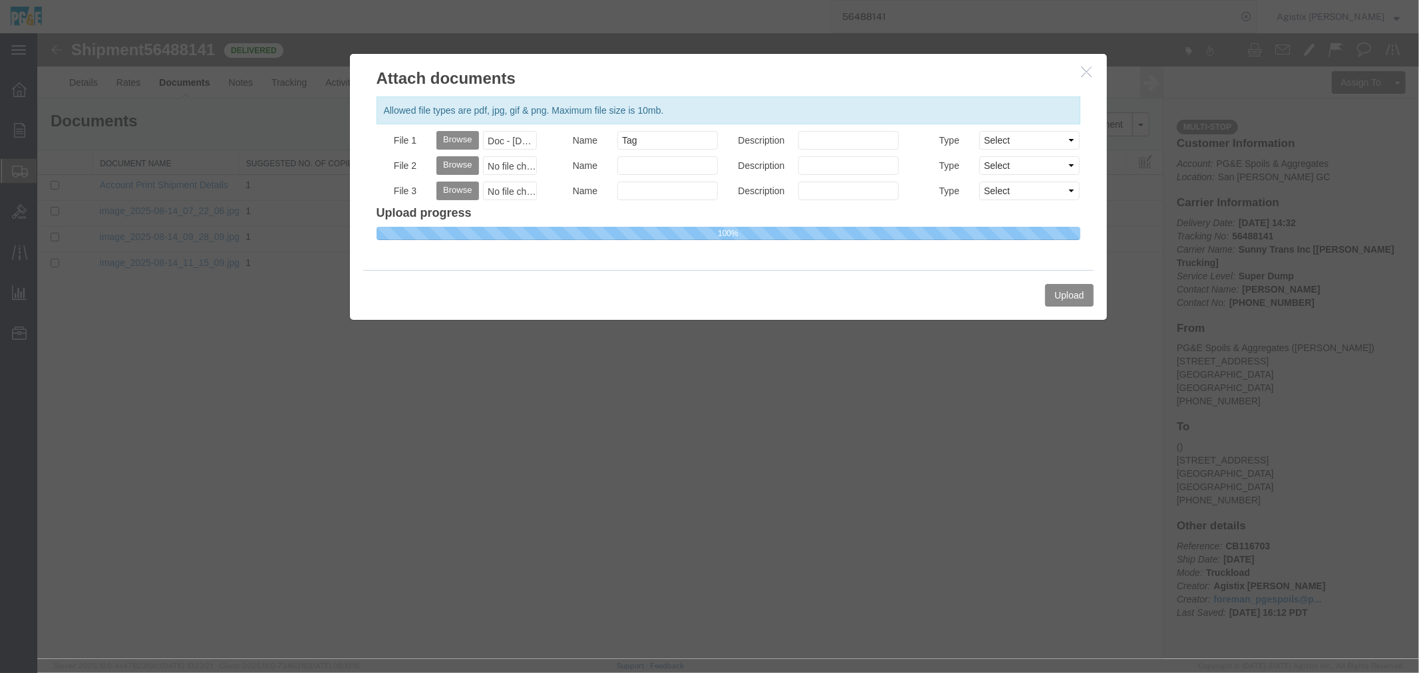
select select
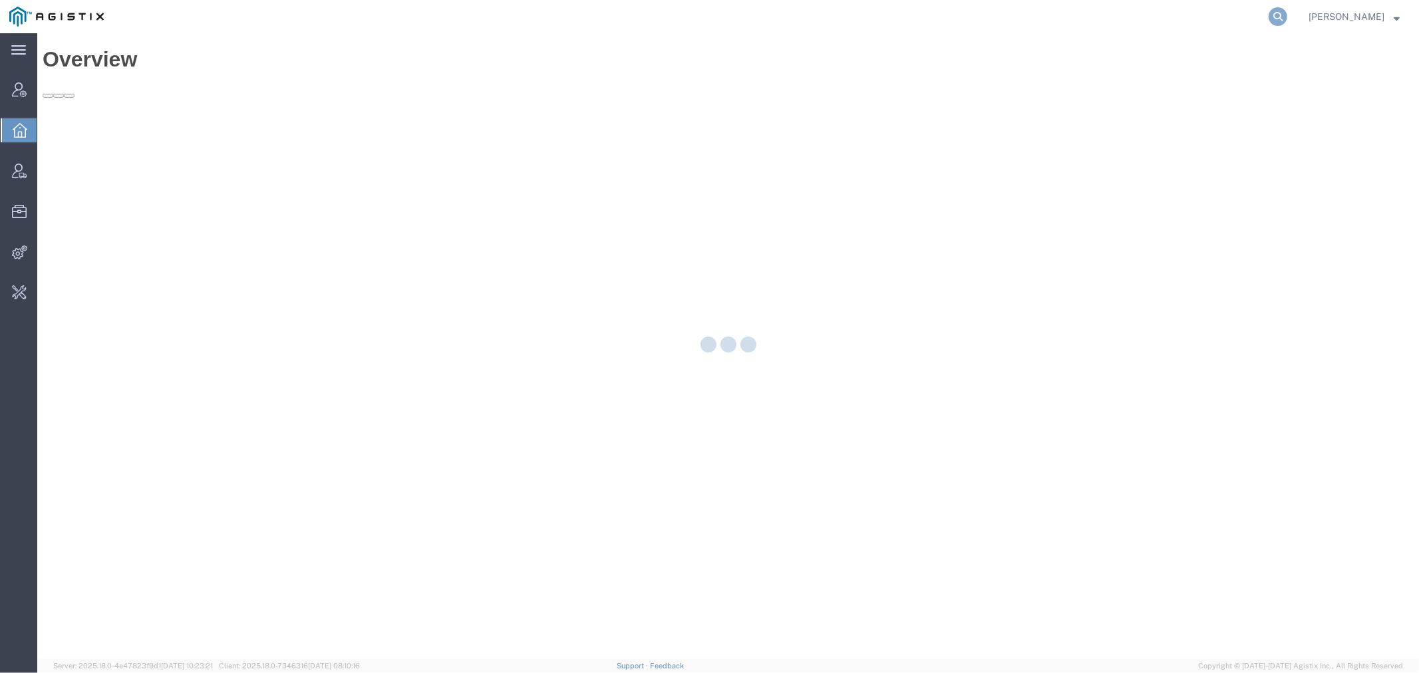
click at [1287, 13] on icon at bounding box center [1277, 16] width 19 height 19
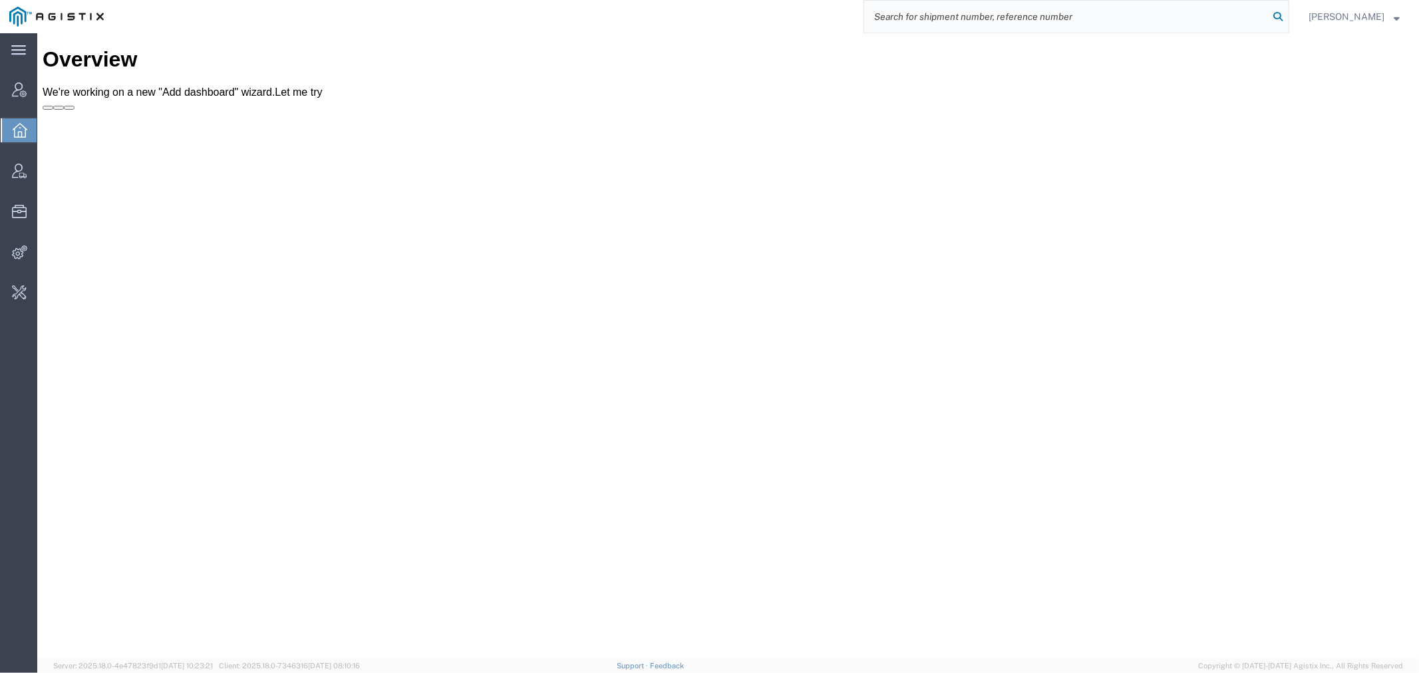
paste input "56684159"
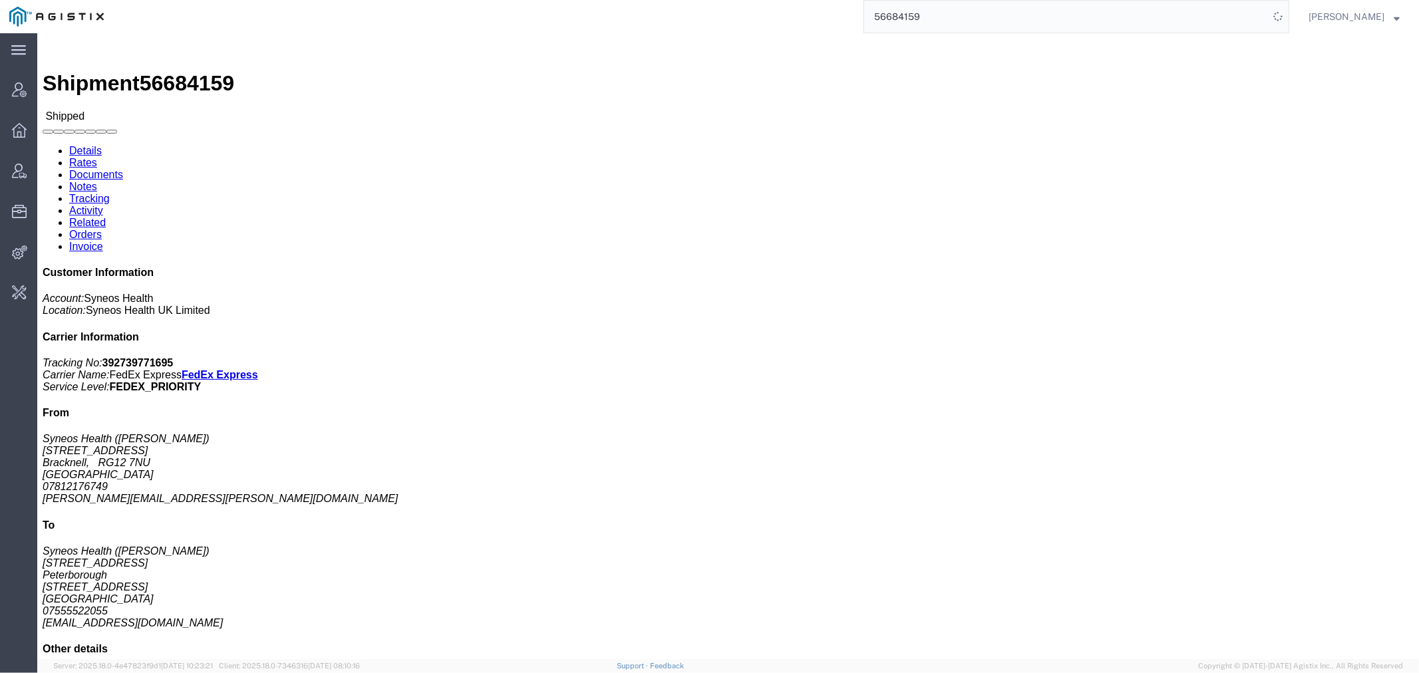
drag, startPoint x: 306, startPoint y: 44, endPoint x: 301, endPoint y: 49, distance: 7.1
click link "Activity"
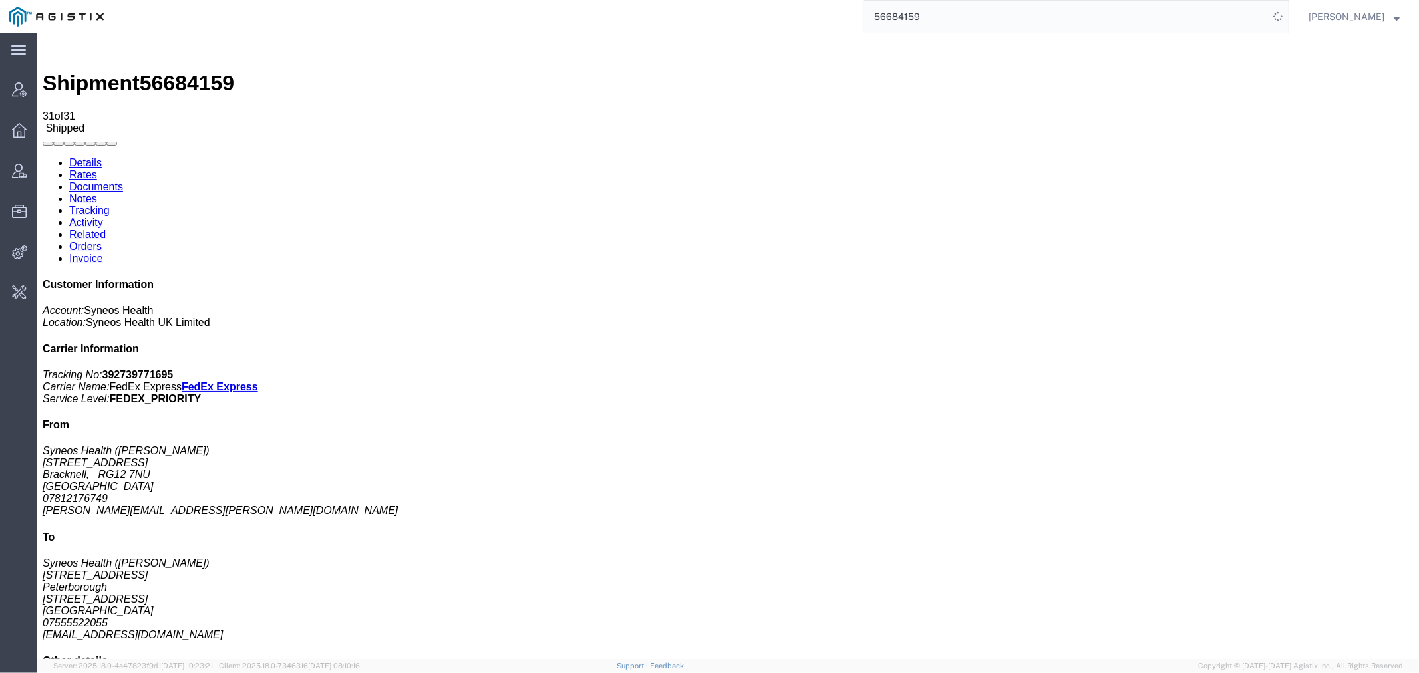
click at [77, 156] on link "Details" at bounding box center [85, 161] width 33 height 11
click at [941, 19] on input "56684159" at bounding box center [1066, 17] width 404 height 32
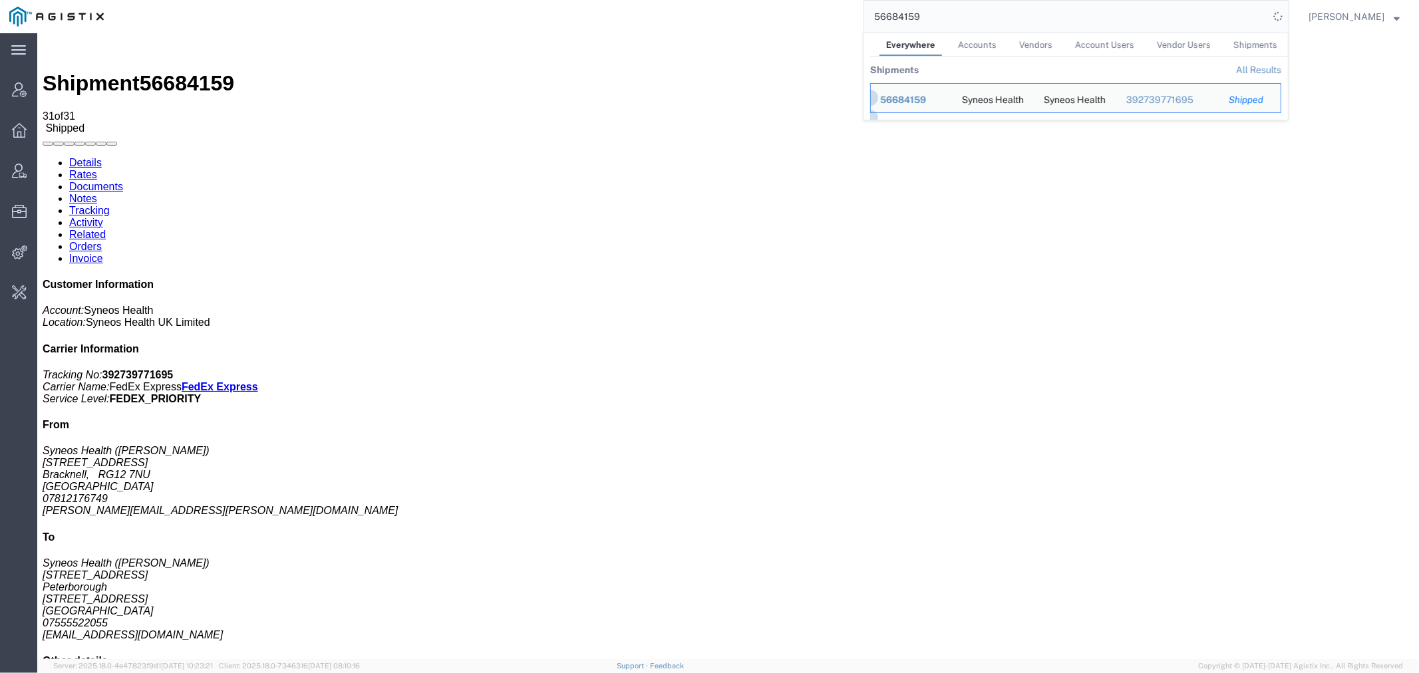
click at [941, 19] on input "56684159" at bounding box center [1066, 17] width 404 height 32
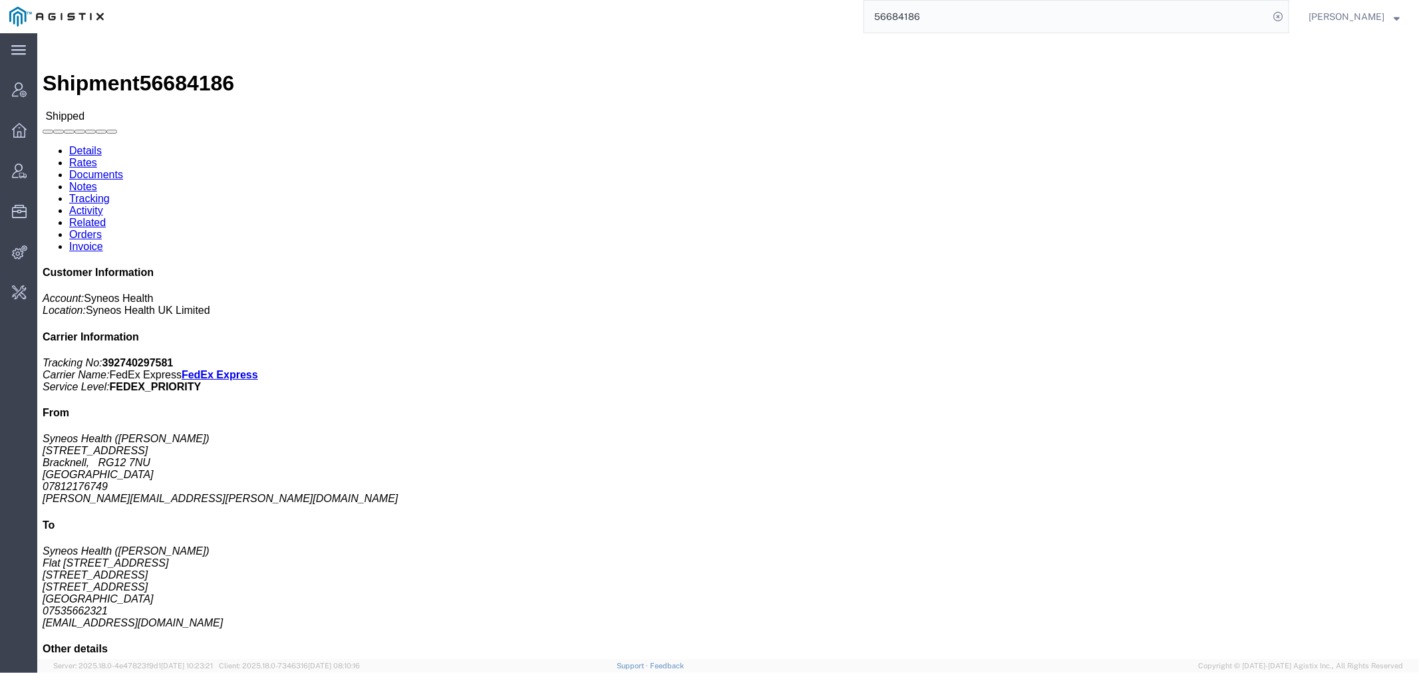
click at [967, 14] on input "56684186" at bounding box center [1066, 17] width 404 height 32
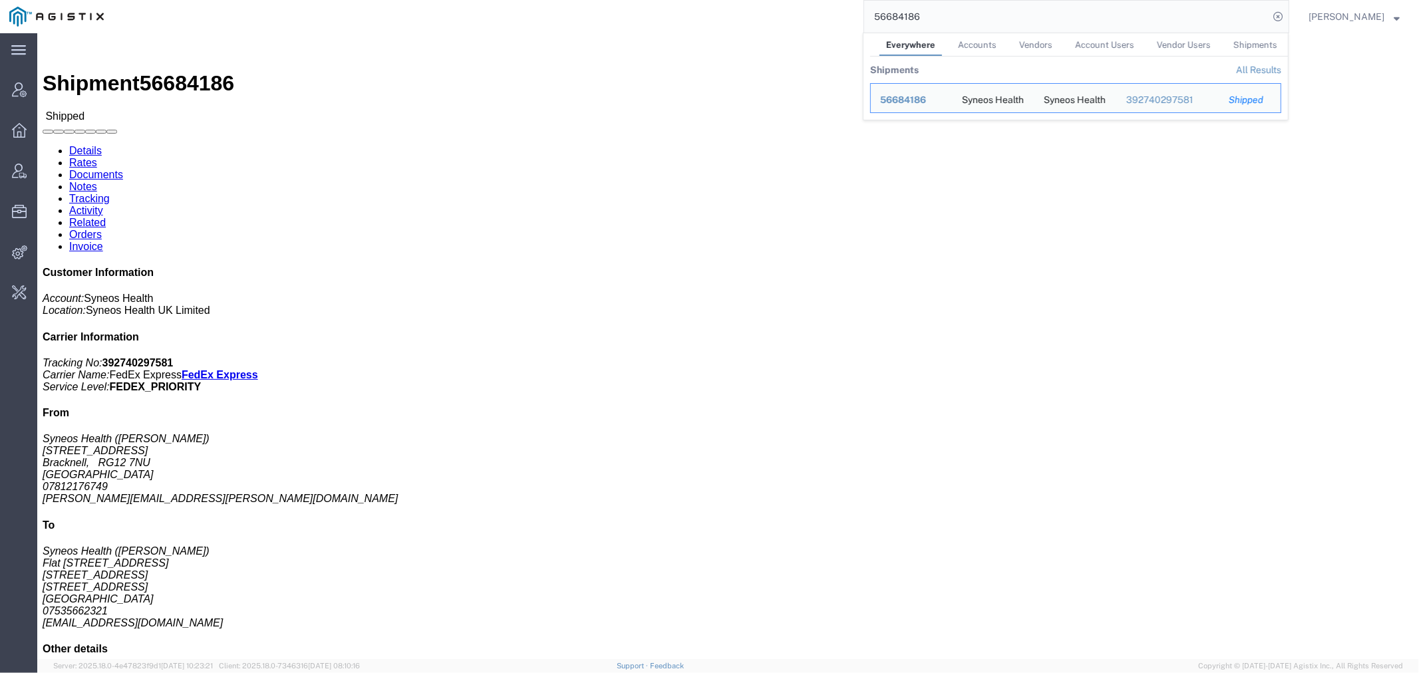
click at [967, 14] on input "56684186" at bounding box center [1066, 17] width 404 height 32
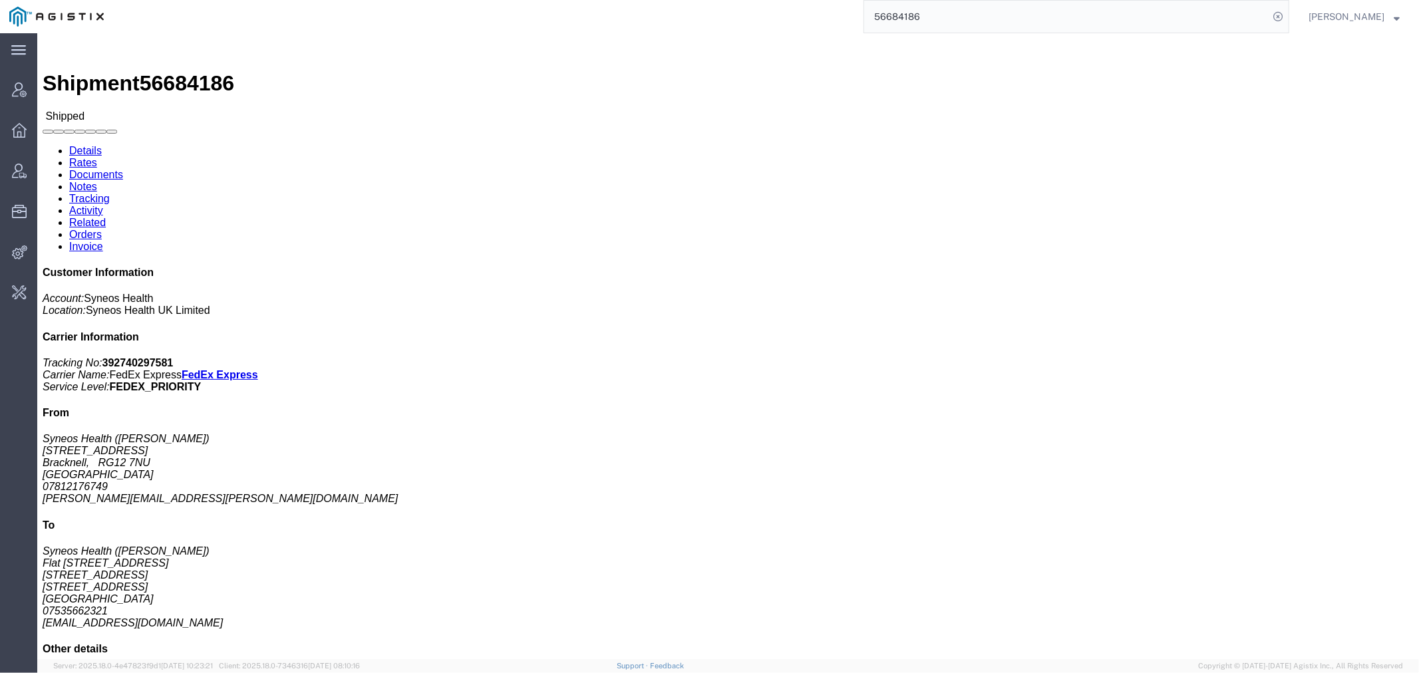
click at [954, 9] on input "56684186" at bounding box center [1066, 17] width 404 height 32
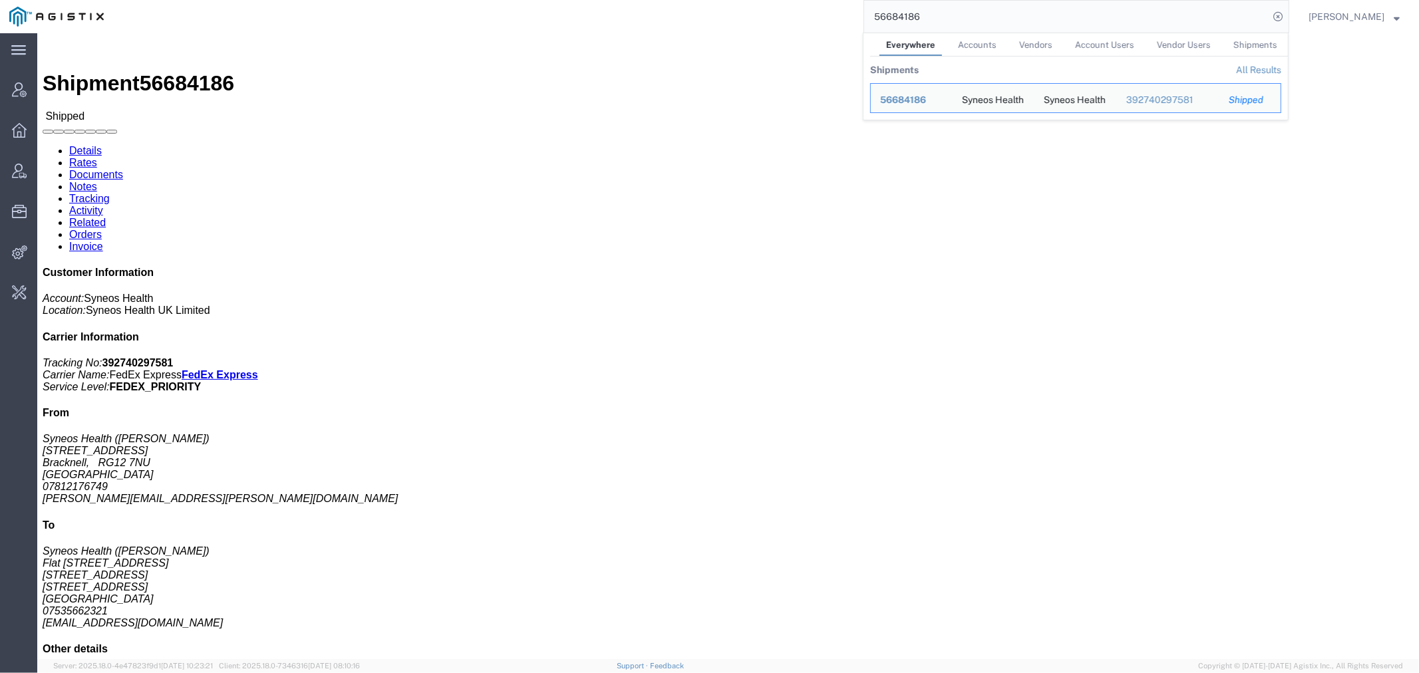
click at [952, 9] on input "56684186" at bounding box center [1066, 17] width 404 height 32
paste input "529"
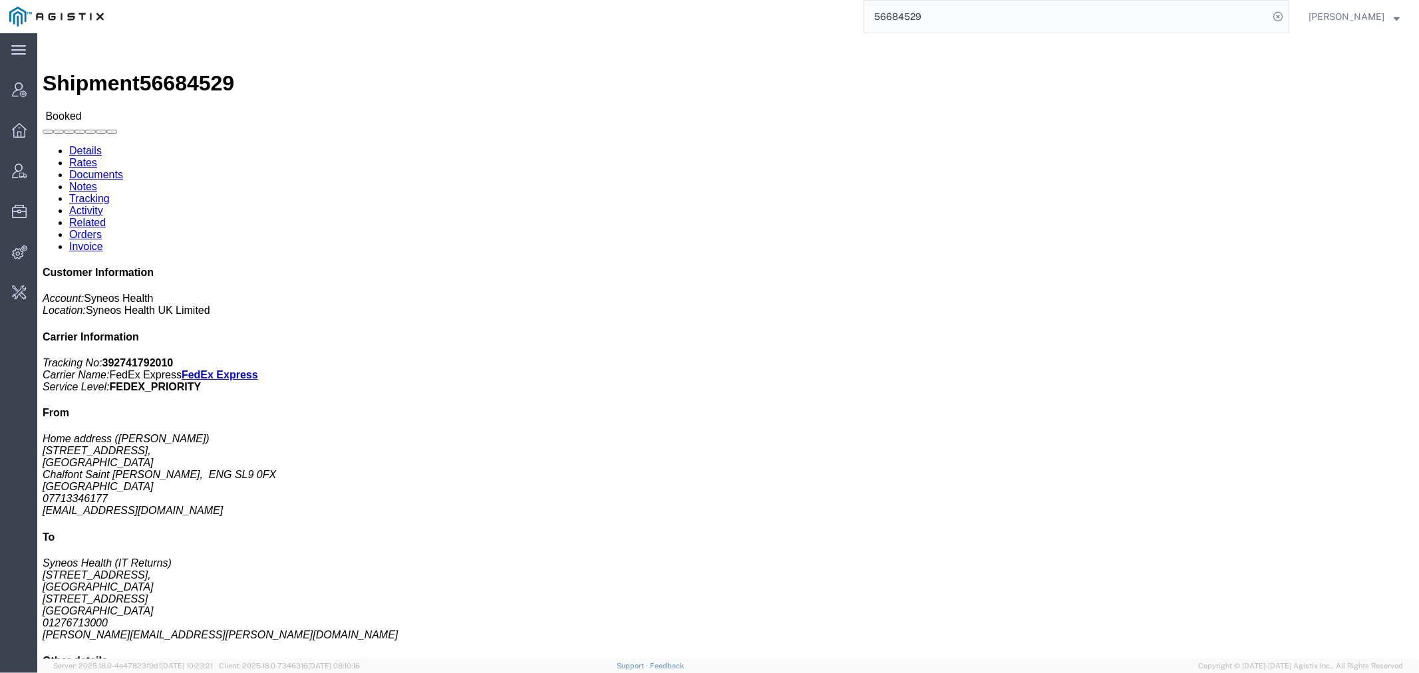
click at [607, 20] on div "56684529" at bounding box center [701, 16] width 1176 height 33
paste input "1553"
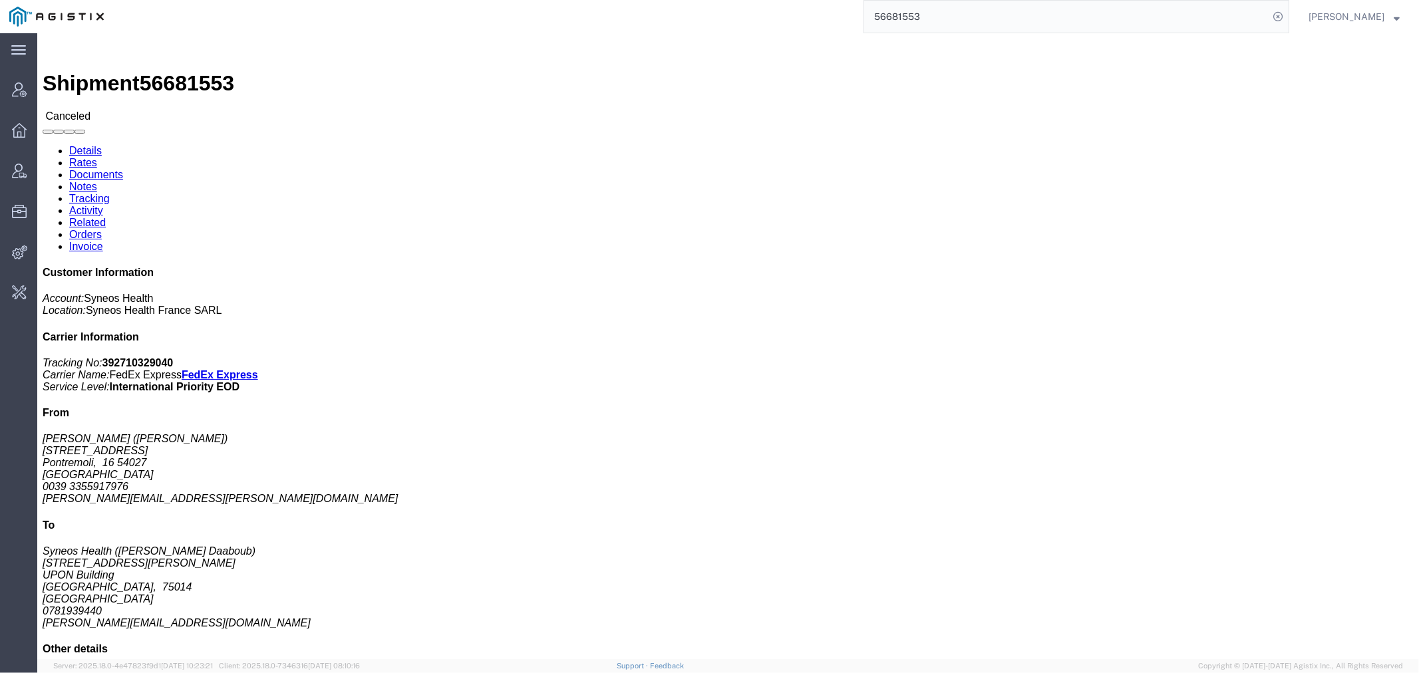
click at [882, 13] on input "56681553" at bounding box center [1066, 17] width 404 height 32
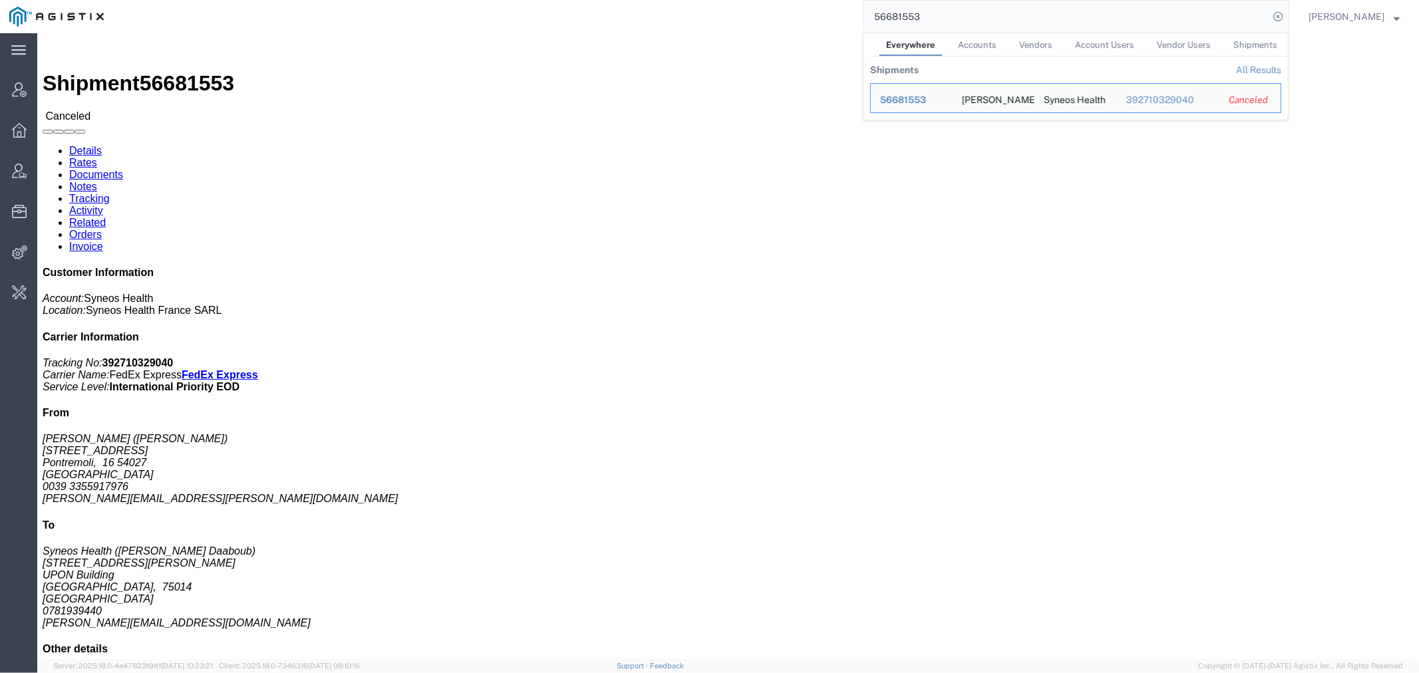
click at [886, 15] on input "56681553" at bounding box center [1066, 17] width 404 height 32
click at [893, 15] on input "56681553" at bounding box center [1066, 17] width 404 height 32
paste input "706"
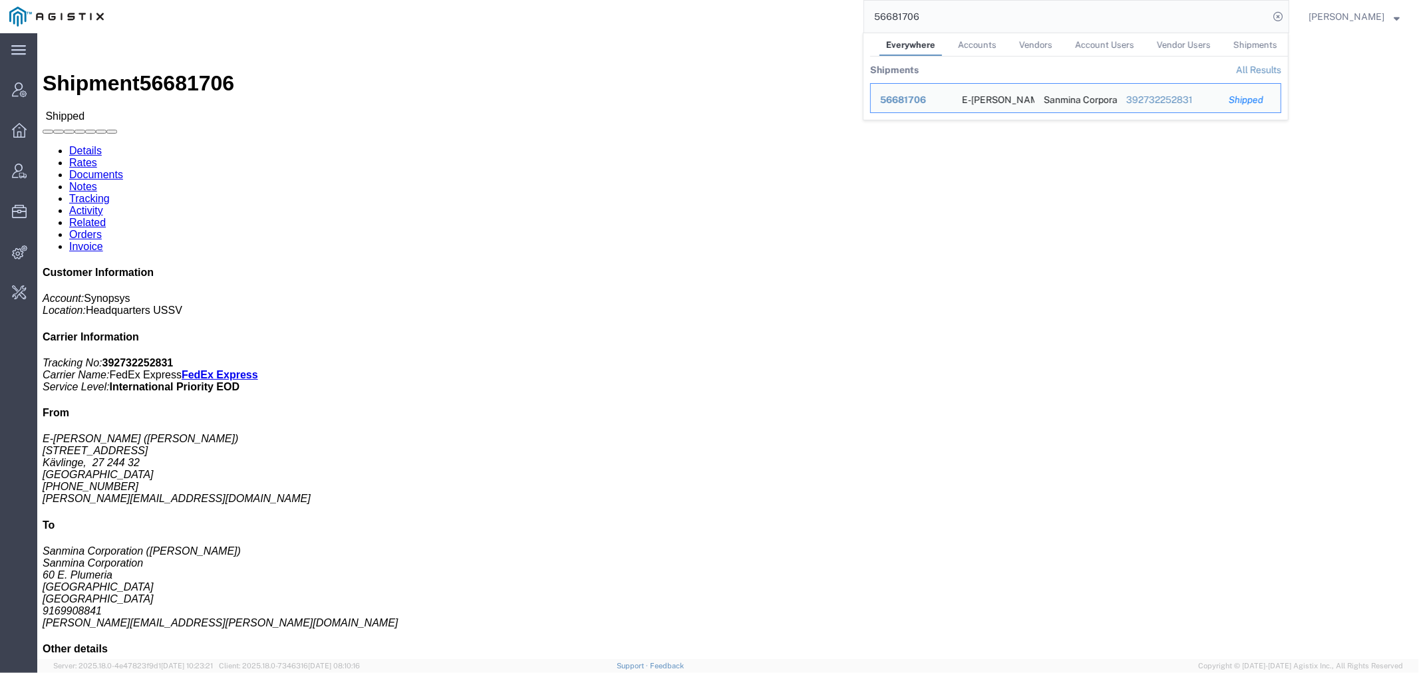
drag, startPoint x: 976, startPoint y: 21, endPoint x: 689, endPoint y: 12, distance: 286.8
click at [713, 11] on div "56681706 Everywhere Accounts Vendors Account Users Vendor Users Shipments Shipm…" at bounding box center [701, 16] width 1176 height 33
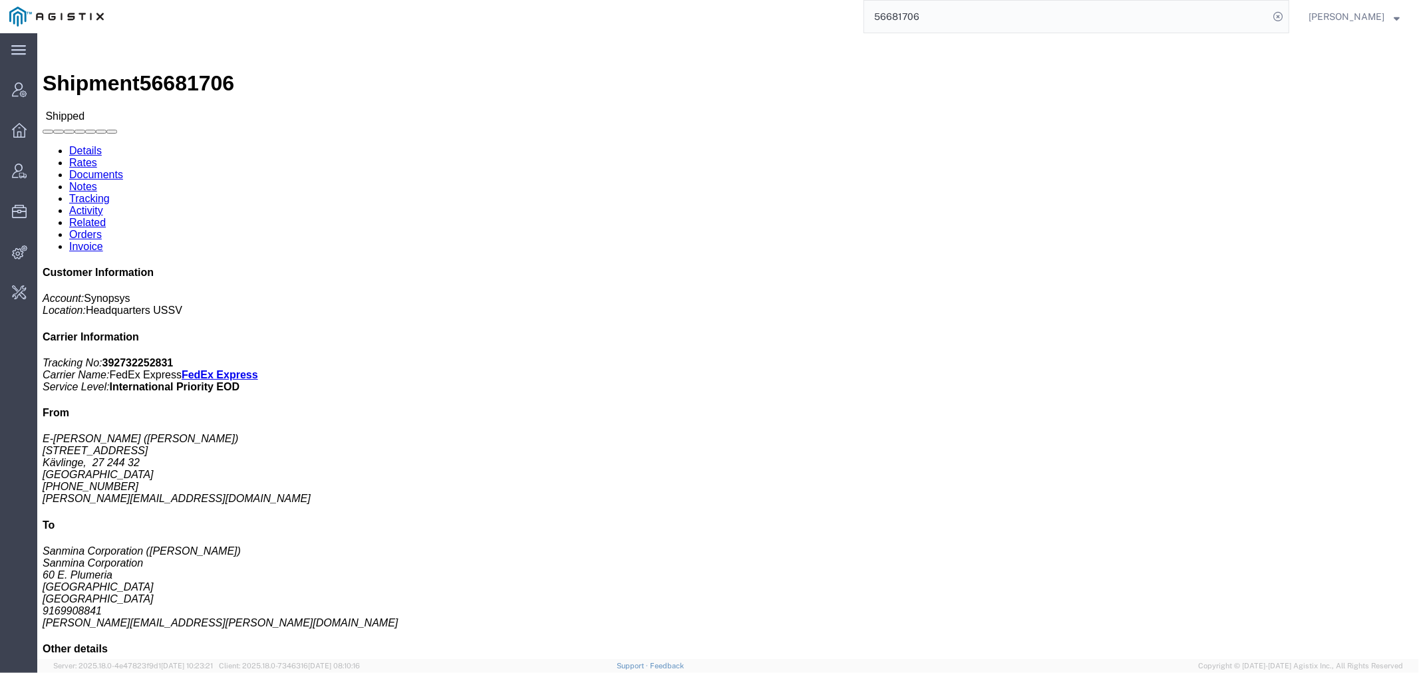
paste input "21437"
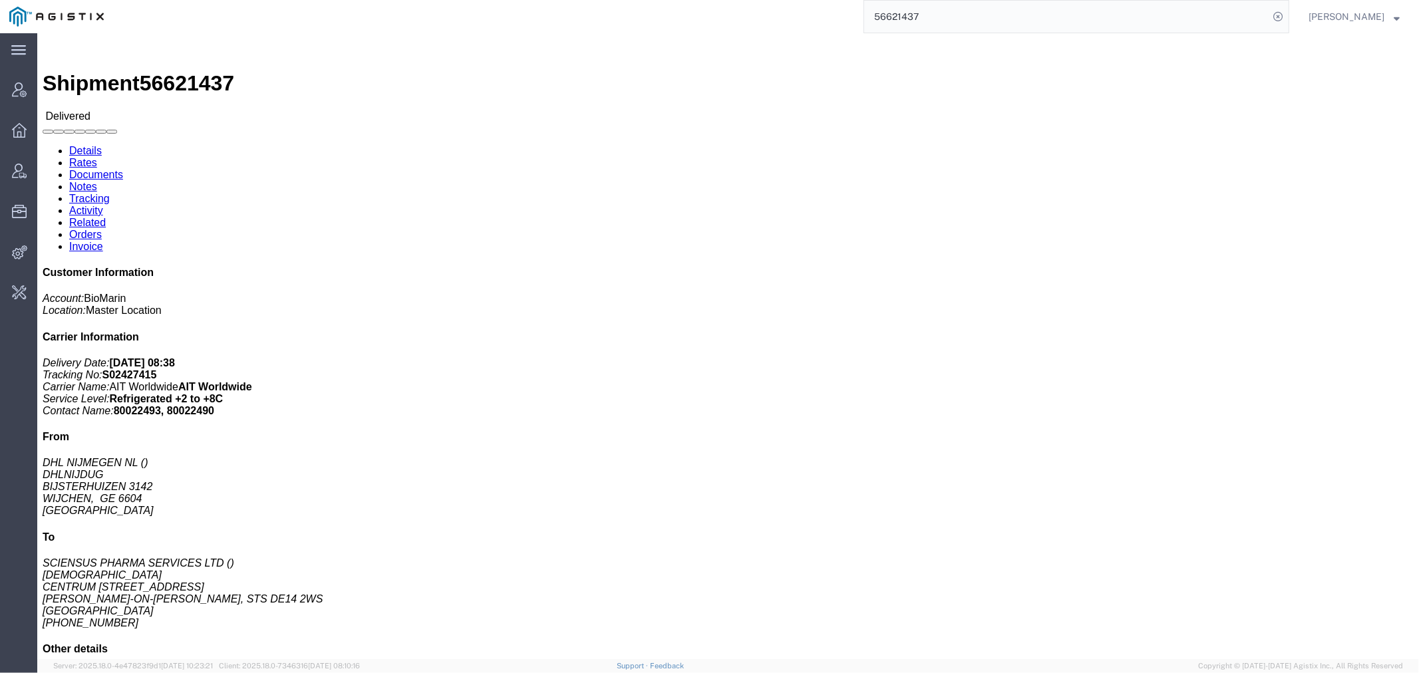
click h3 "Pharmaceuticals,[MEDICAL_DATA] & [MEDICAL_DATA]"
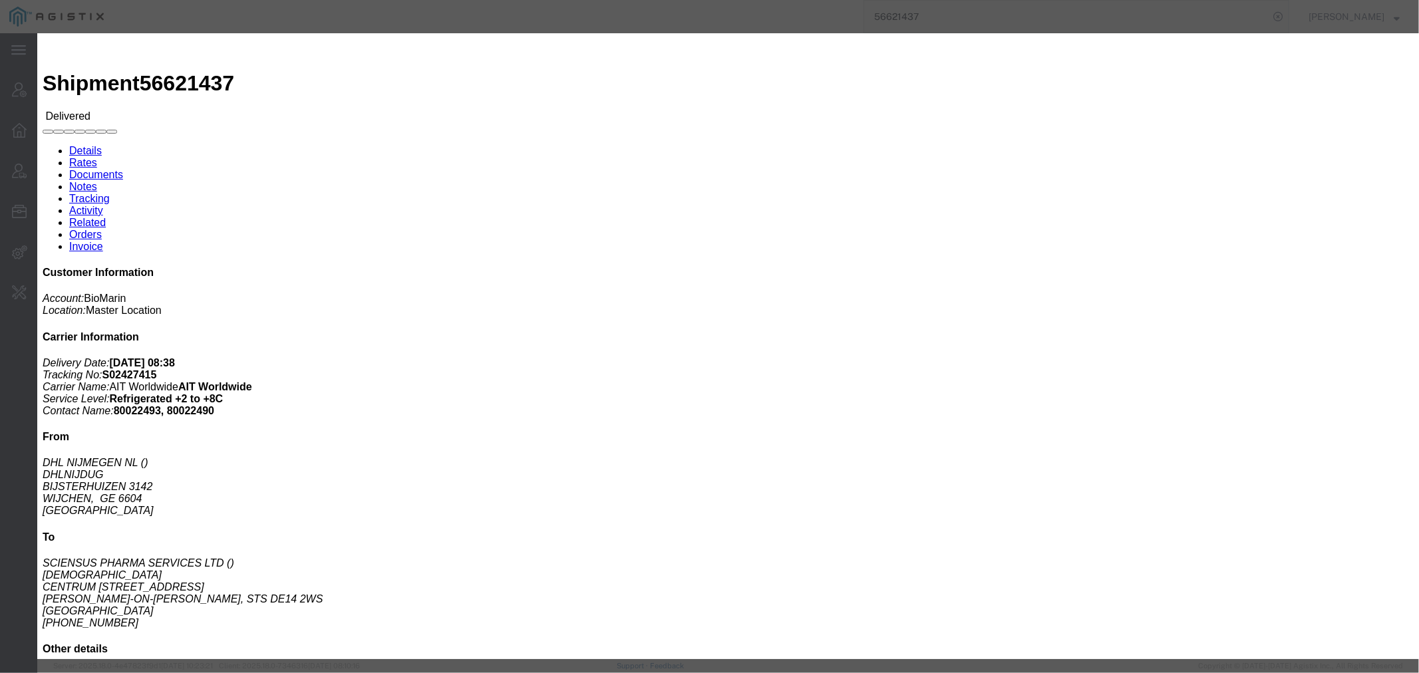
click icon "button"
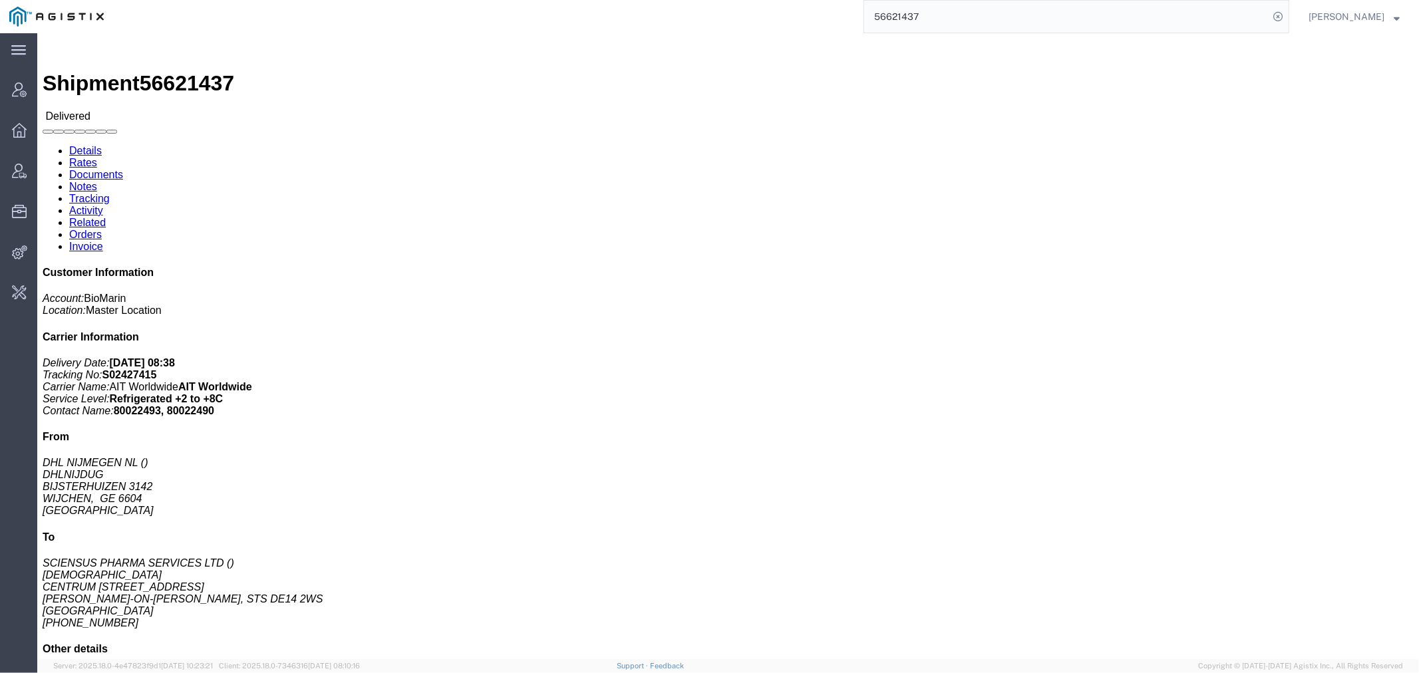
click at [921, 16] on input "56621437" at bounding box center [1066, 17] width 404 height 32
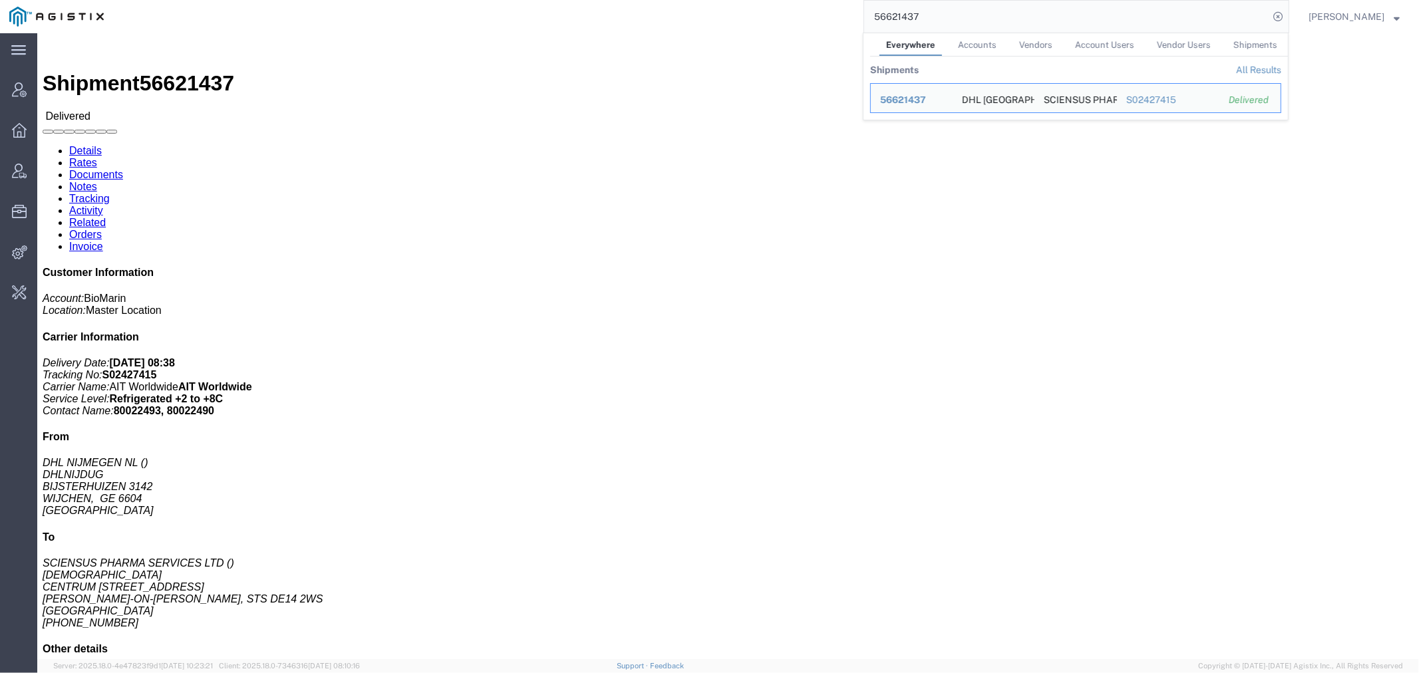
click at [921, 16] on input "56621437" at bounding box center [1066, 17] width 404 height 32
paste input "65881"
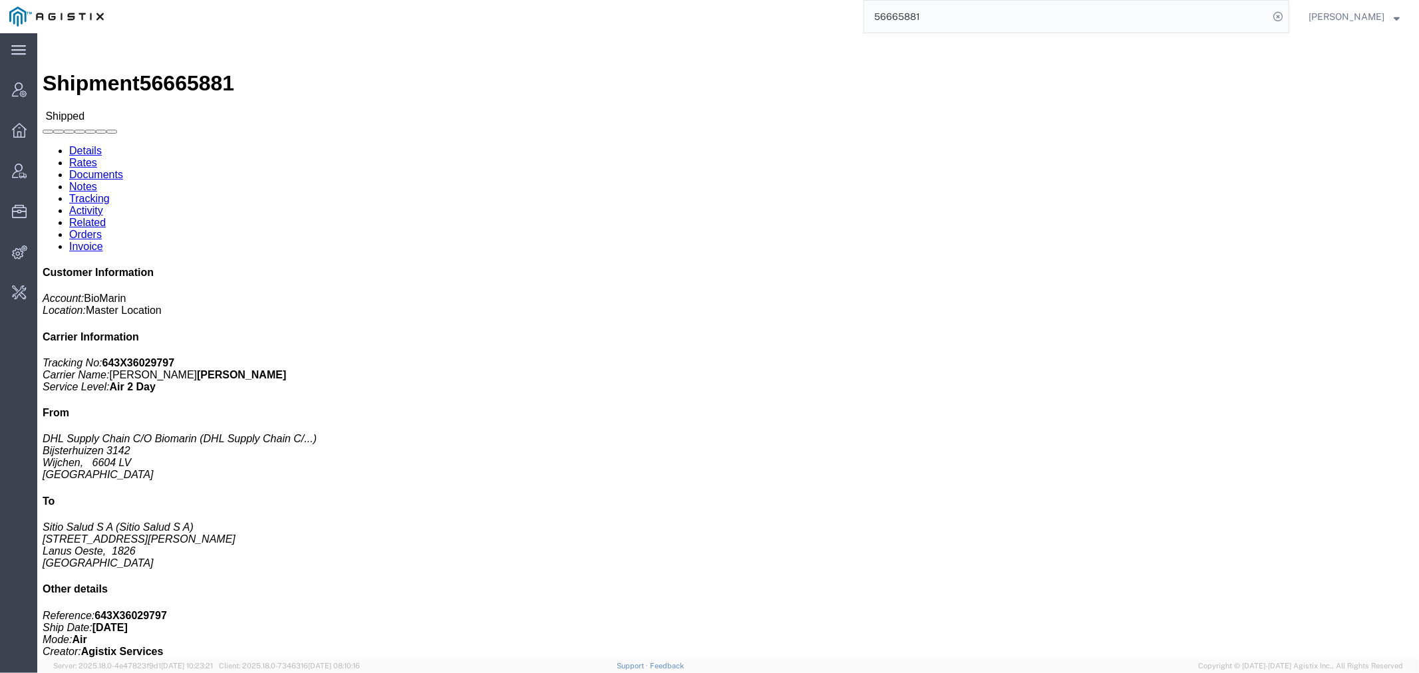
click h3 "VOX 10 X 1.2MG/VL 10X 0.6ML /DWS DE Medicaments, consisting, mixed"
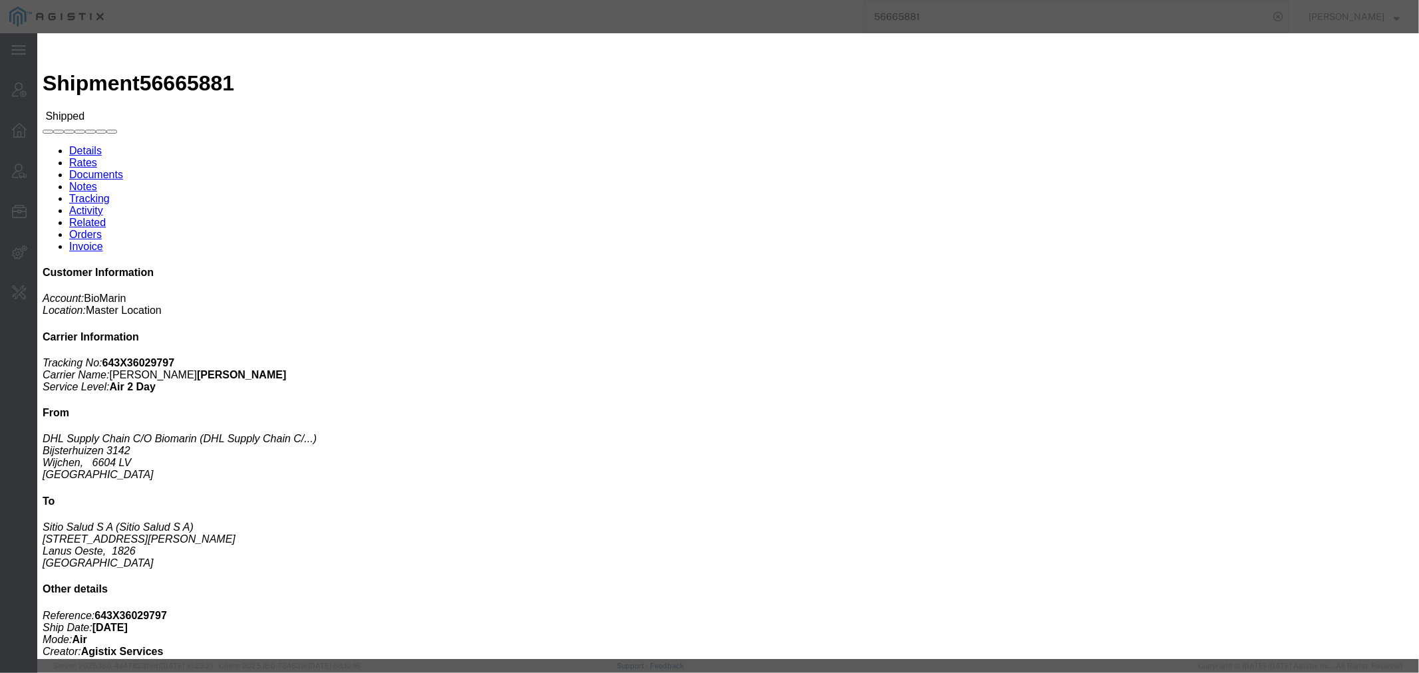
drag, startPoint x: 1022, startPoint y: 23, endPoint x: 1039, endPoint y: 36, distance: 21.4
click icon "button"
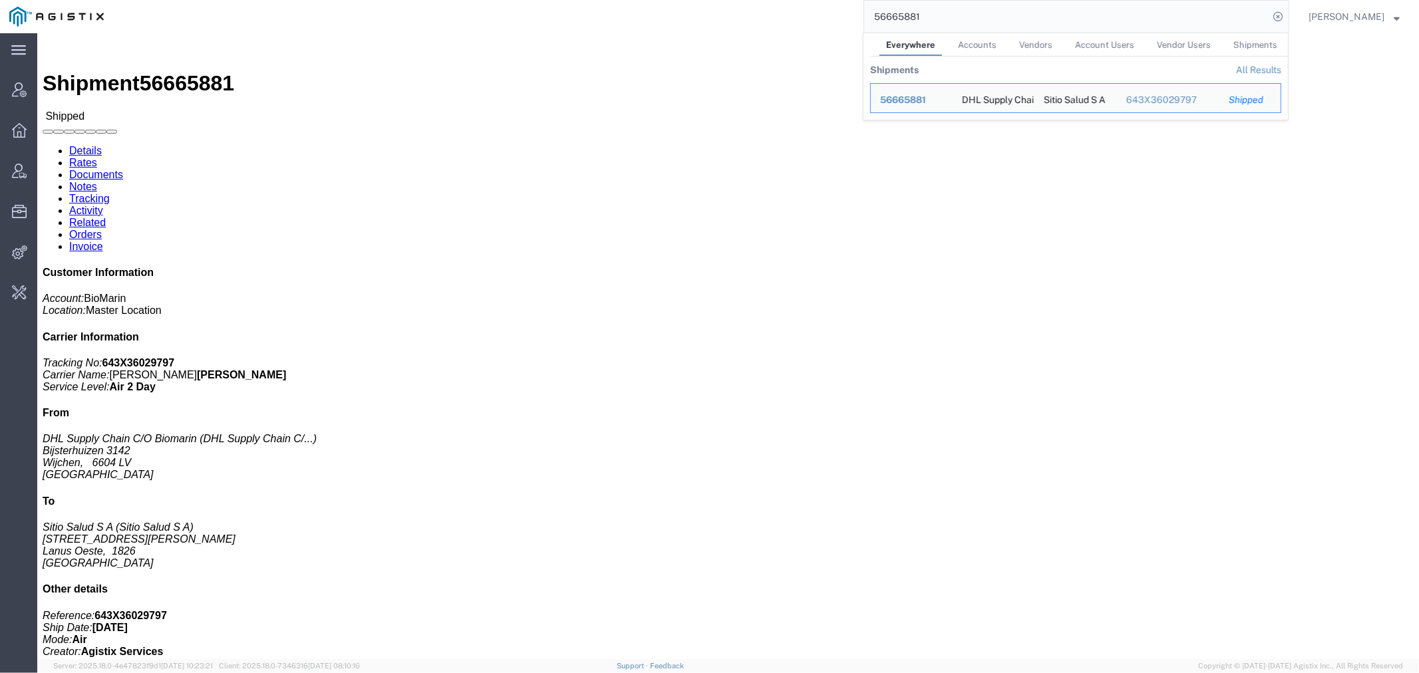
drag, startPoint x: 905, startPoint y: 17, endPoint x: 722, endPoint y: 23, distance: 183.0
click at [729, 21] on div "56665881 Everywhere Accounts Vendors Account Users Vendor Users Shipments Shipm…" at bounding box center [701, 16] width 1176 height 33
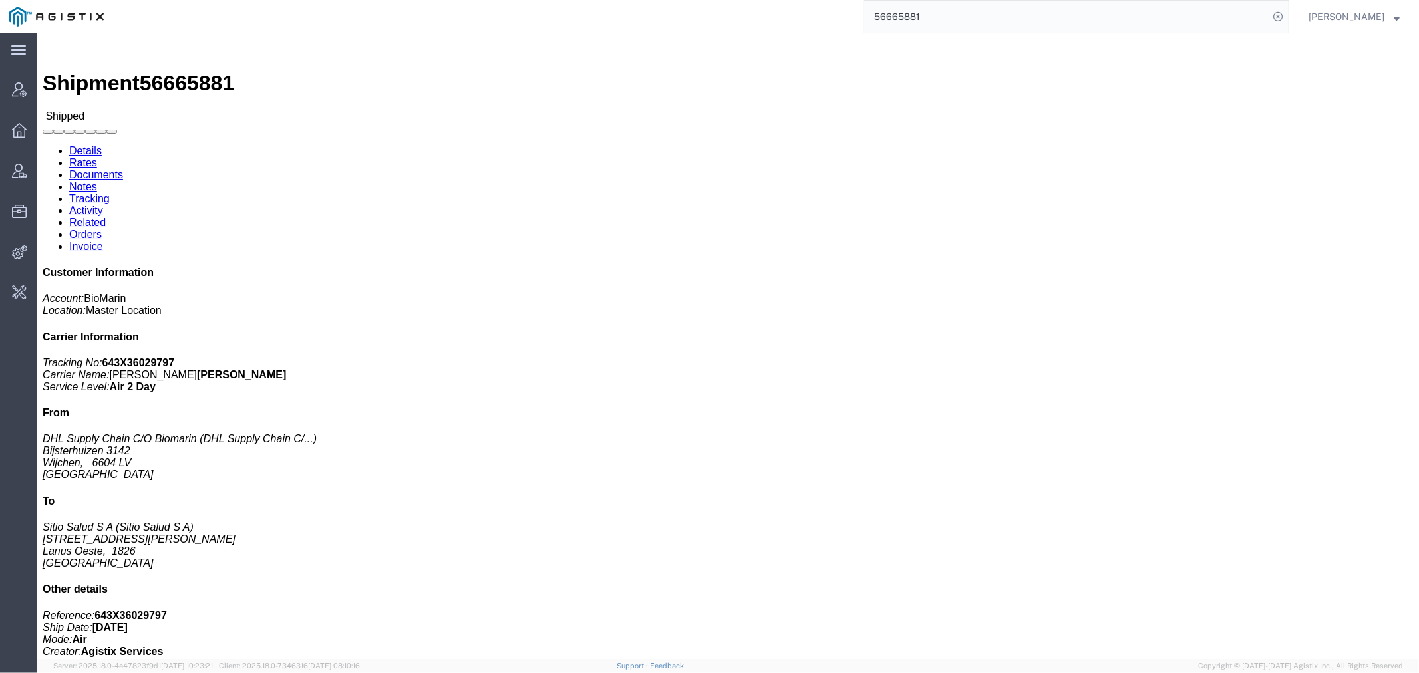
paste input "0491739710"
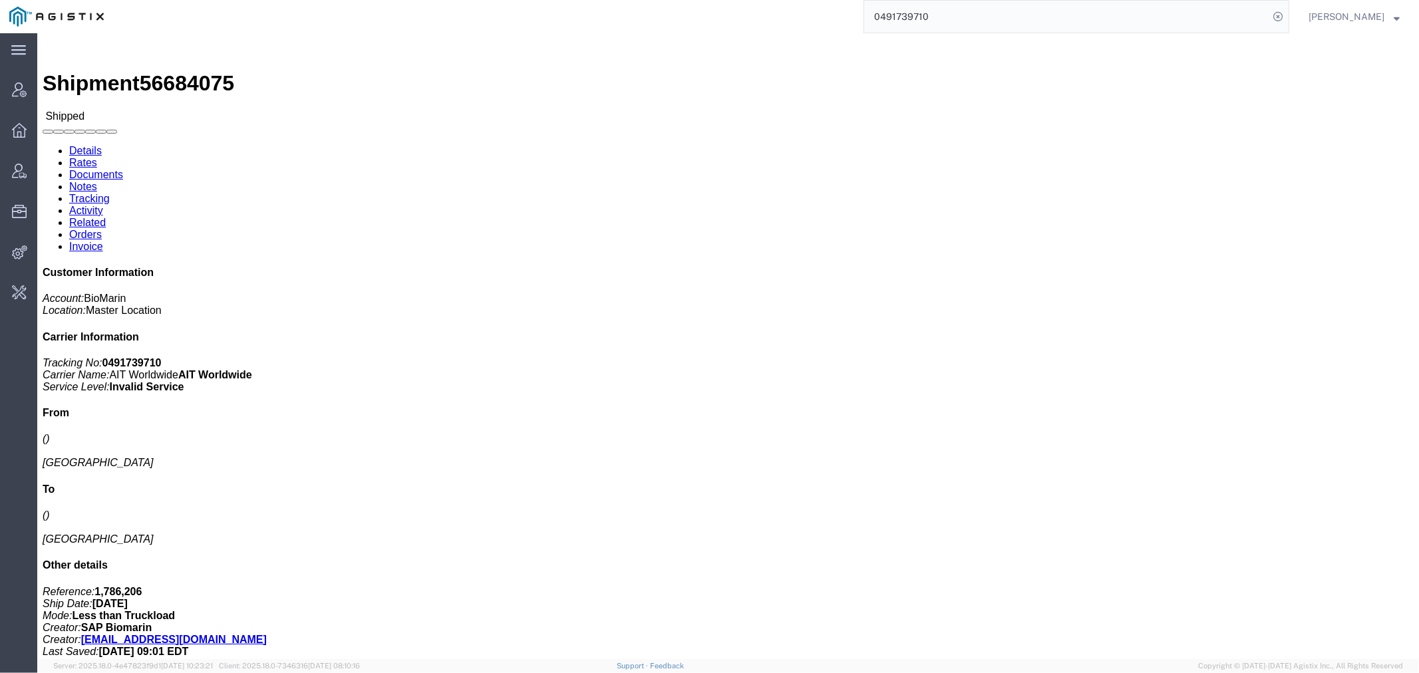
click at [551, 17] on div "0491739710" at bounding box center [701, 16] width 1176 height 33
paste input "56673706"
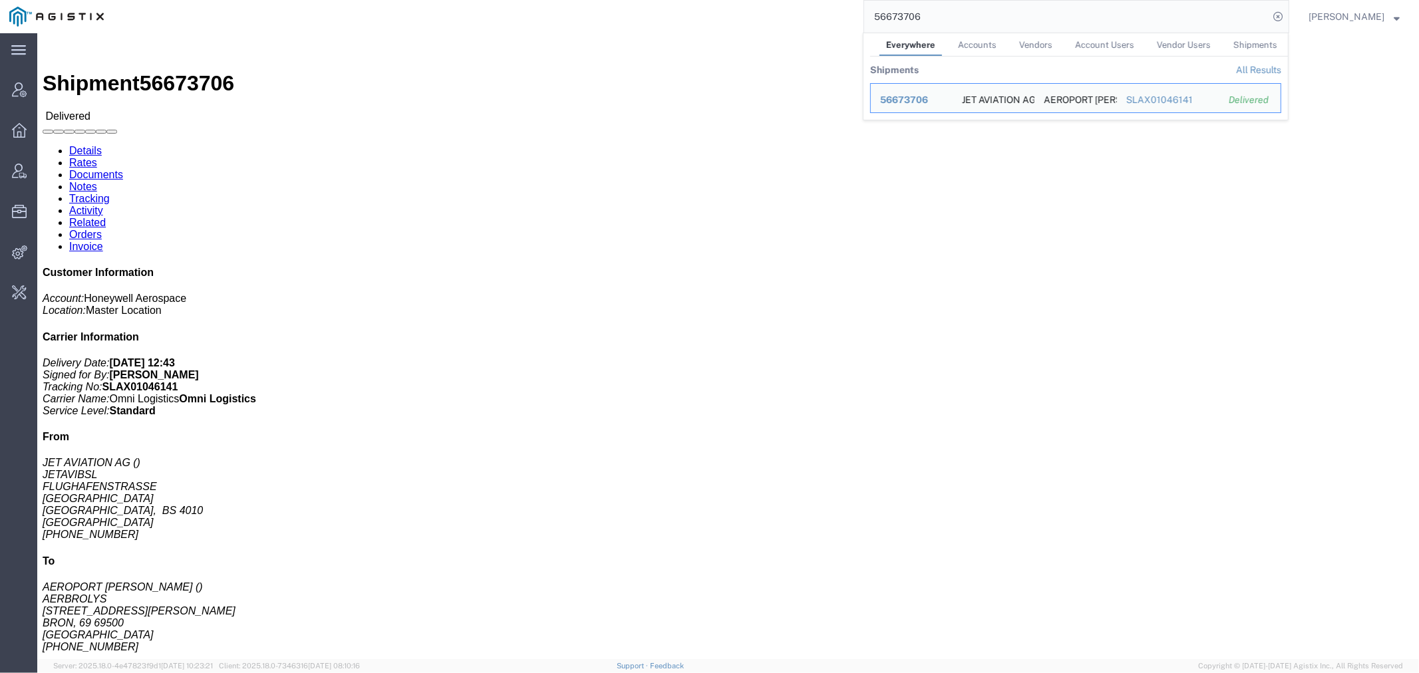
drag, startPoint x: 986, startPoint y: 1, endPoint x: 616, endPoint y: 7, distance: 370.5
click at [616, 7] on div "56673706 Everywhere Accounts Vendors Account Users Vendor Users Shipments Shipm…" at bounding box center [701, 16] width 1176 height 33
paste input "S02420597_"
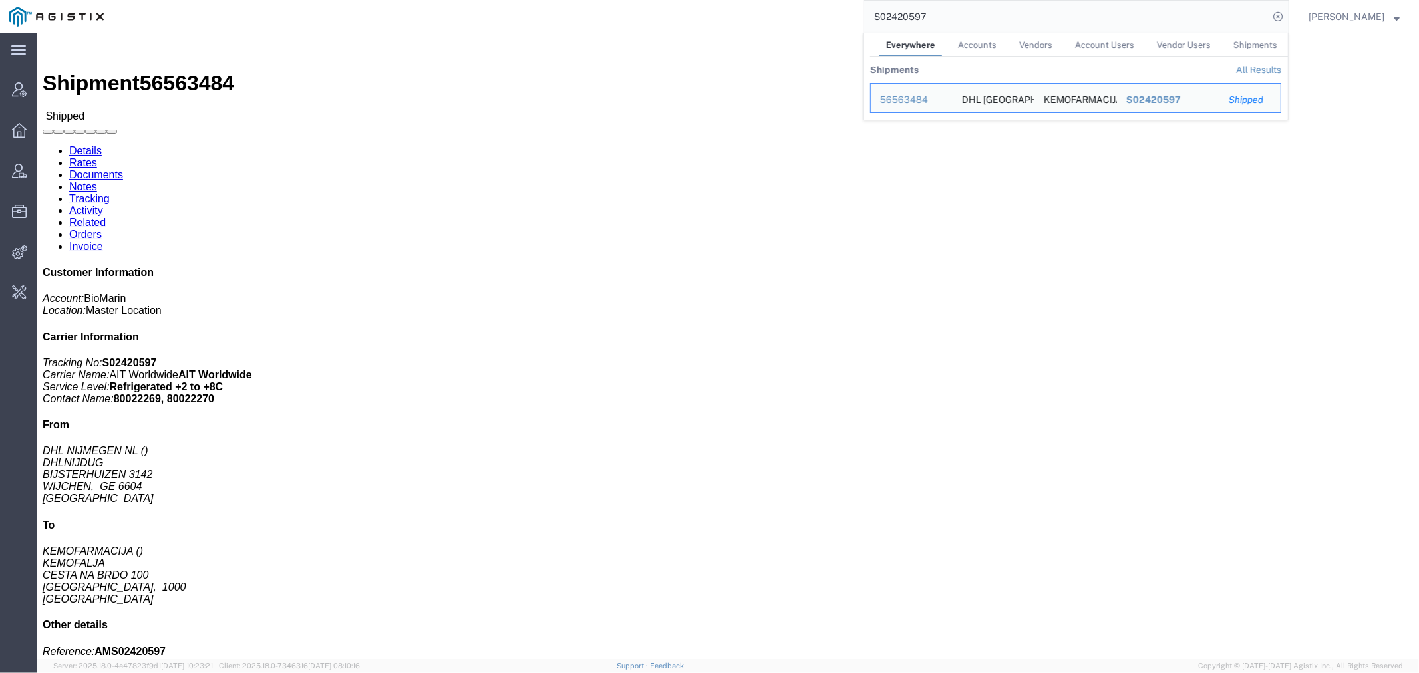
drag, startPoint x: 968, startPoint y: 11, endPoint x: 680, endPoint y: 16, distance: 288.7
click at [759, 16] on div "S02420597 Everywhere Accounts Vendors Account Users Vendor Users Shipments Ship…" at bounding box center [701, 16] width 1176 height 33
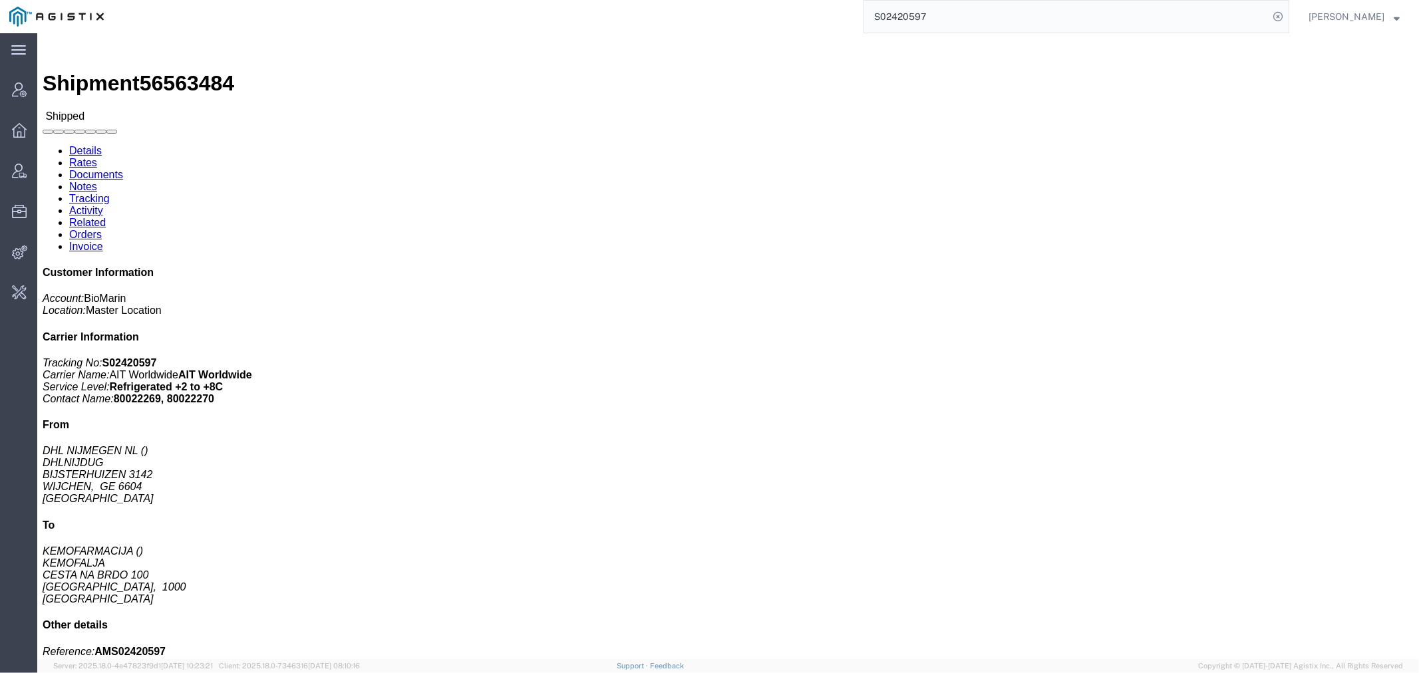
paste input "6226475655"
type input "6226475655"
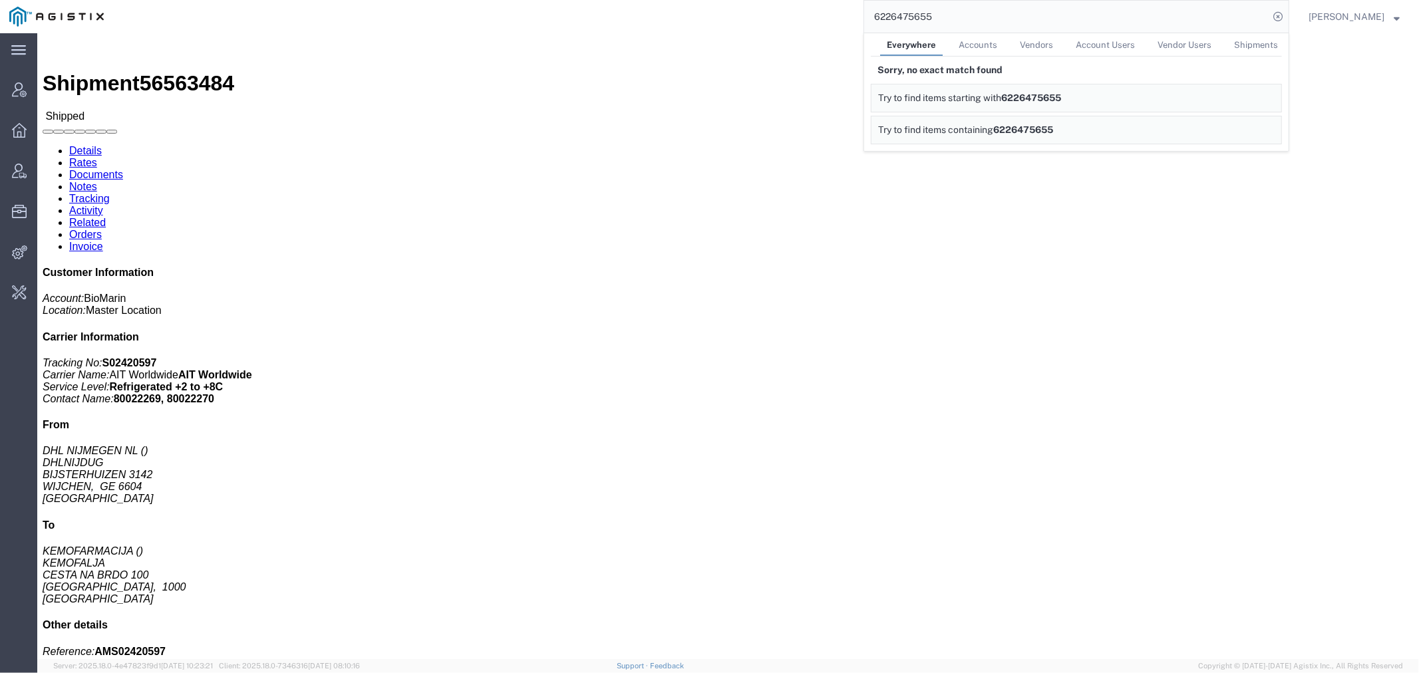
drag, startPoint x: 963, startPoint y: 13, endPoint x: 716, endPoint y: 17, distance: 247.4
click at [716, 17] on div "6226475655 Everywhere Accounts Vendors Account Users Vendor Users Shipments Sor…" at bounding box center [701, 16] width 1176 height 33
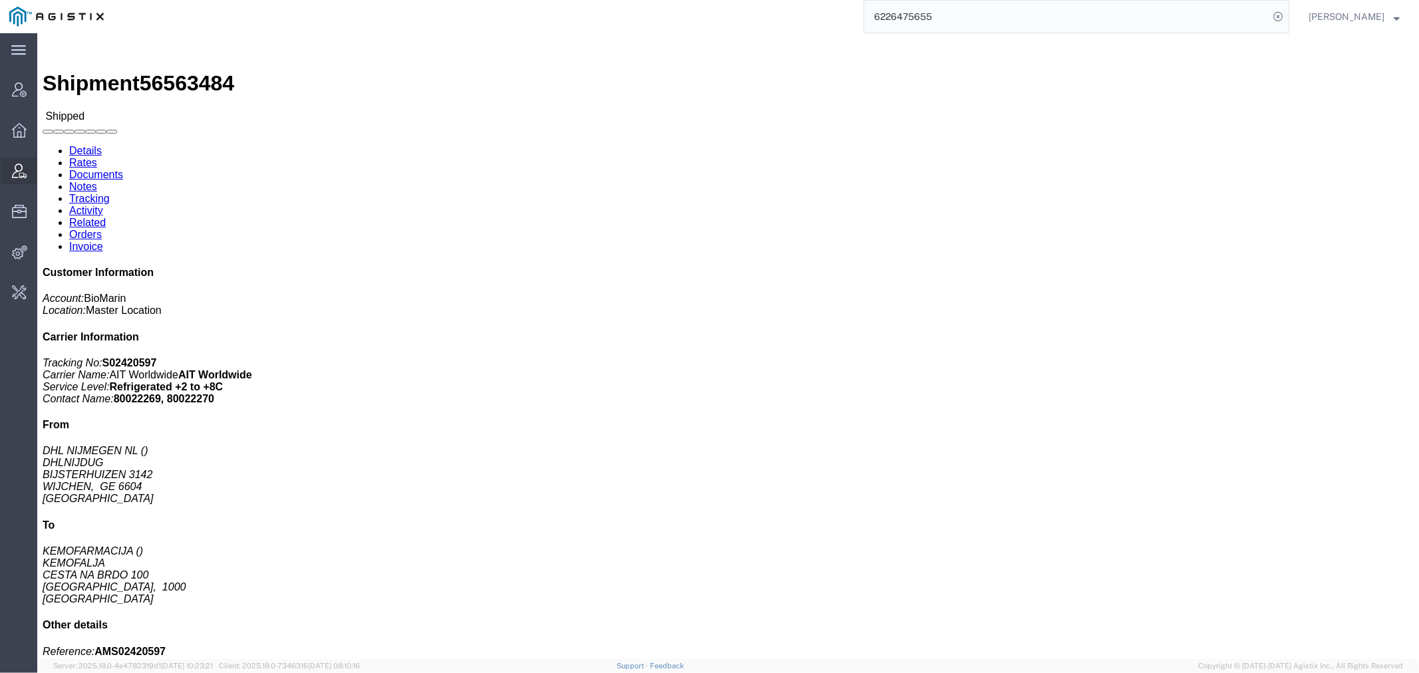
click at [46, 170] on span "Vendor Manager" at bounding box center [41, 171] width 9 height 27
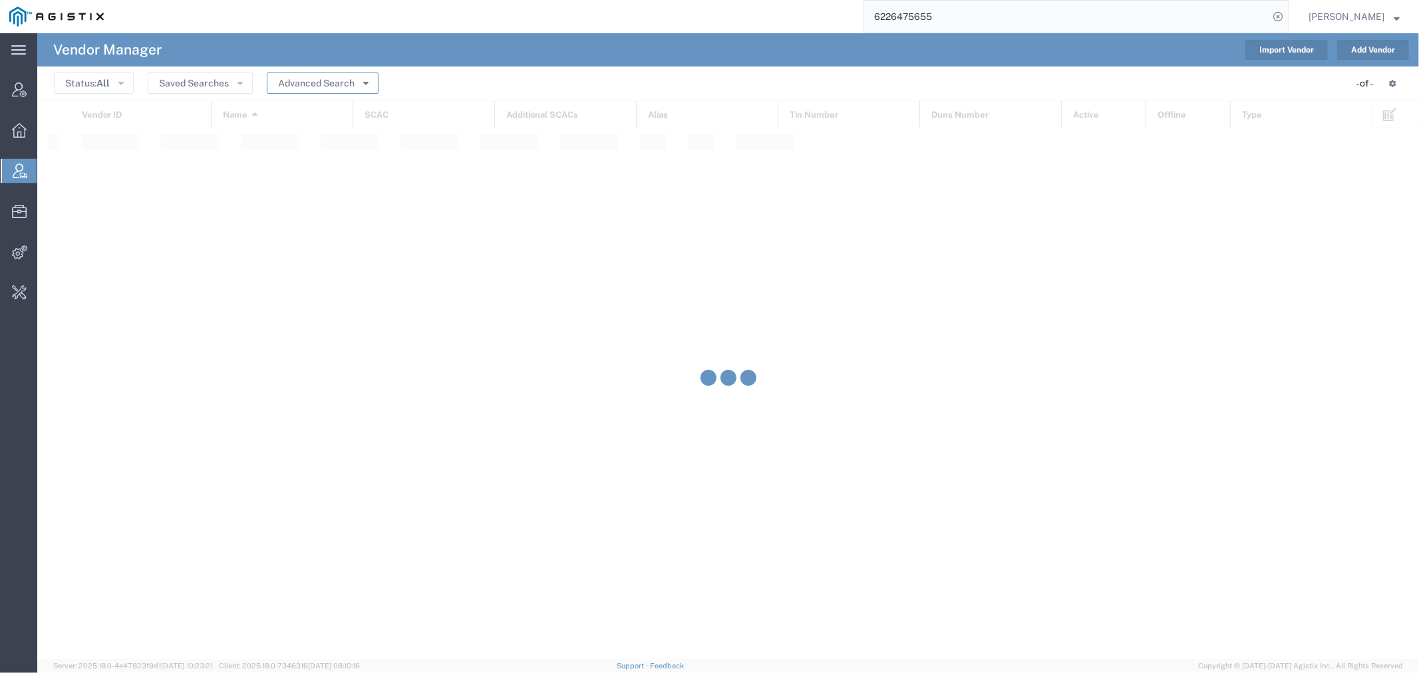
click at [293, 83] on button "Advanced Search" at bounding box center [323, 82] width 112 height 21
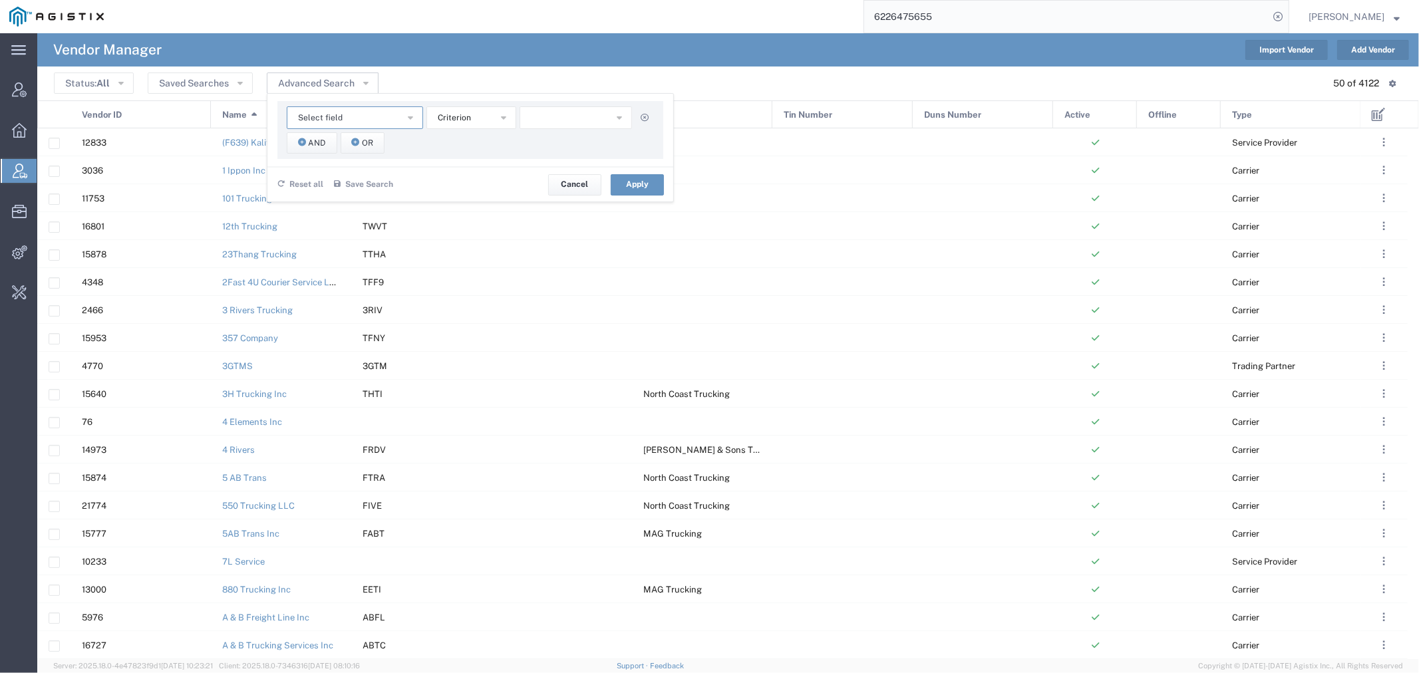
click at [319, 112] on span "Select field" at bounding box center [320, 118] width 45 height 13
click at [351, 198] on span "Name" at bounding box center [354, 198] width 134 height 17
click at [307, 118] on span "Name" at bounding box center [309, 118] width 22 height 13
click at [343, 231] on span "SCAC" at bounding box center [354, 235] width 134 height 17
click at [564, 116] on input "text" at bounding box center [575, 117] width 113 height 23
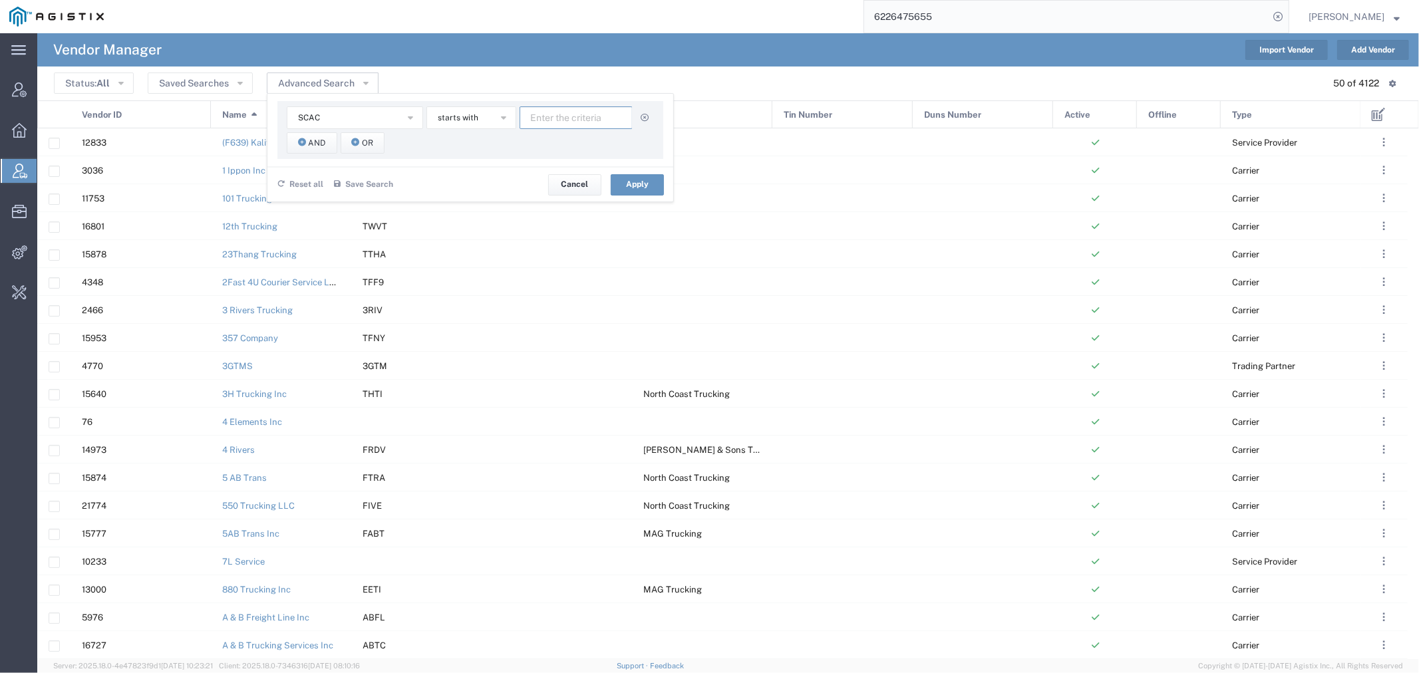
paste input "RBIN"
type input "RBIN"
click at [633, 176] on button "Apply" at bounding box center [637, 184] width 53 height 21
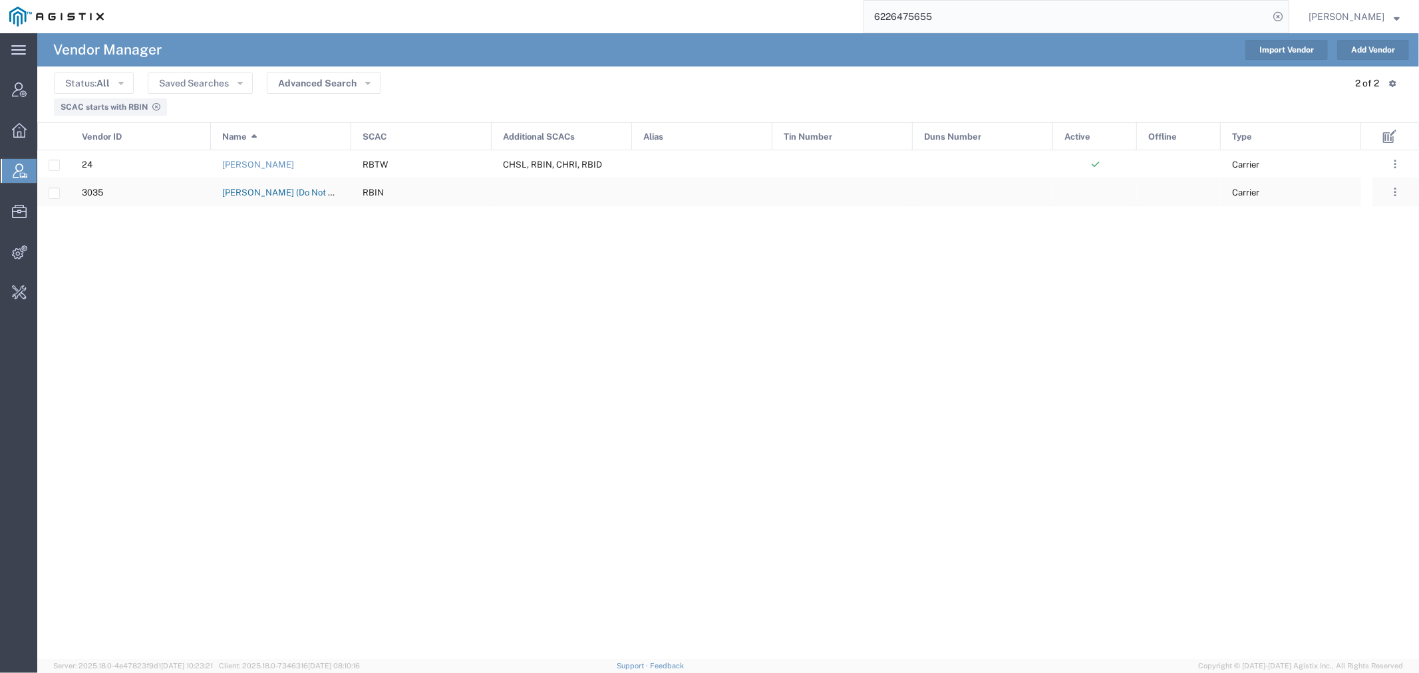
click at [264, 190] on link "[PERSON_NAME] (Do Not Use)" at bounding box center [284, 193] width 124 height 10
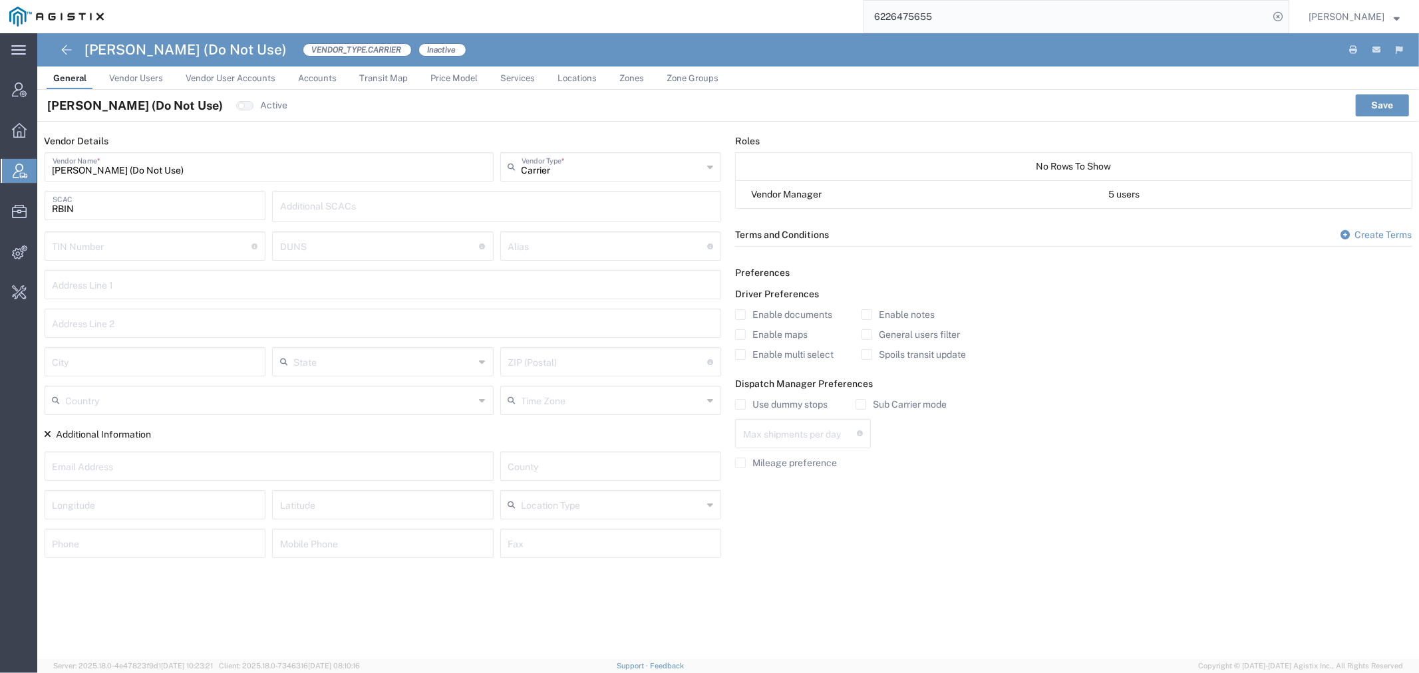
click at [122, 204] on input "RBIN" at bounding box center [156, 204] width 206 height 23
type input "R"
click at [1379, 104] on button "Save" at bounding box center [1382, 104] width 53 height 21
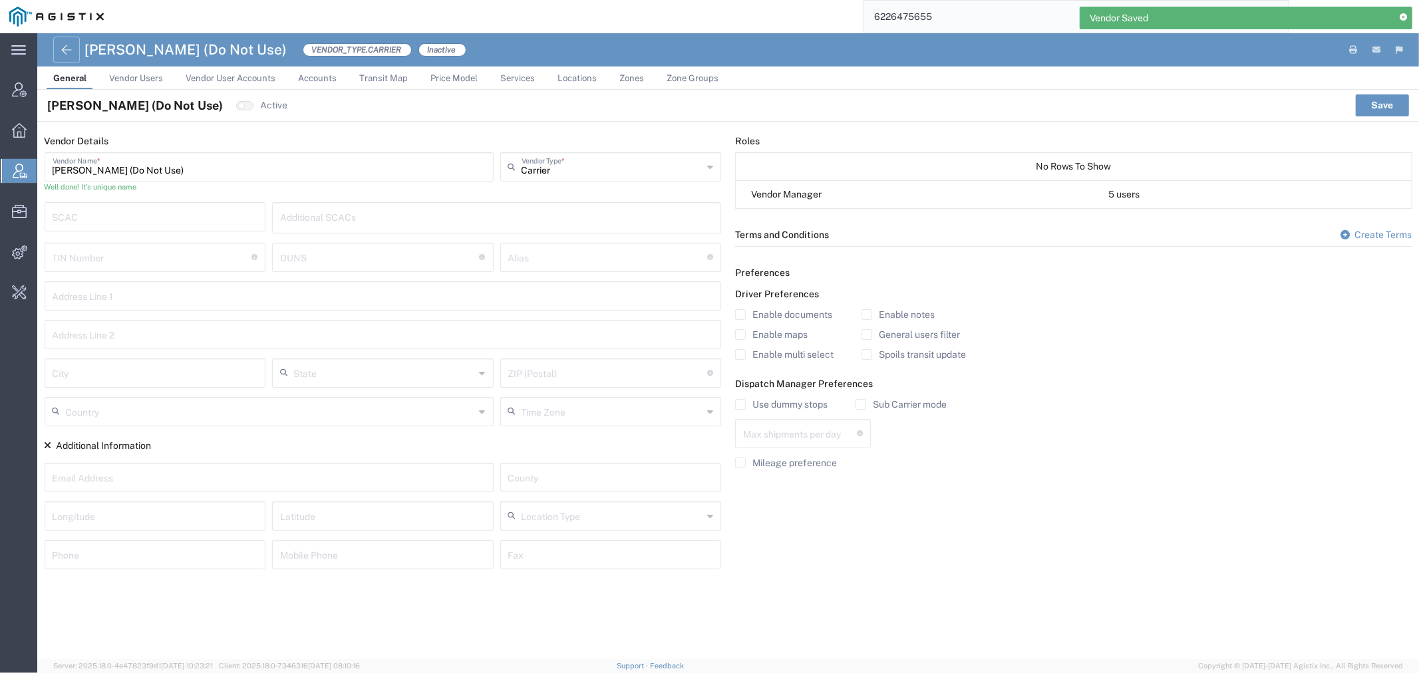
click at [61, 55] on icon at bounding box center [67, 50] width 16 height 16
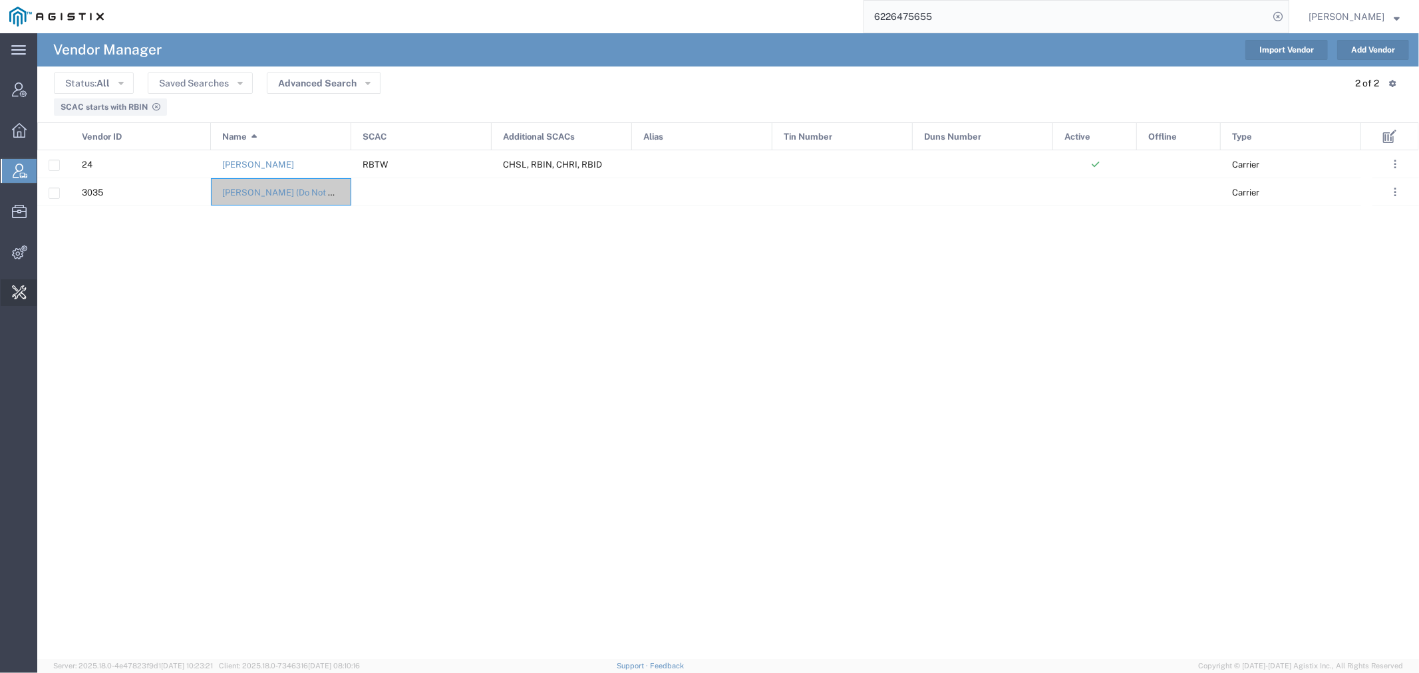
click at [0, 0] on span "Invoice Fee Mapping" at bounding box center [0, 0] width 0 height 0
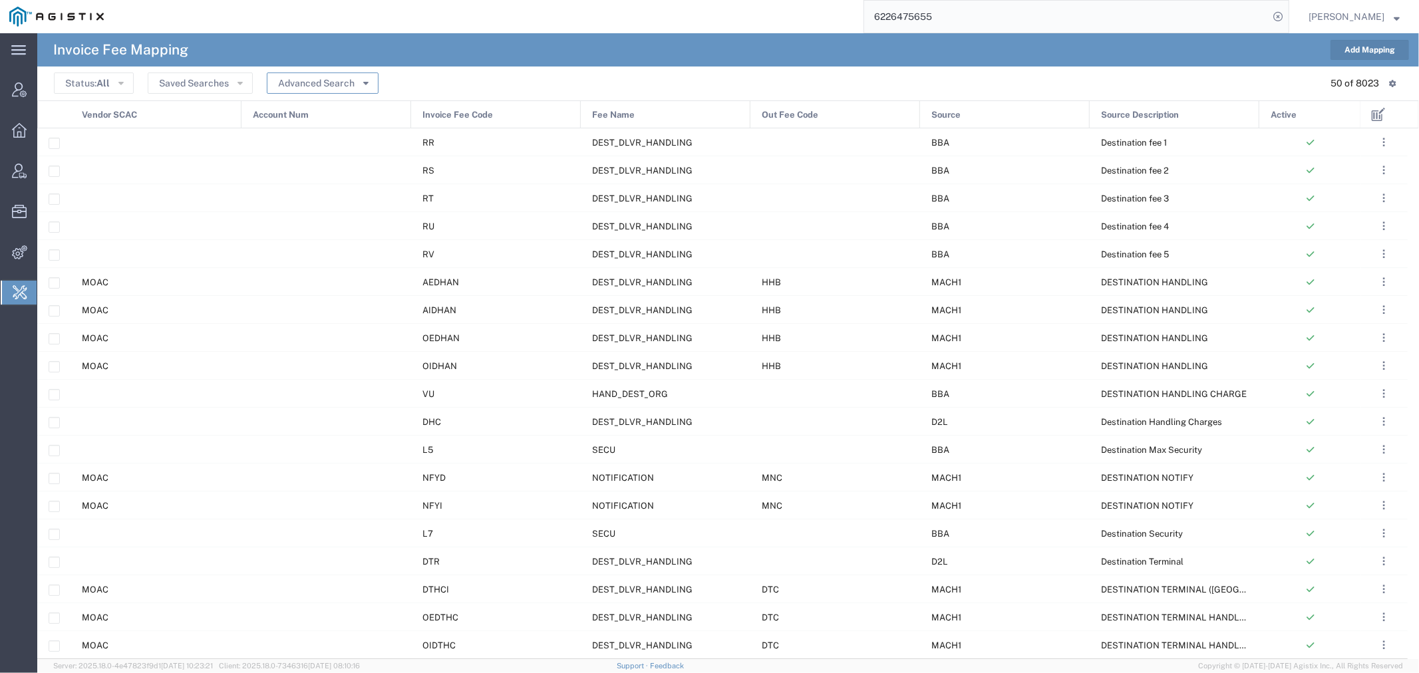
click at [306, 86] on button "Advanced Search" at bounding box center [323, 82] width 112 height 21
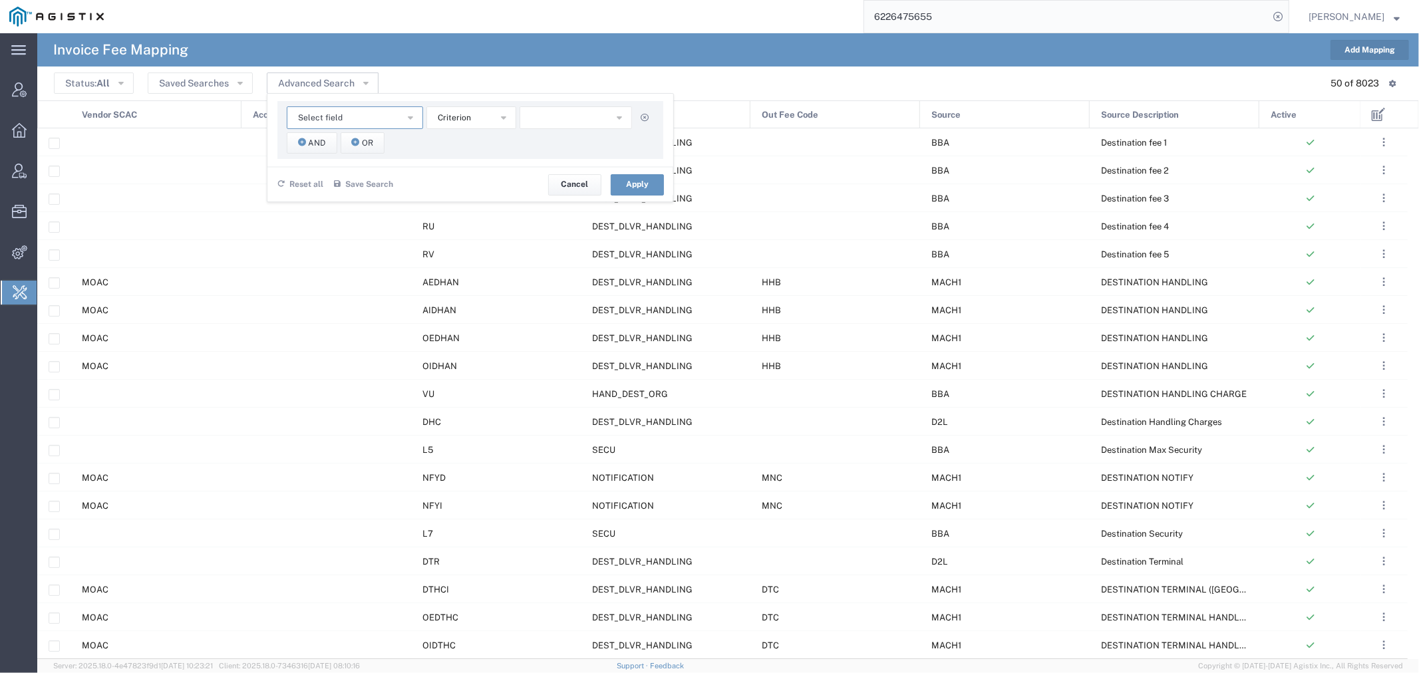
click at [315, 118] on span "Select field" at bounding box center [320, 118] width 45 height 13
click at [360, 182] on span "Invoice Fee Code" at bounding box center [354, 179] width 134 height 17
click at [583, 115] on input "text" at bounding box center [575, 117] width 113 height 23
type input "whslabor"
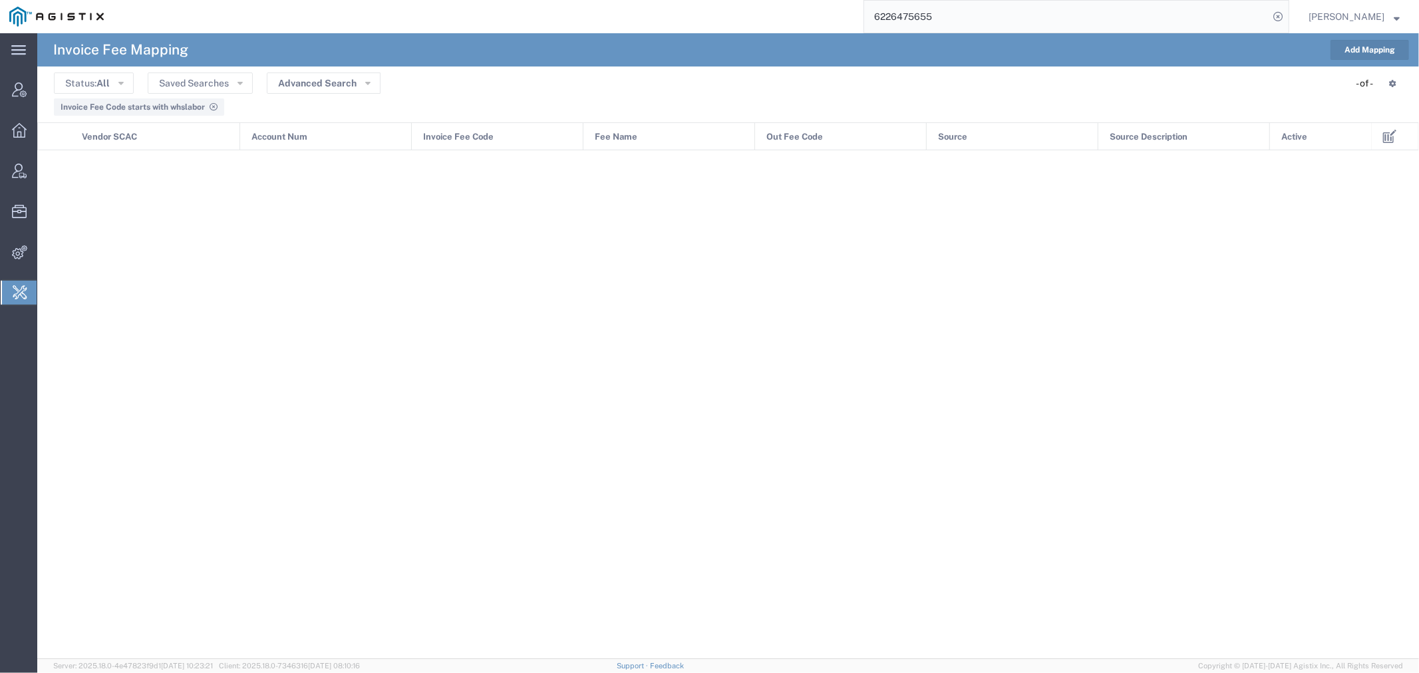
click at [212, 102] on div "Invoice Fee Code starts with whslabor" at bounding box center [139, 107] width 157 height 12
click at [212, 109] on icon at bounding box center [214, 107] width 8 height 8
click at [313, 83] on button "Advanced Search" at bounding box center [323, 82] width 112 height 21
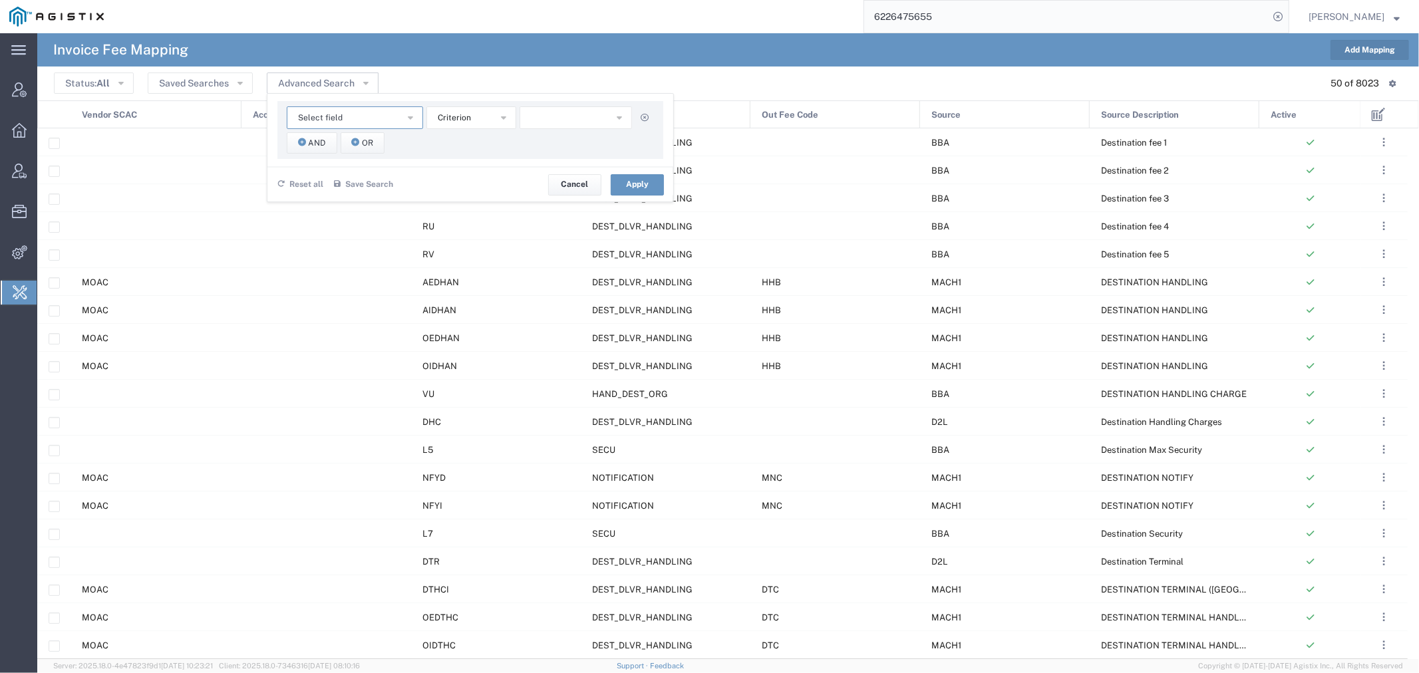
click at [330, 115] on span "Select field" at bounding box center [320, 118] width 45 height 13
click at [364, 192] on span "Out Fee Code" at bounding box center [354, 198] width 134 height 17
click at [562, 117] on input "text" at bounding box center [575, 117] width 113 height 23
type input "whs"
click at [654, 178] on button "Apply" at bounding box center [637, 184] width 53 height 21
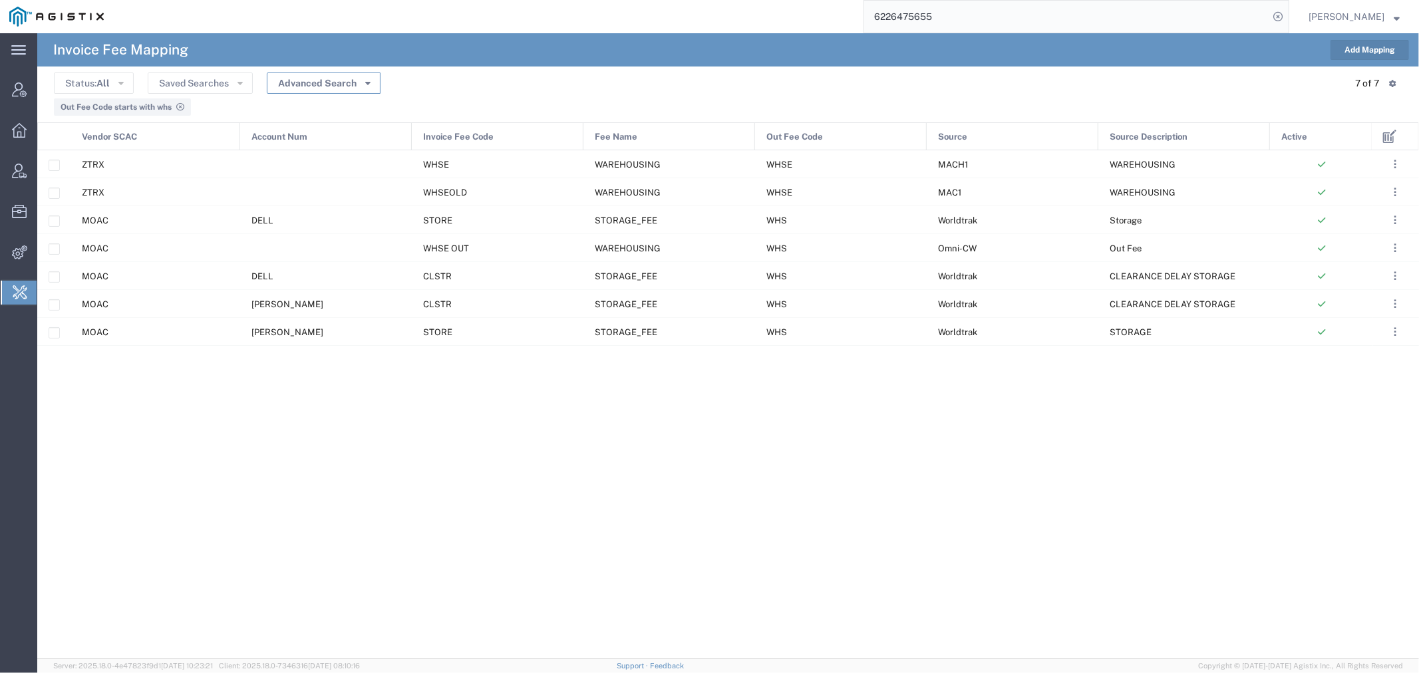
click at [323, 80] on button "Advanced Search" at bounding box center [324, 82] width 114 height 21
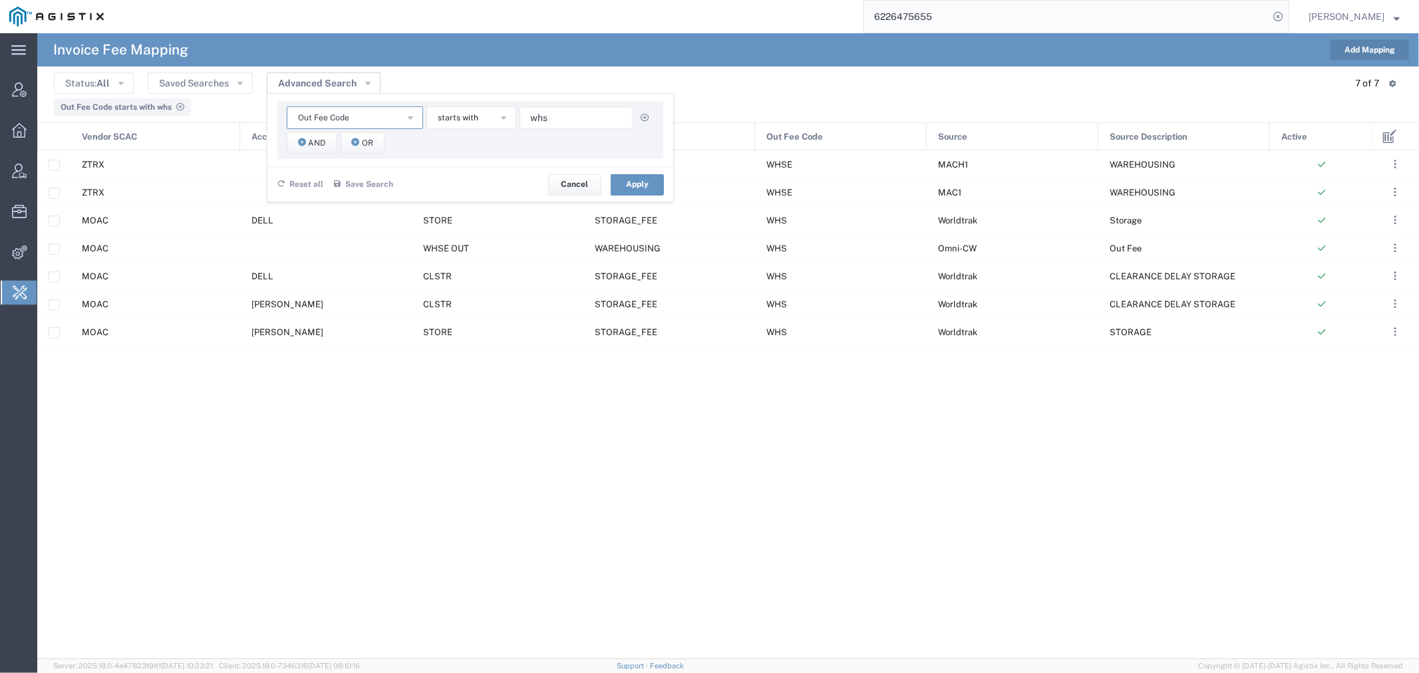
click at [315, 122] on span "Out Fee Code" at bounding box center [323, 118] width 51 height 13
click at [361, 141] on span "Account Num" at bounding box center [354, 141] width 134 height 17
click at [541, 122] on input "text" at bounding box center [575, 117] width 113 height 23
type input "omni"
click at [632, 184] on button "Apply" at bounding box center [637, 184] width 53 height 21
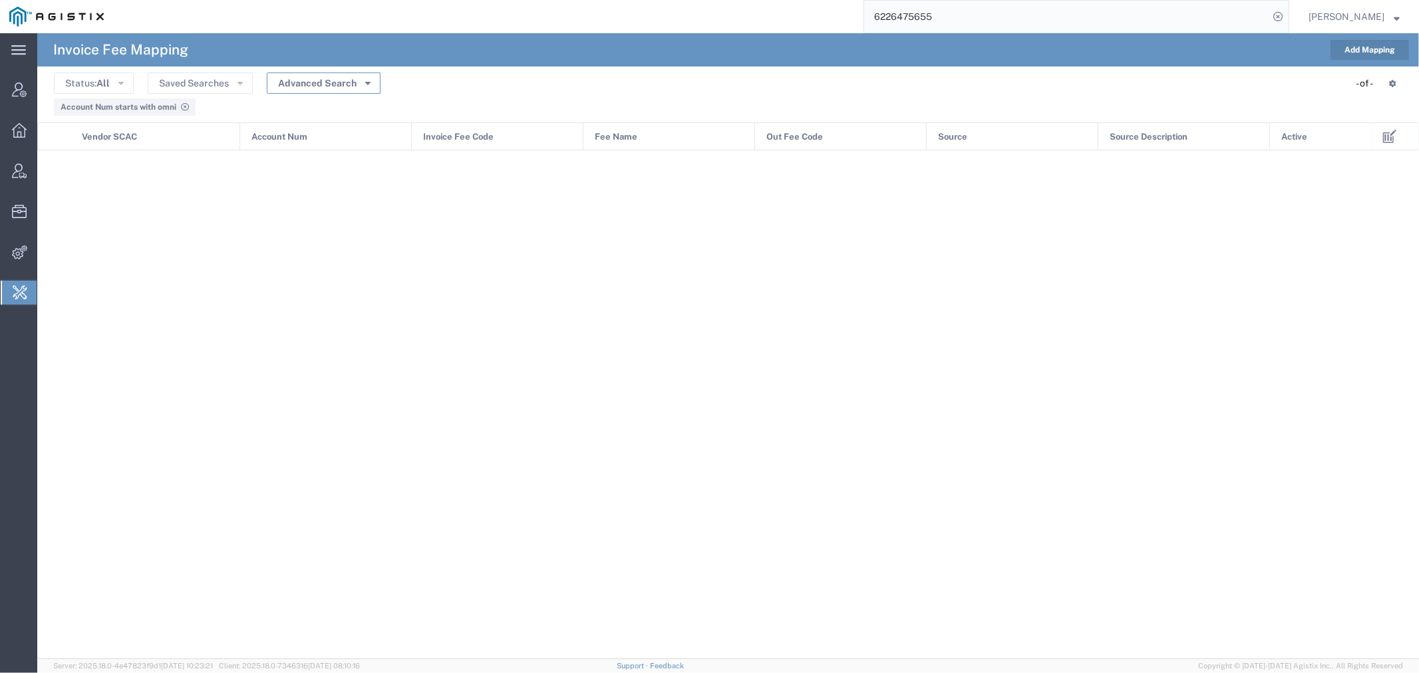
click at [327, 83] on button "Advanced Search" at bounding box center [324, 82] width 114 height 21
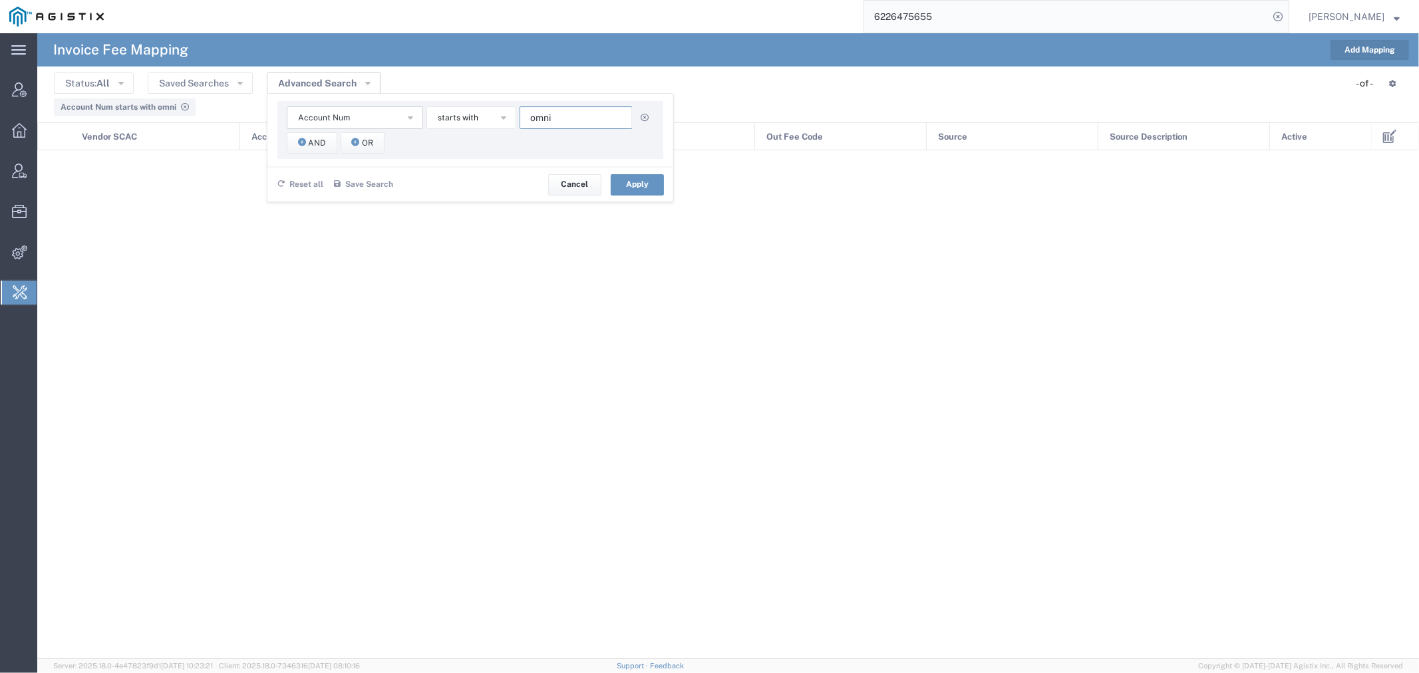
drag, startPoint x: 563, startPoint y: 117, endPoint x: 373, endPoint y: 114, distance: 190.2
click at [400, 117] on div "Account Num Account Num Fee Name Invoice Fee Code Out Fee Code Source Source De…" at bounding box center [470, 117] width 367 height 23
click at [370, 114] on button "Account Num" at bounding box center [355, 117] width 136 height 23
click at [371, 160] on span "Fee Name" at bounding box center [354, 160] width 134 height 17
click at [551, 123] on input "text" at bounding box center [575, 117] width 113 height 23
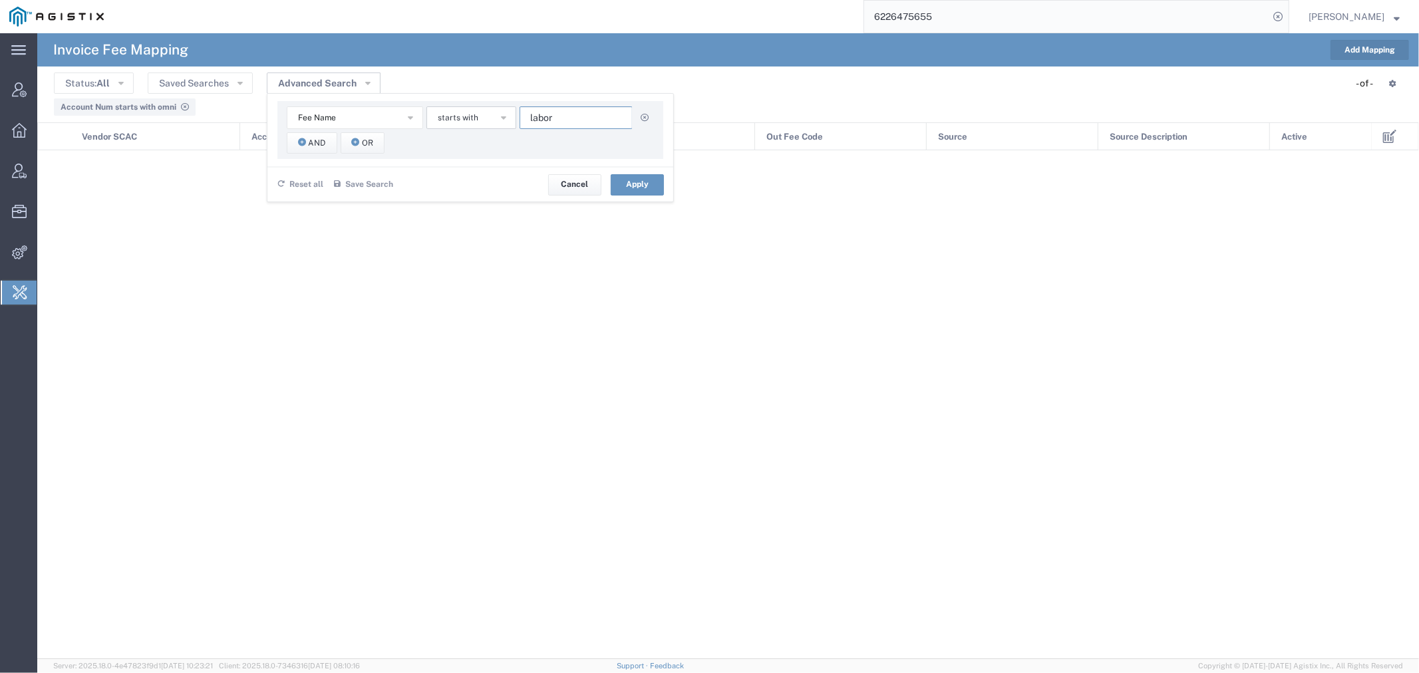
type input "labor"
click at [489, 114] on button "starts with" at bounding box center [471, 117] width 90 height 23
click at [486, 148] on span "contains" at bounding box center [470, 141] width 87 height 17
click at [646, 187] on button "Apply" at bounding box center [637, 184] width 53 height 21
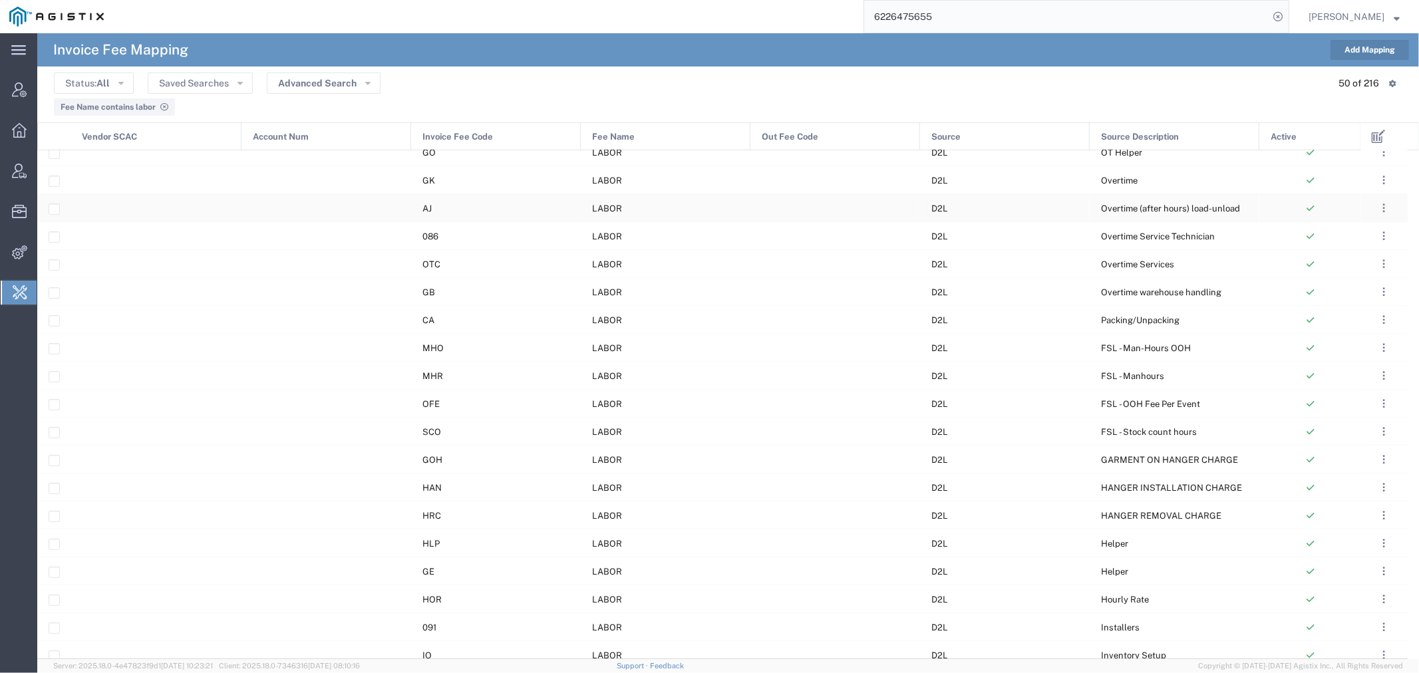
scroll to position [743, 0]
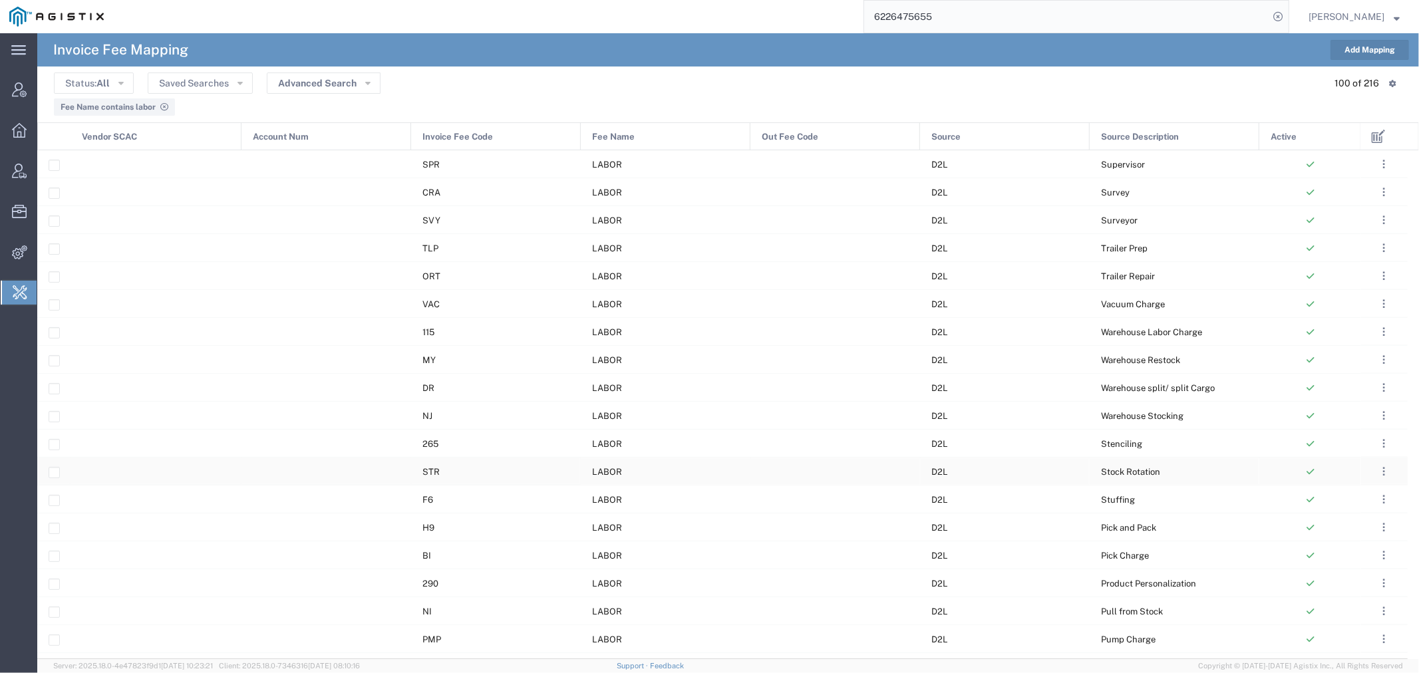
scroll to position [1864, 0]
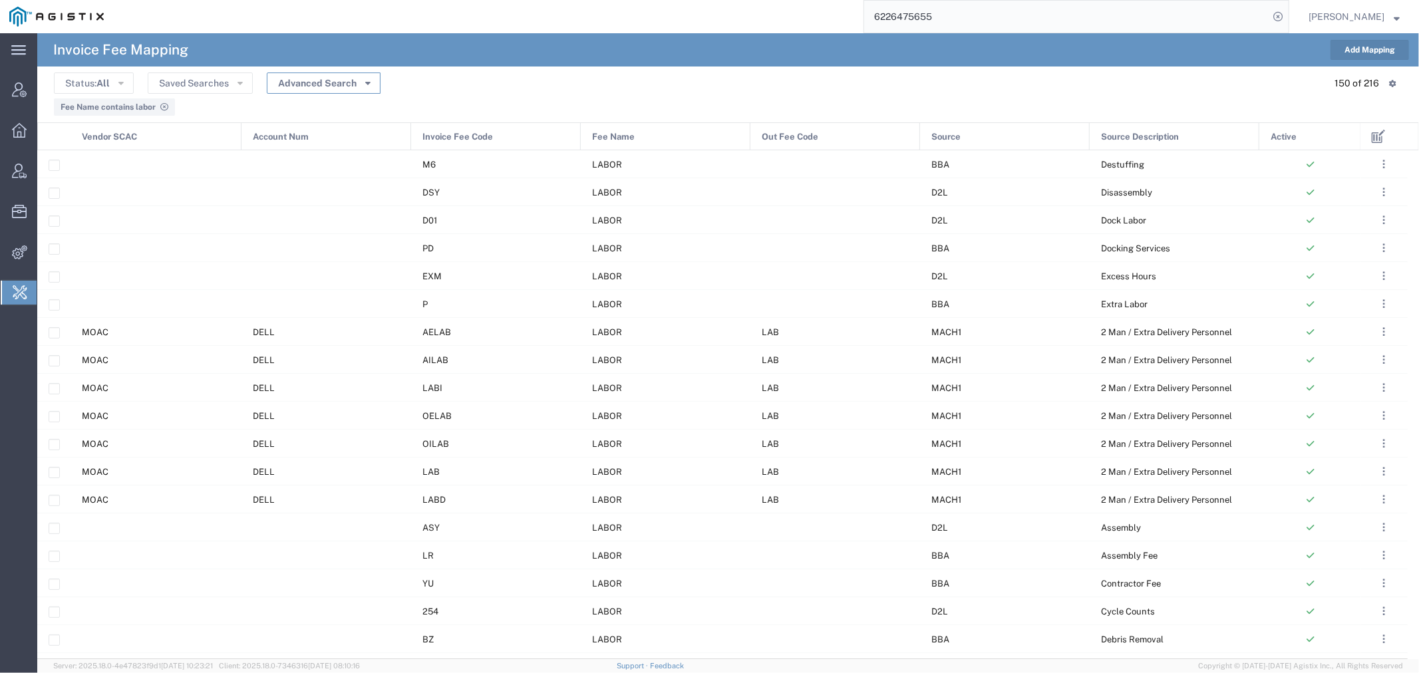
click at [321, 82] on button "Advanced Search" at bounding box center [324, 82] width 114 height 21
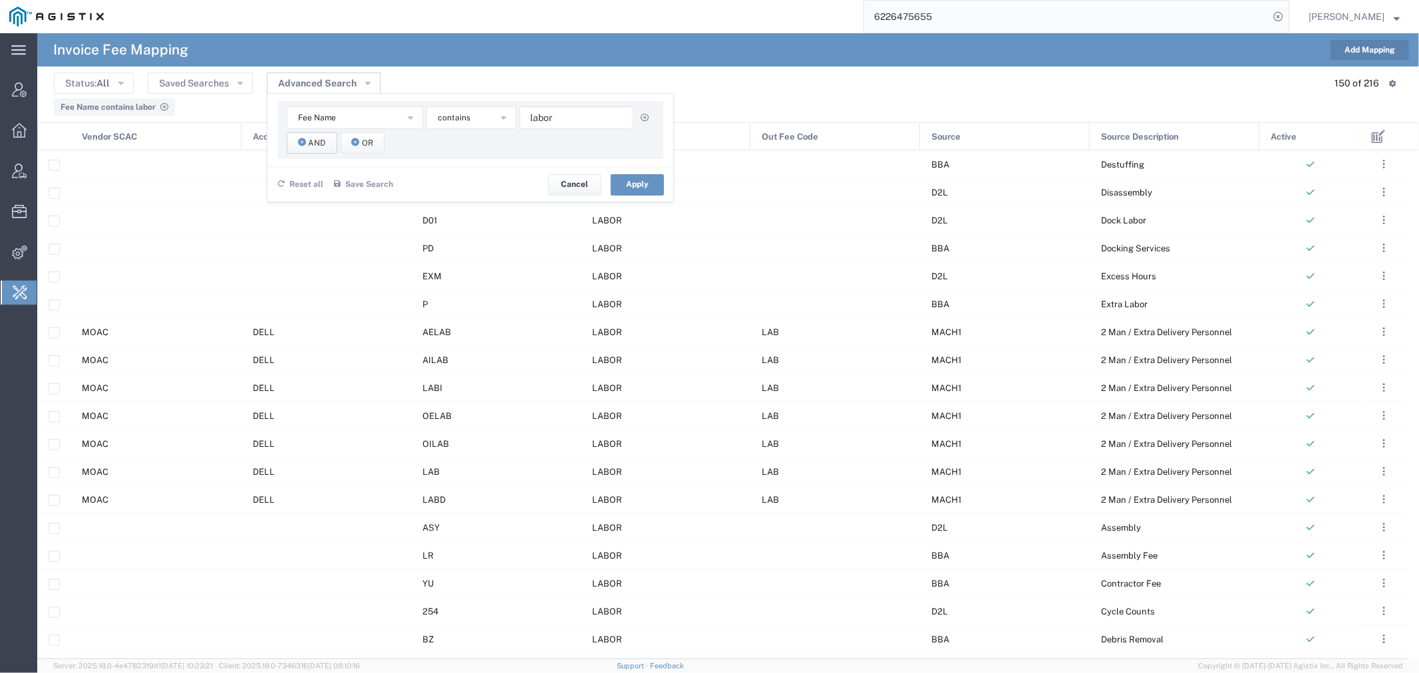
click at [310, 142] on span "And" at bounding box center [317, 143] width 17 height 13
click at [382, 150] on span "Select field" at bounding box center [363, 144] width 45 height 13
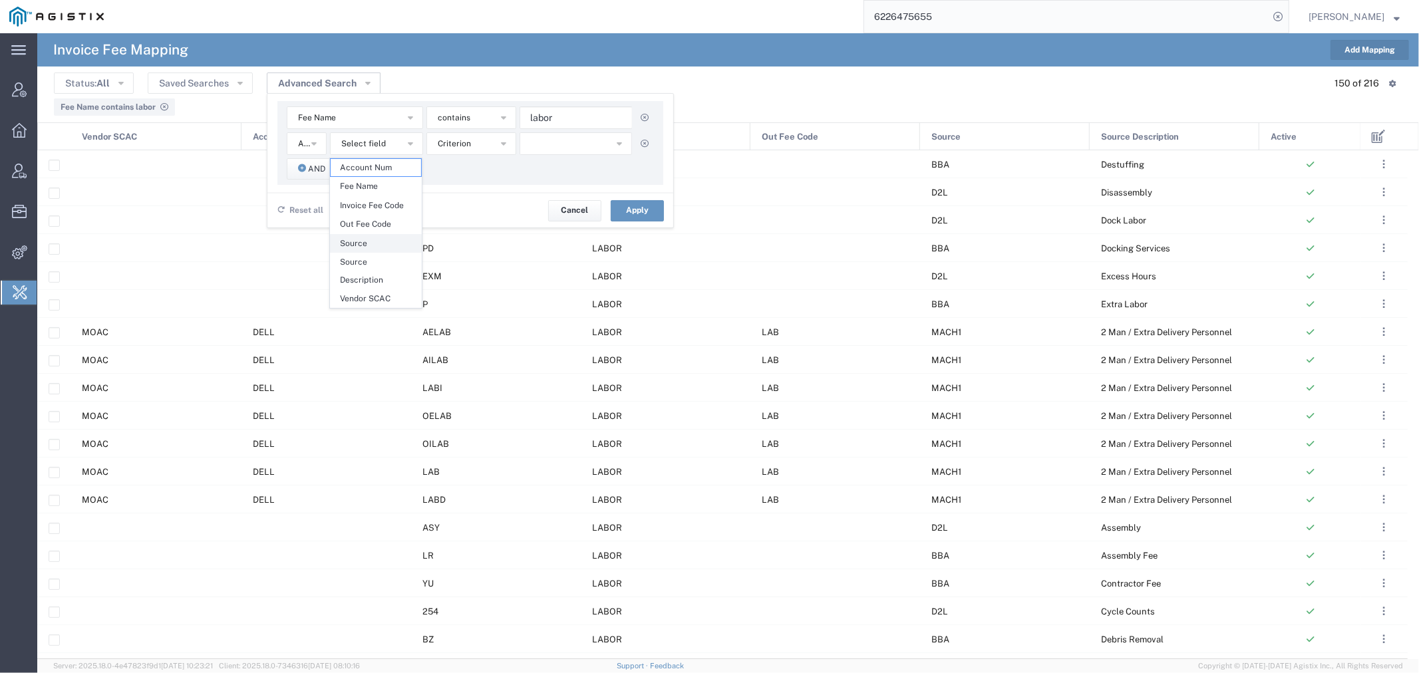
click at [393, 247] on span "Source" at bounding box center [376, 243] width 90 height 17
click at [551, 144] on input "text" at bounding box center [575, 143] width 113 height 23
type input "omni-cw"
click at [633, 210] on button "Apply" at bounding box center [637, 210] width 53 height 21
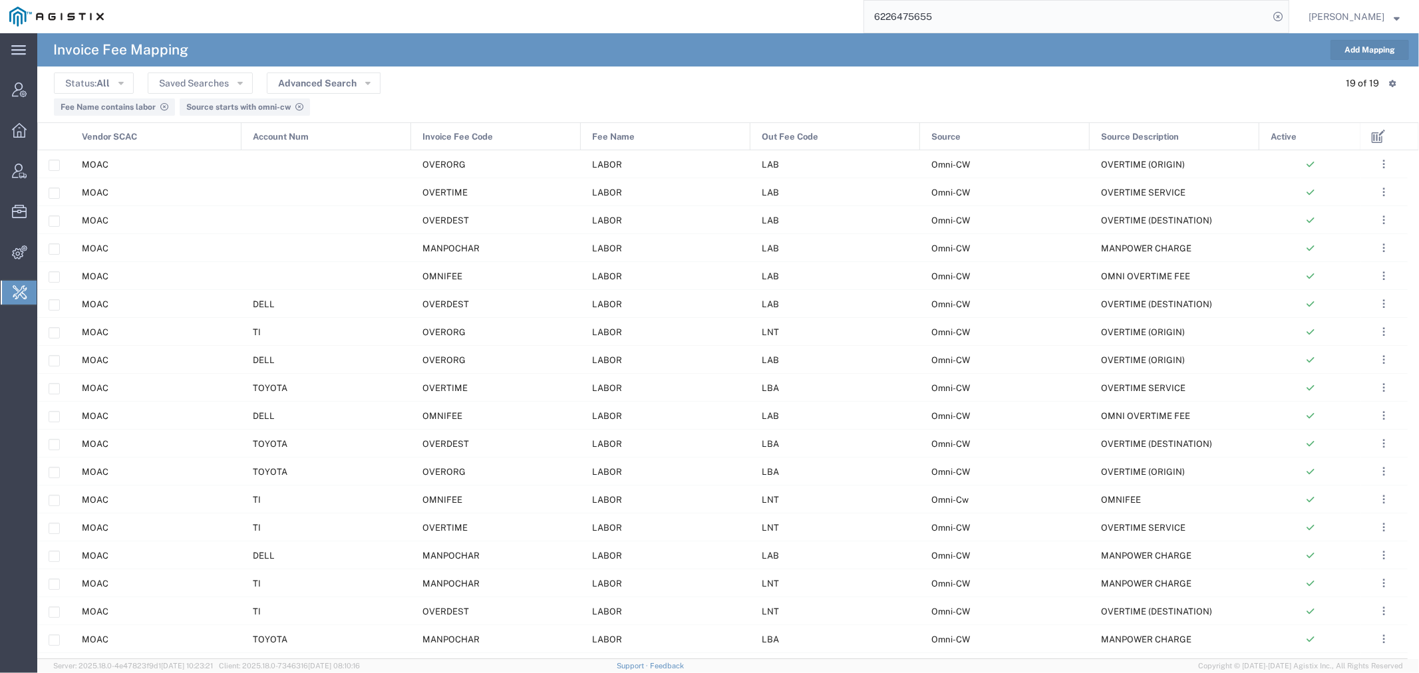
click at [1358, 49] on button "Add Mapping" at bounding box center [1369, 50] width 78 height 20
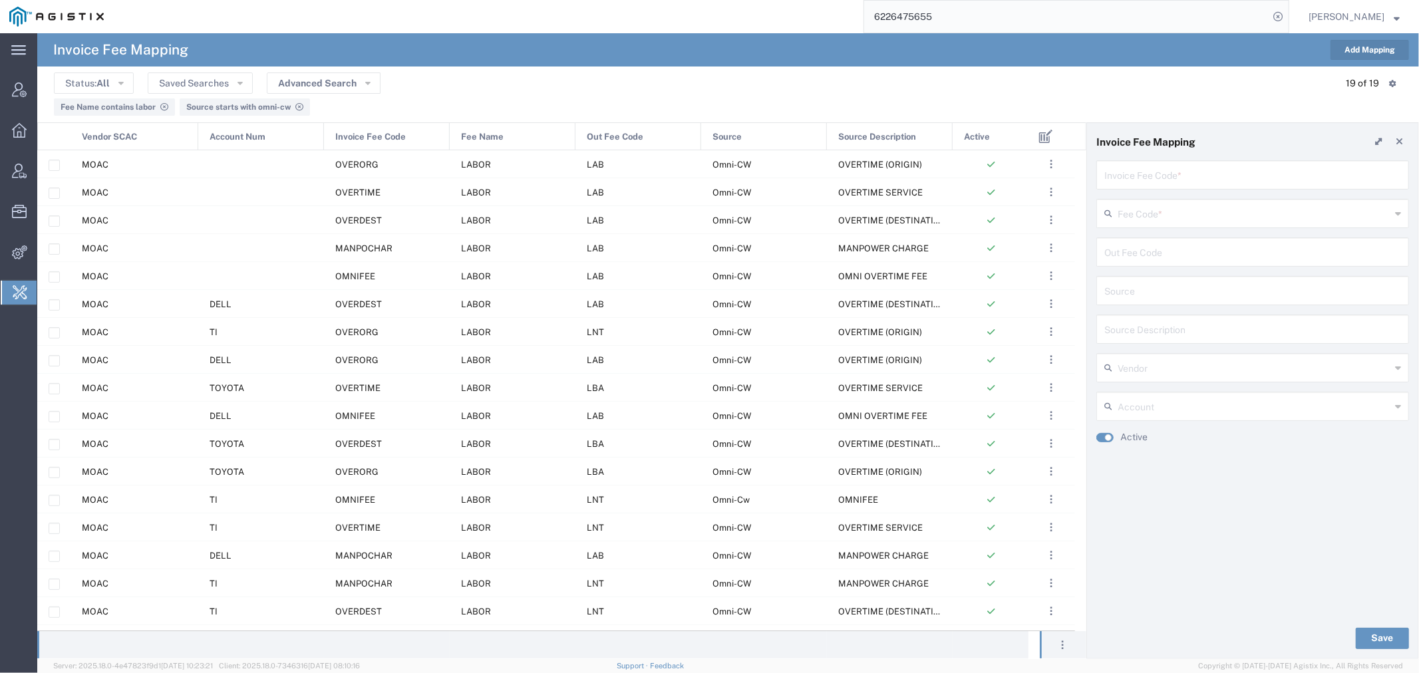
click at [1127, 170] on input "text" at bounding box center [1252, 173] width 297 height 23
type input "W"
click at [1153, 178] on input "text" at bounding box center [1252, 173] width 297 height 23
paste input "WHSLABOR"
type input "WHSLABOR"
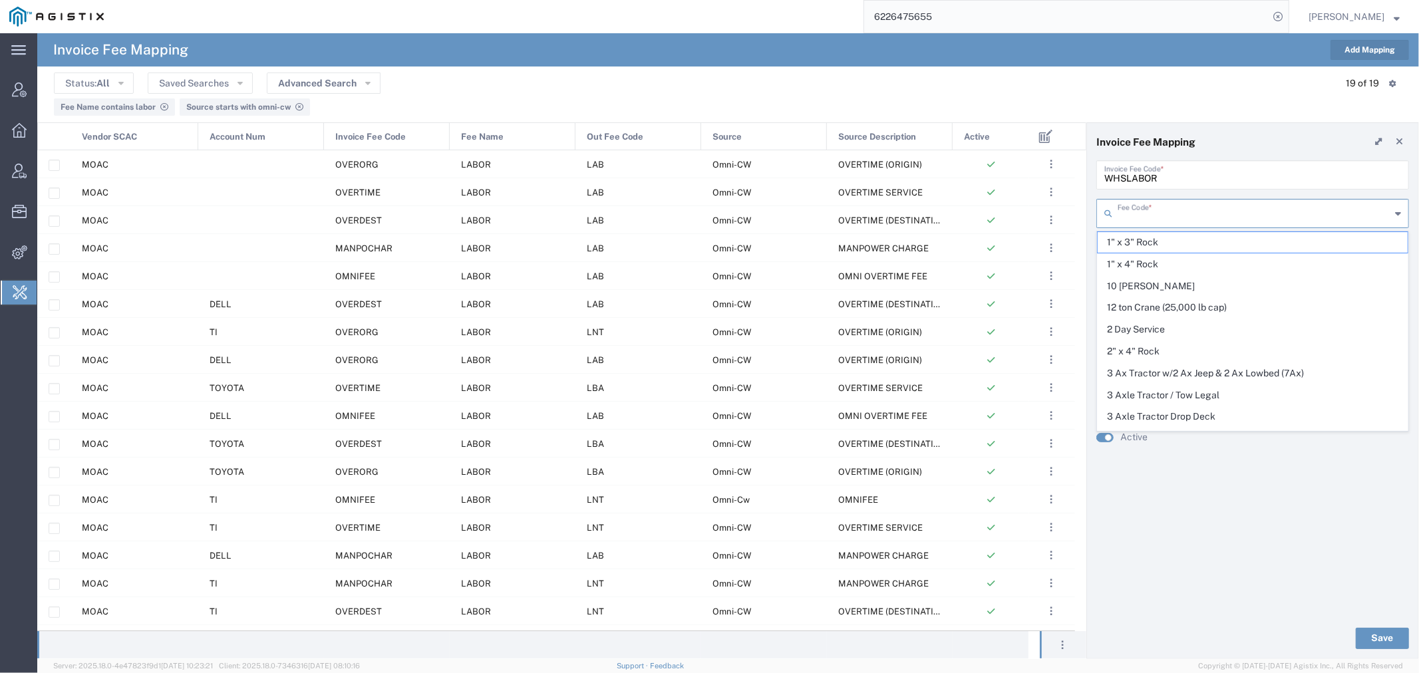
click at [1158, 213] on input "text" at bounding box center [1253, 212] width 273 height 23
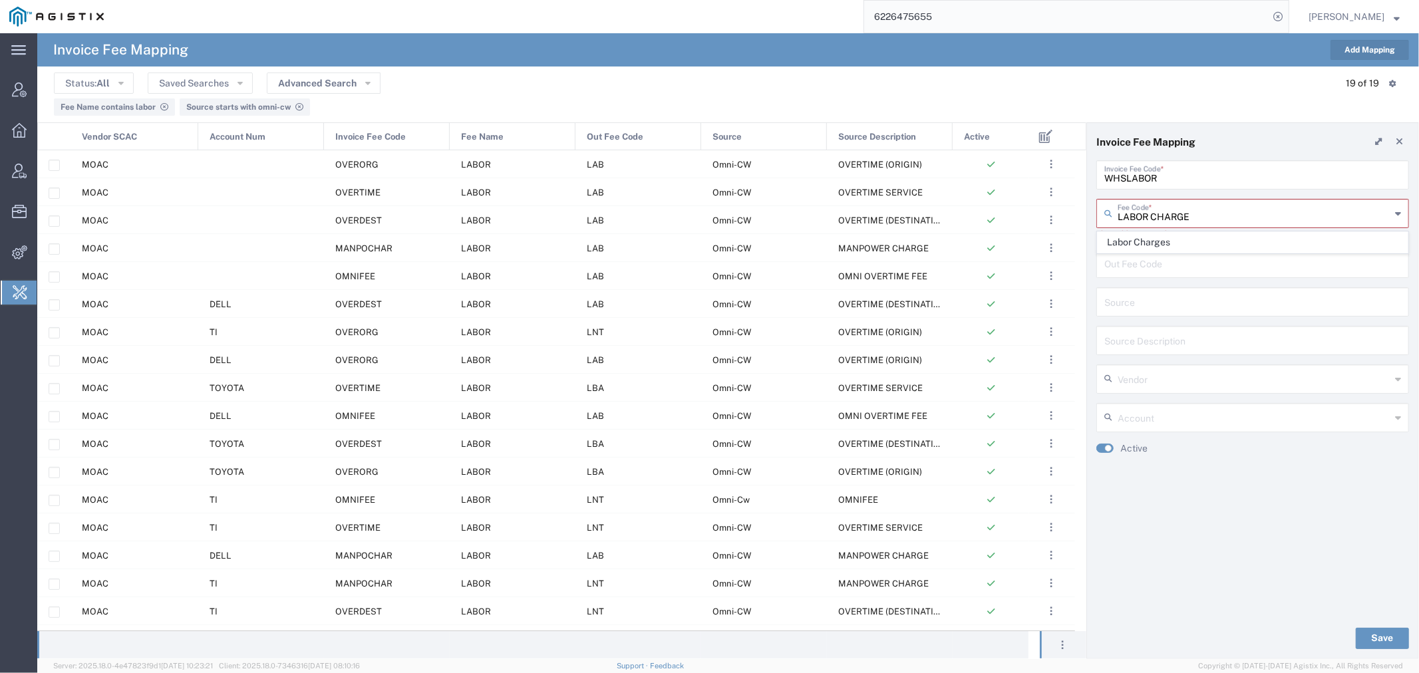
click at [1136, 235] on span "Labor Charges" at bounding box center [1252, 242] width 310 height 21
type input "Labor Charges"
click at [1128, 253] on input "text" at bounding box center [1252, 250] width 297 height 23
type input "w"
type input "WHSLABOR"
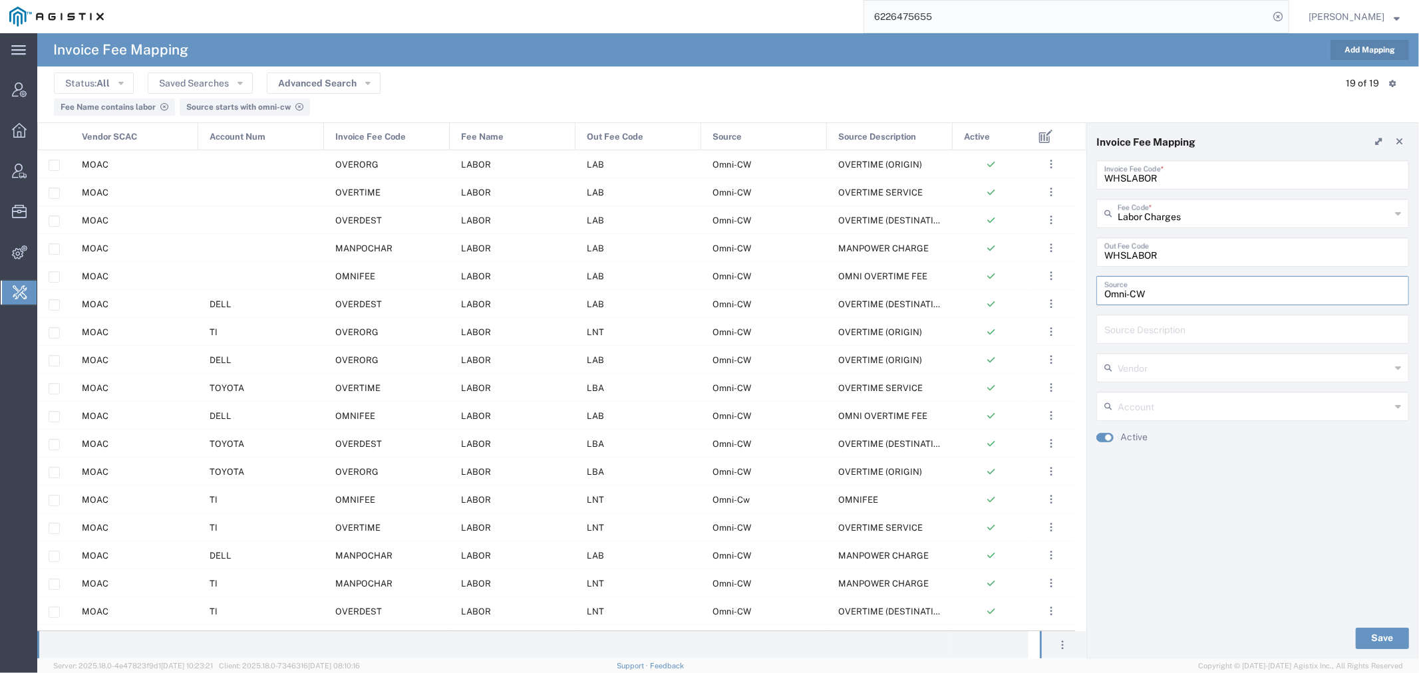
type input "Omni-CW"
type input "w"
type input "Warehouse Labor"
click at [1192, 400] on span "Omni Logistics" at bounding box center [1252, 396] width 310 height 21
type input "Omni Logistics"
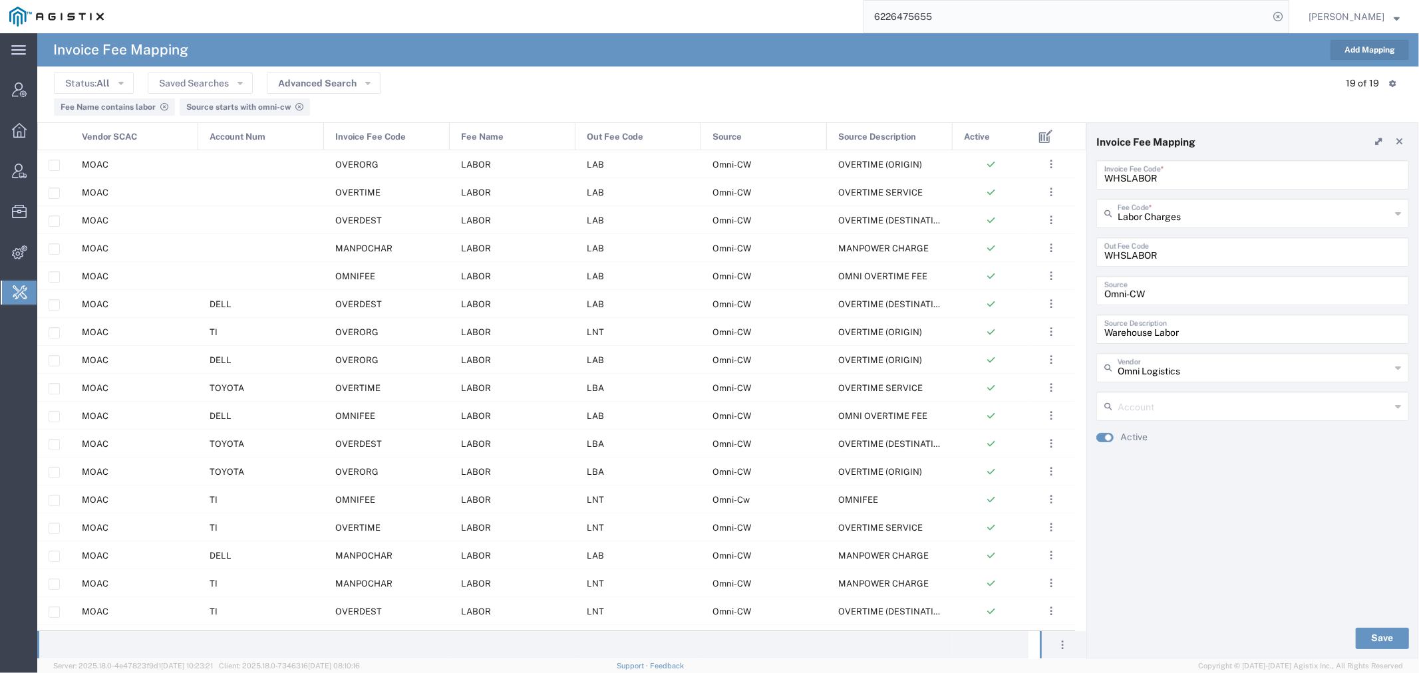
click at [1185, 409] on input "text" at bounding box center [1253, 405] width 273 height 23
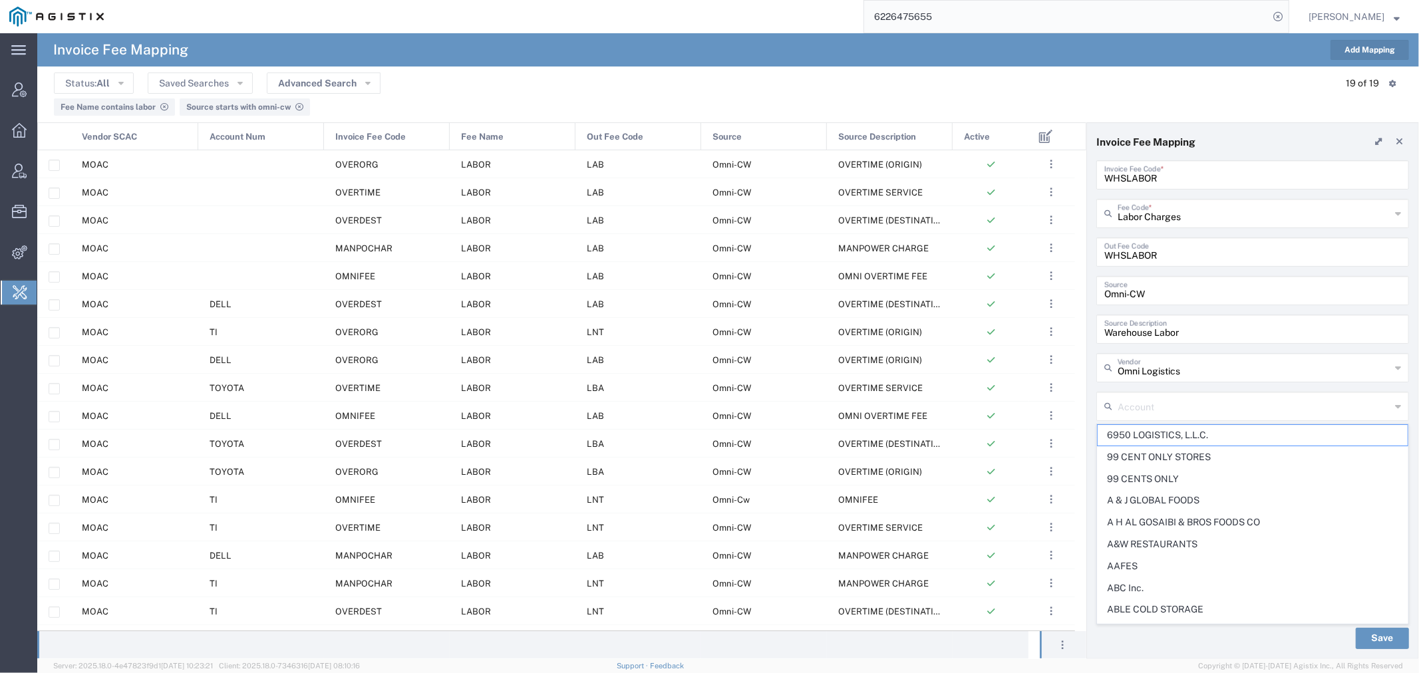
click at [1141, 647] on div "Save" at bounding box center [1252, 639] width 331 height 40
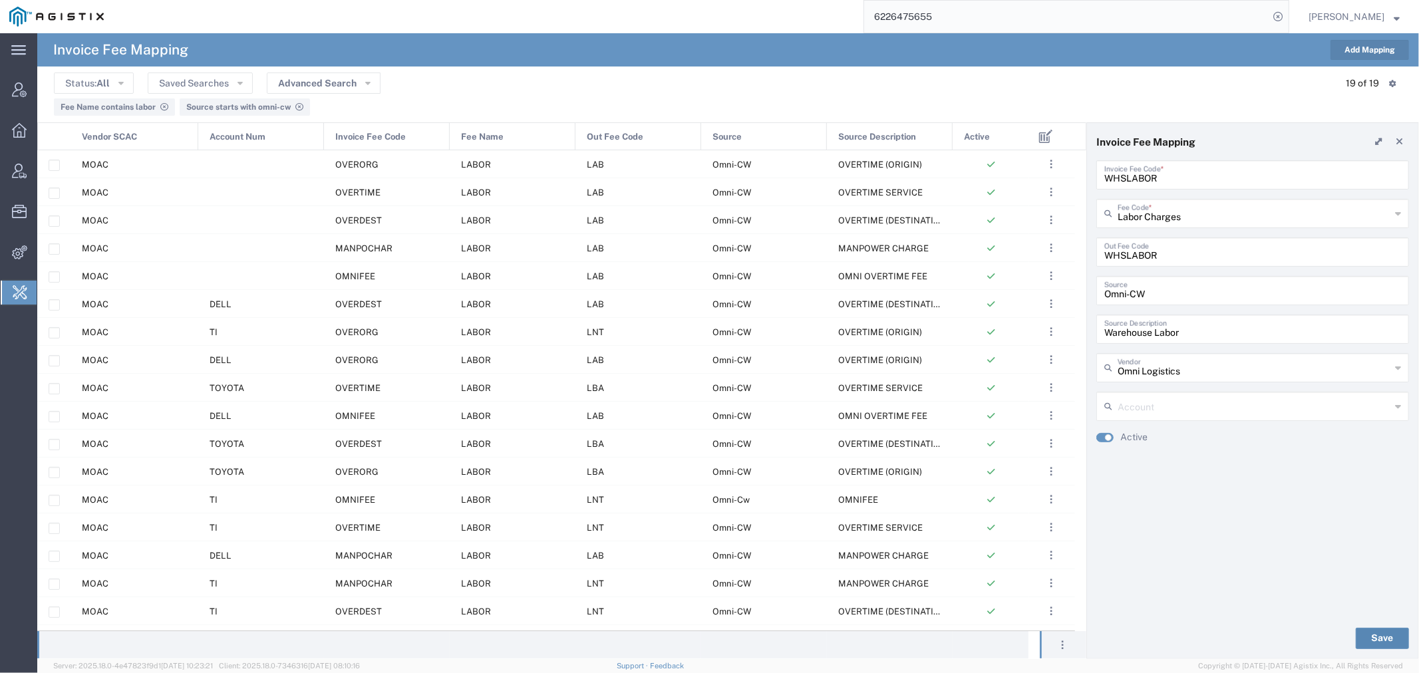
click at [1379, 633] on button "Save" at bounding box center [1382, 638] width 53 height 21
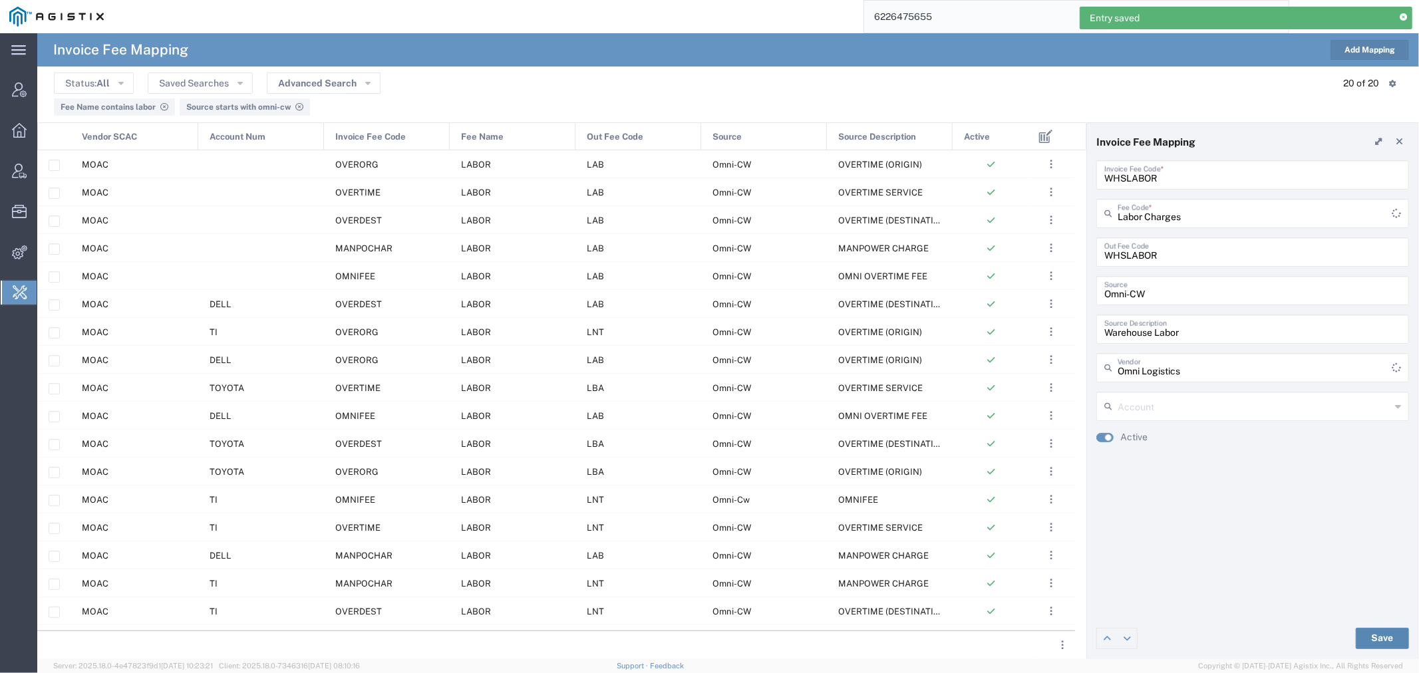
type input "Labor Charges"
type input "Omni Logistics"
